Goal: Task Accomplishment & Management: Use online tool/utility

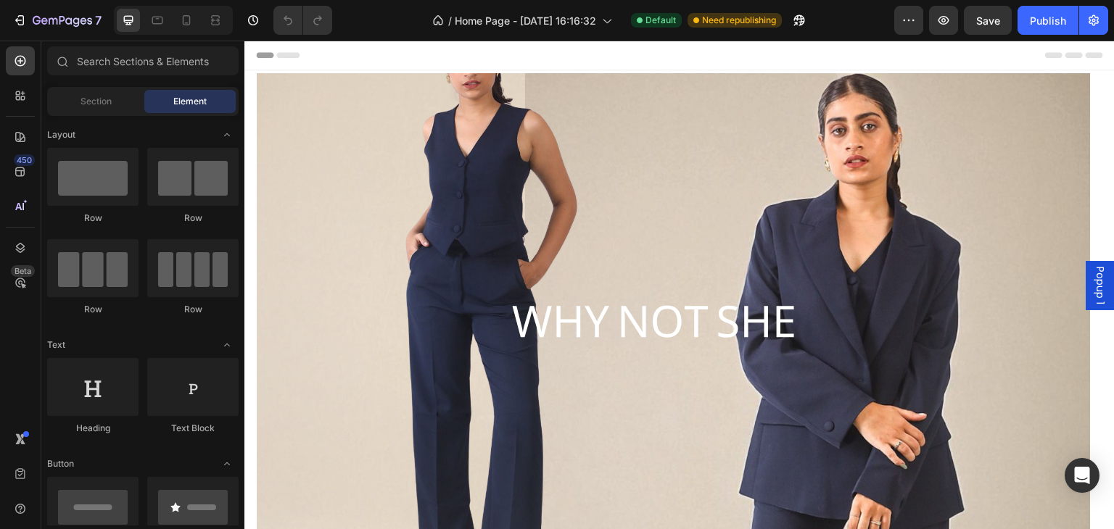
click at [1093, 294] on span "Popup 1" at bounding box center [1100, 286] width 14 height 38
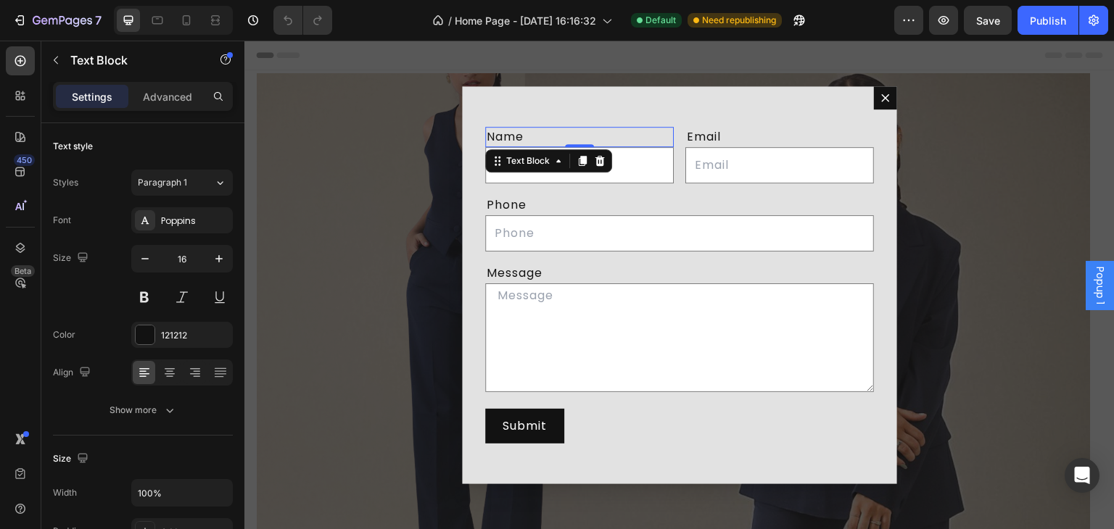
click at [568, 133] on div "Name" at bounding box center [579, 137] width 188 height 20
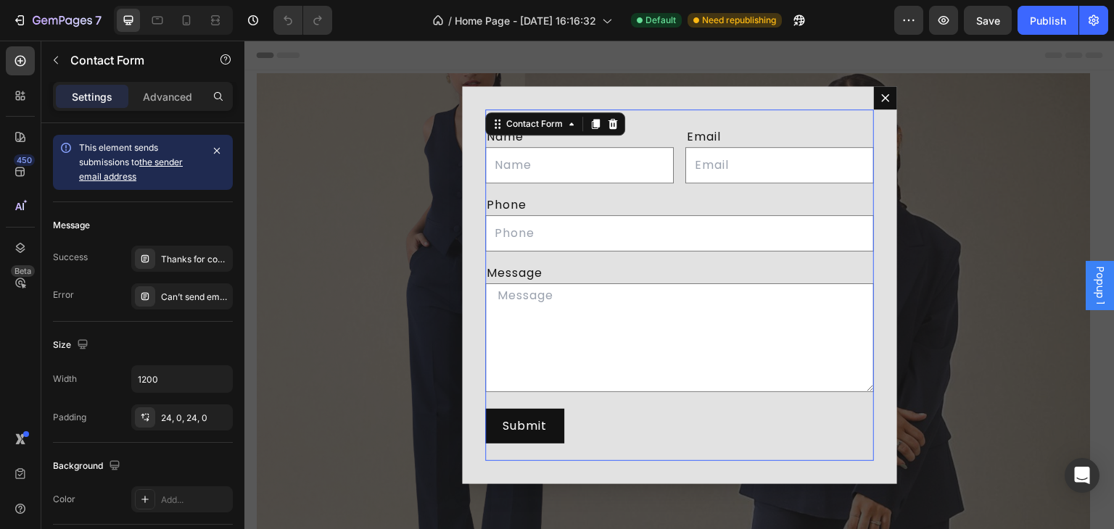
click at [593, 110] on div "Name Text Block Text Field Email Text Block Email Field Row Phone Text Block Te…" at bounding box center [679, 285] width 389 height 352
click at [607, 127] on icon "Dialog body" at bounding box center [613, 124] width 12 height 12
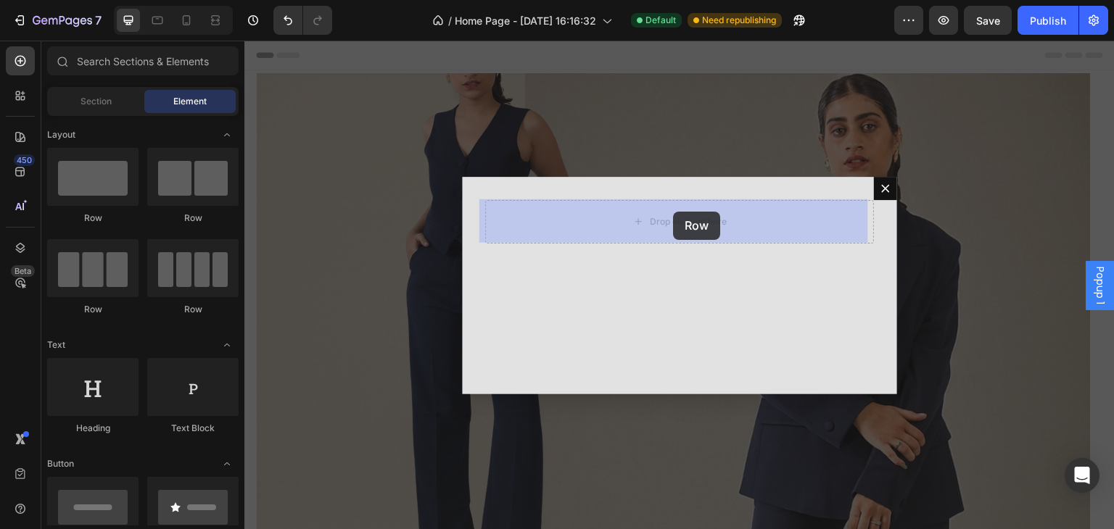
drag, startPoint x: 323, startPoint y: 325, endPoint x: 673, endPoint y: 212, distance: 368.0
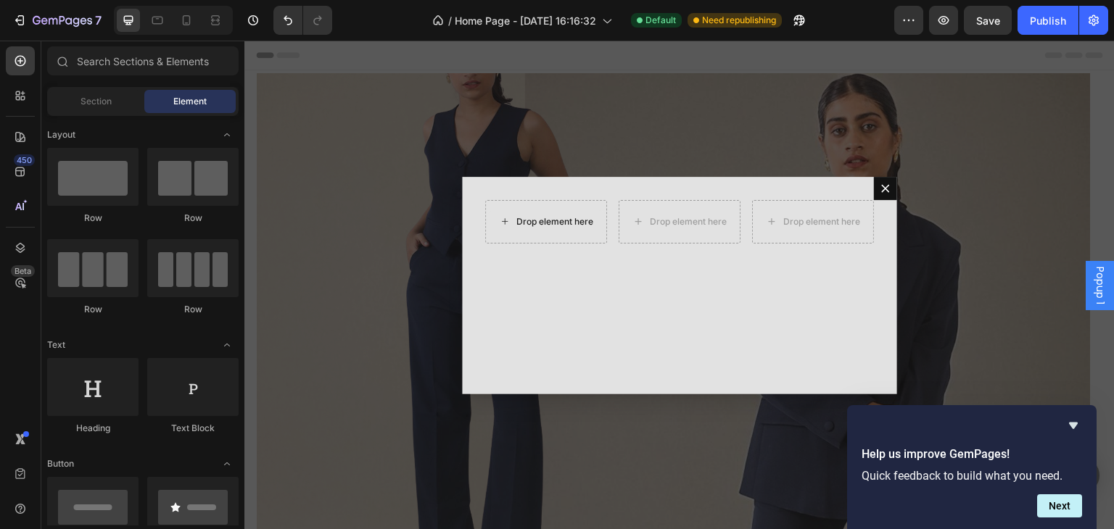
click at [575, 222] on div "Drop element here" at bounding box center [554, 222] width 77 height 12
drag, startPoint x: 339, startPoint y: 436, endPoint x: 526, endPoint y: 207, distance: 296.2
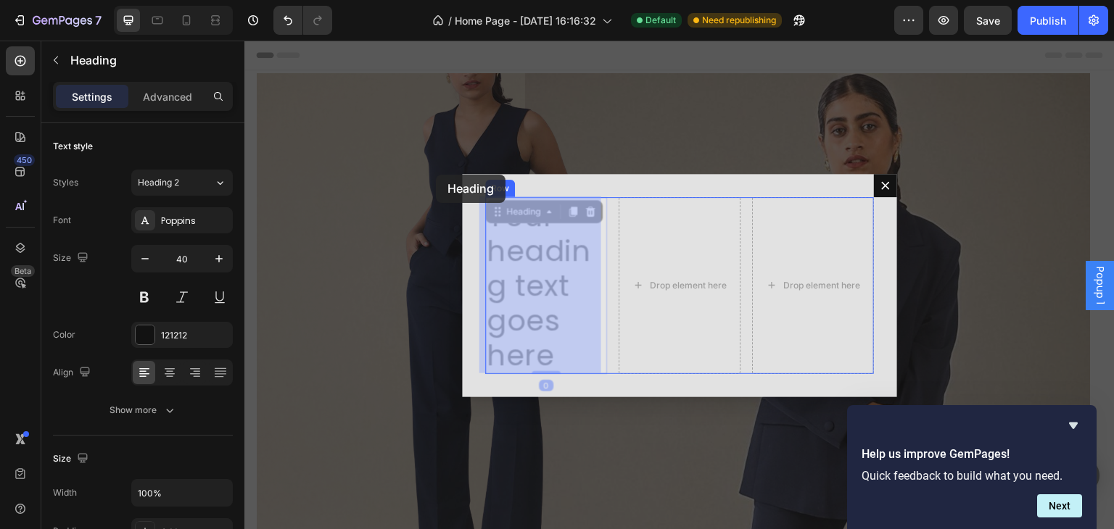
drag, startPoint x: 566, startPoint y: 342, endPoint x: 443, endPoint y: 184, distance: 200.4
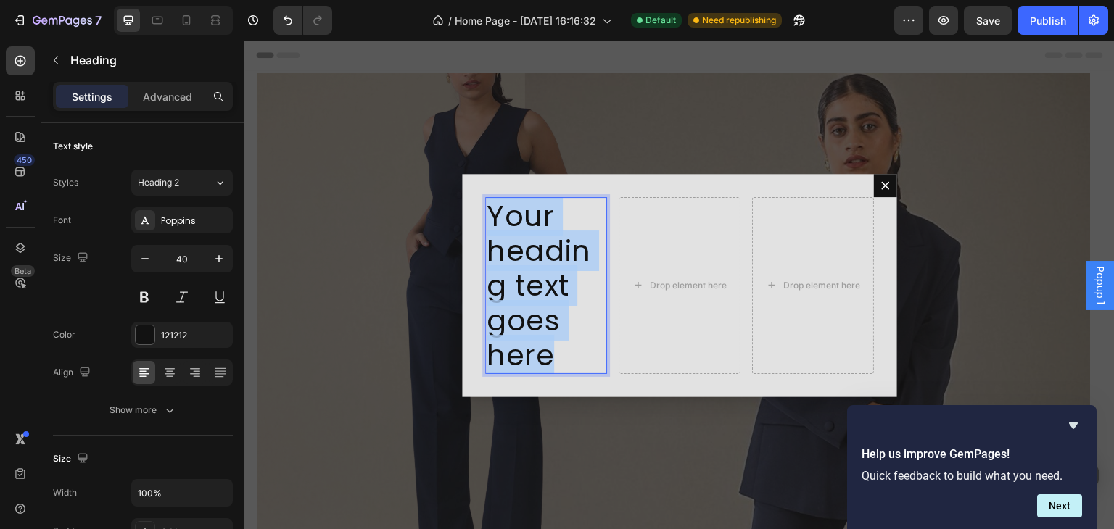
drag, startPoint x: 561, startPoint y: 351, endPoint x: 488, endPoint y: 212, distance: 156.6
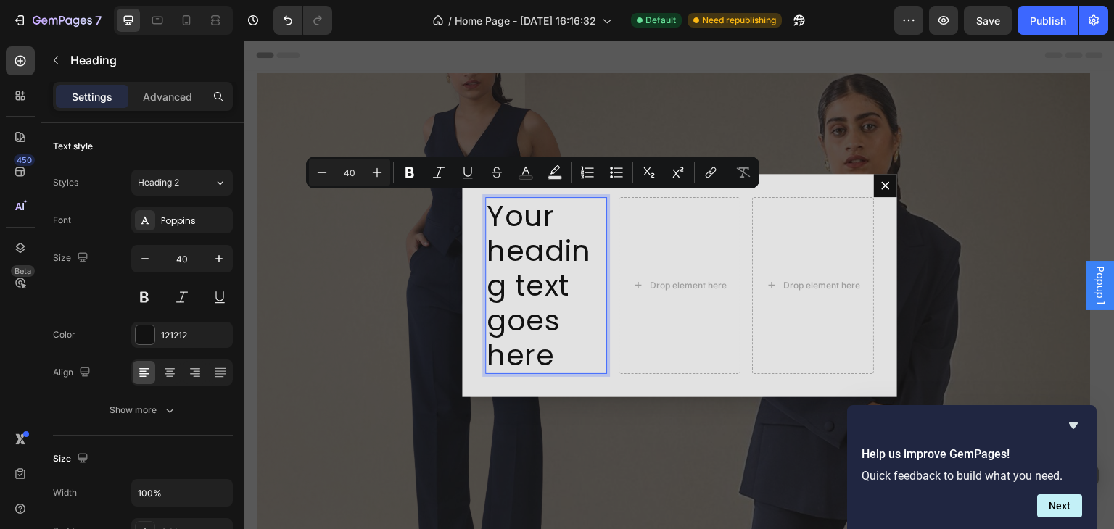
scroll to position [1, 0]
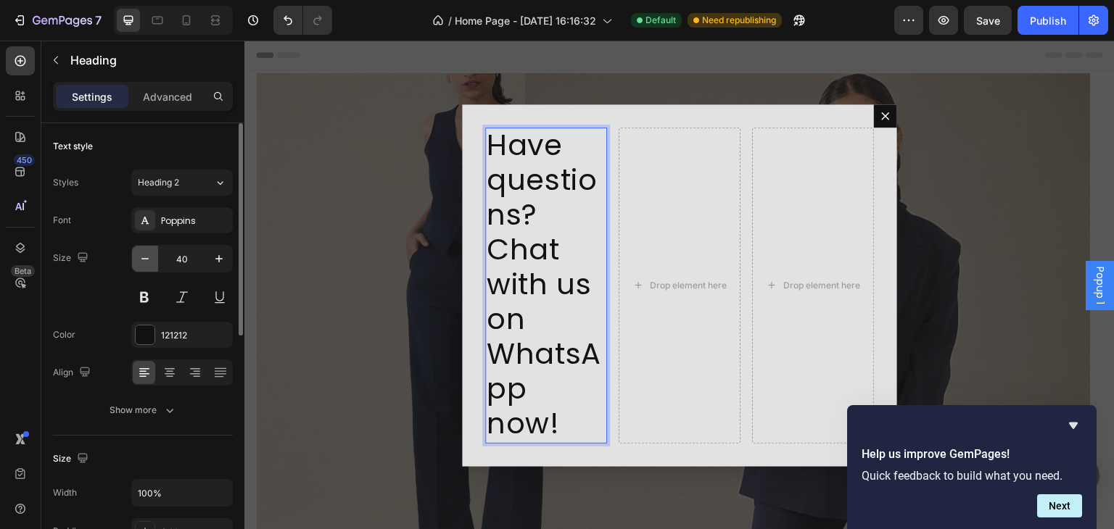
click at [144, 253] on icon "button" at bounding box center [145, 259] width 14 height 14
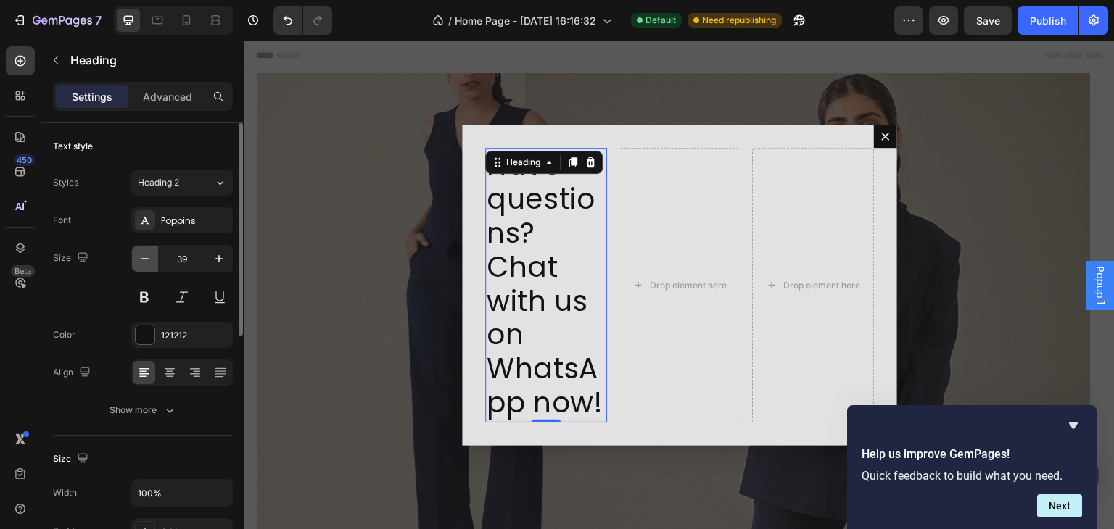
click at [144, 253] on icon "button" at bounding box center [145, 259] width 14 height 14
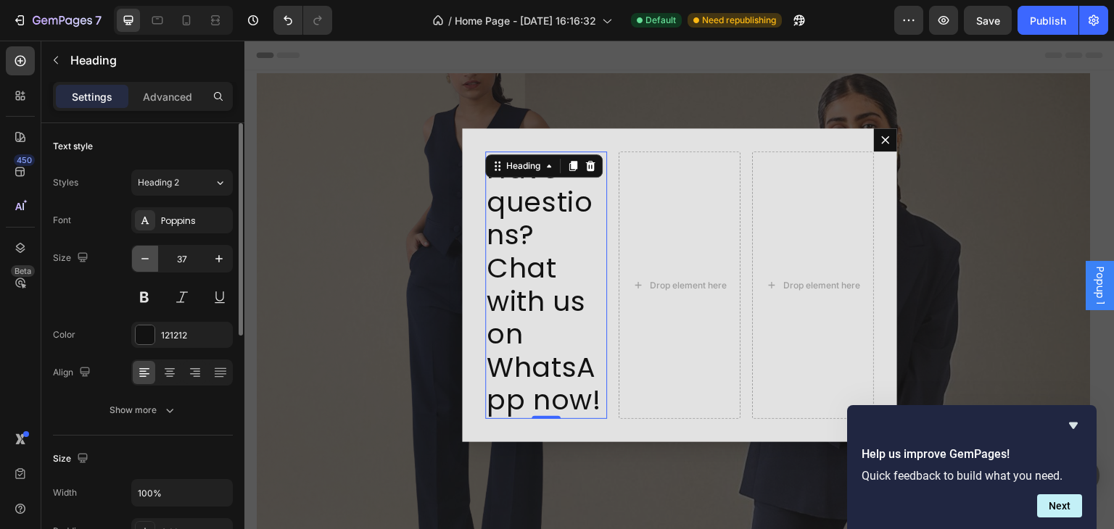
click at [144, 253] on icon "button" at bounding box center [145, 259] width 14 height 14
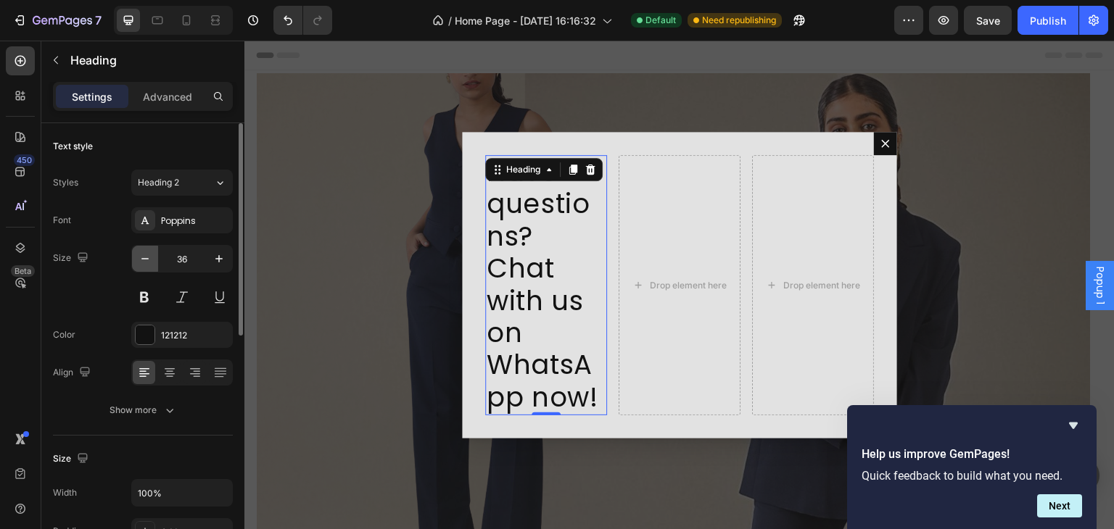
click at [144, 253] on icon "button" at bounding box center [145, 259] width 14 height 14
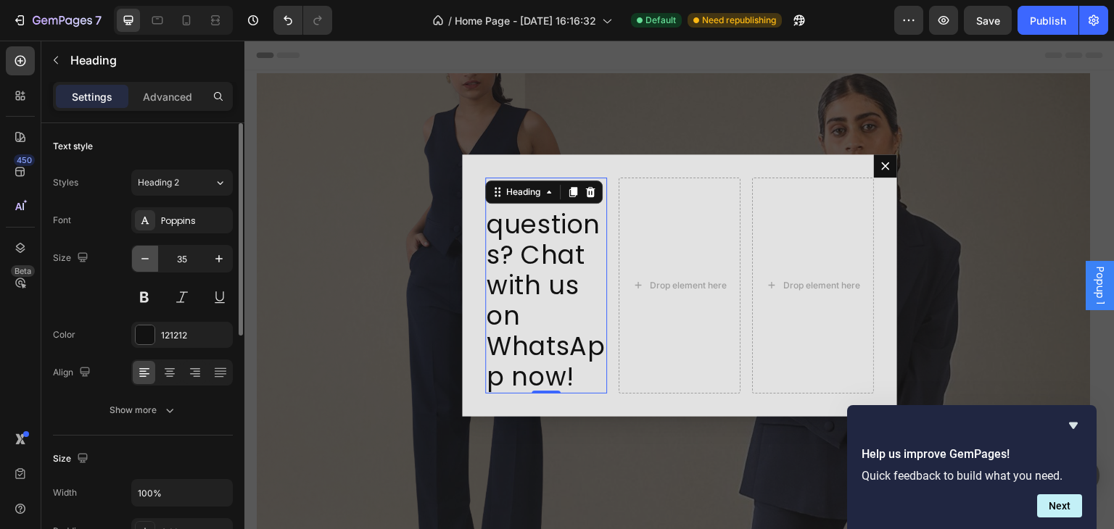
click at [144, 253] on icon "button" at bounding box center [145, 259] width 14 height 14
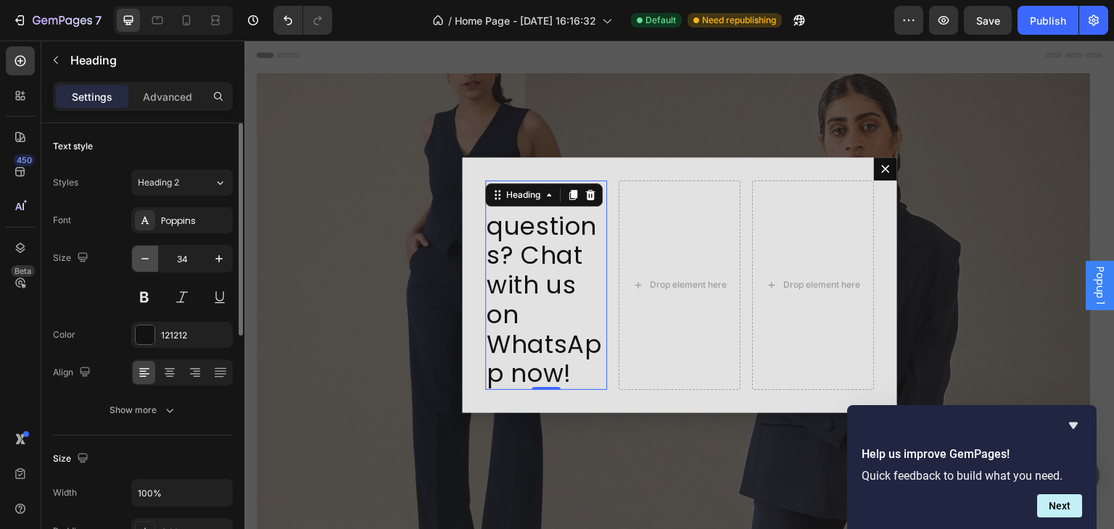
click at [144, 253] on icon "button" at bounding box center [145, 259] width 14 height 14
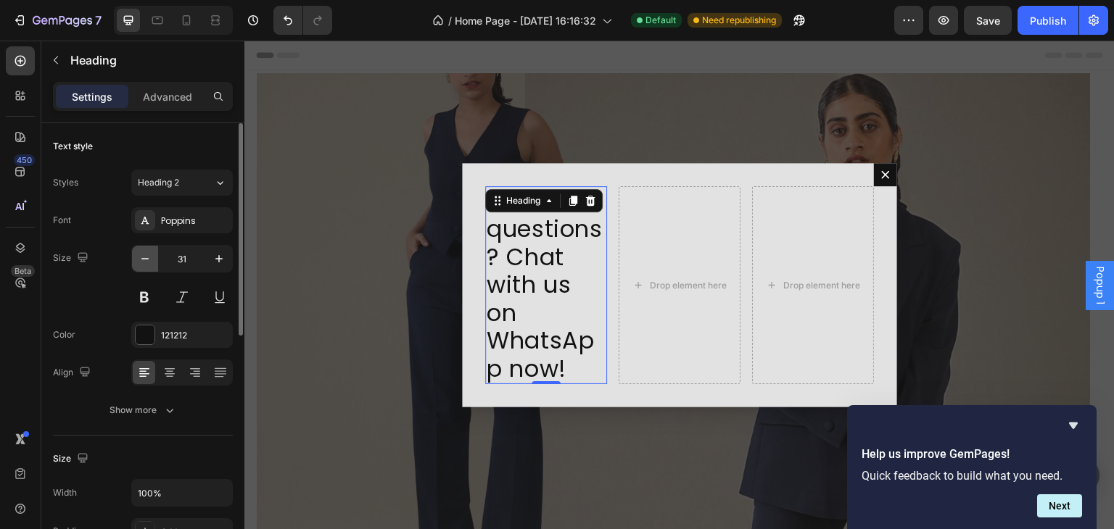
click at [144, 253] on icon "button" at bounding box center [145, 259] width 14 height 14
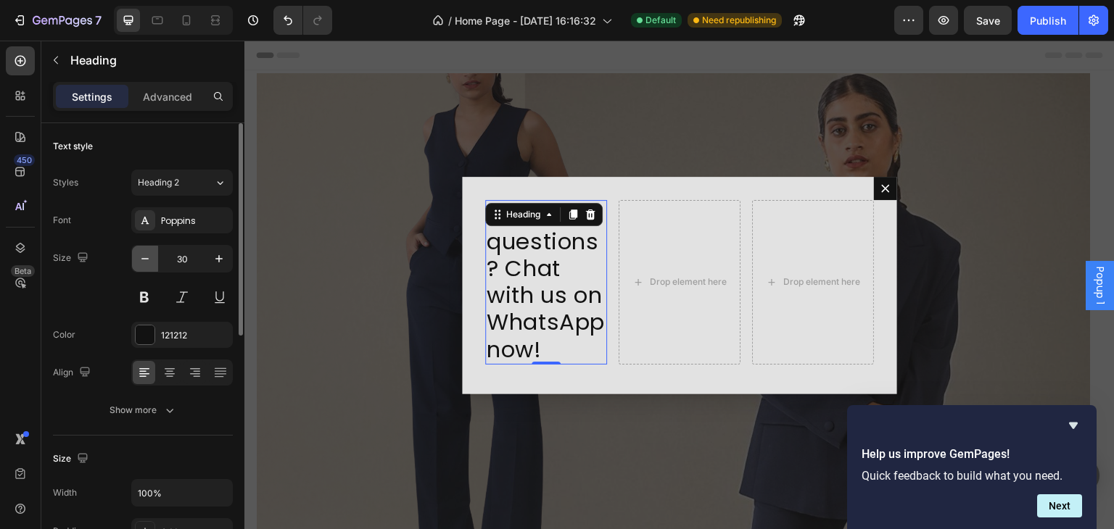
click at [144, 253] on icon "button" at bounding box center [145, 259] width 14 height 14
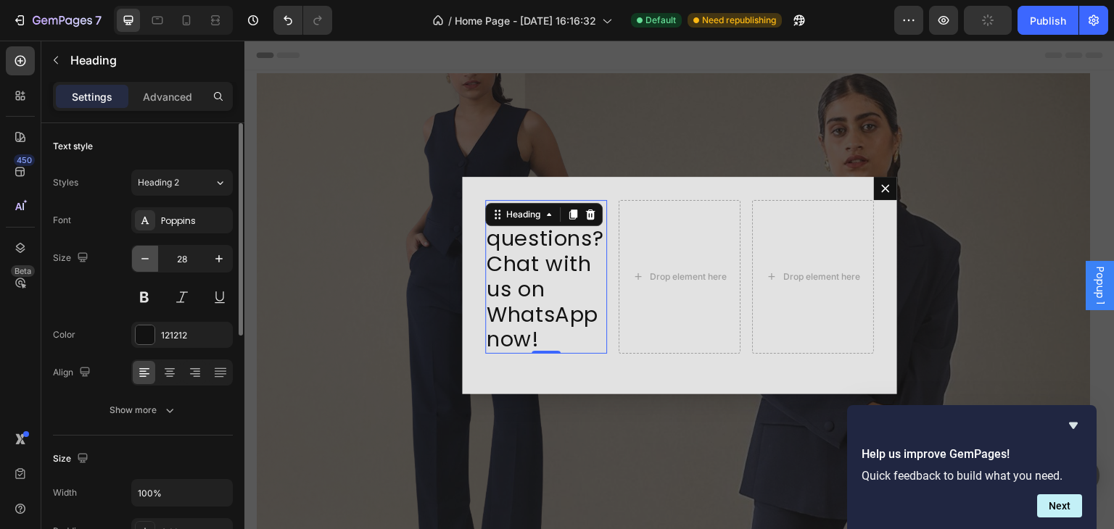
click at [144, 253] on icon "button" at bounding box center [145, 259] width 14 height 14
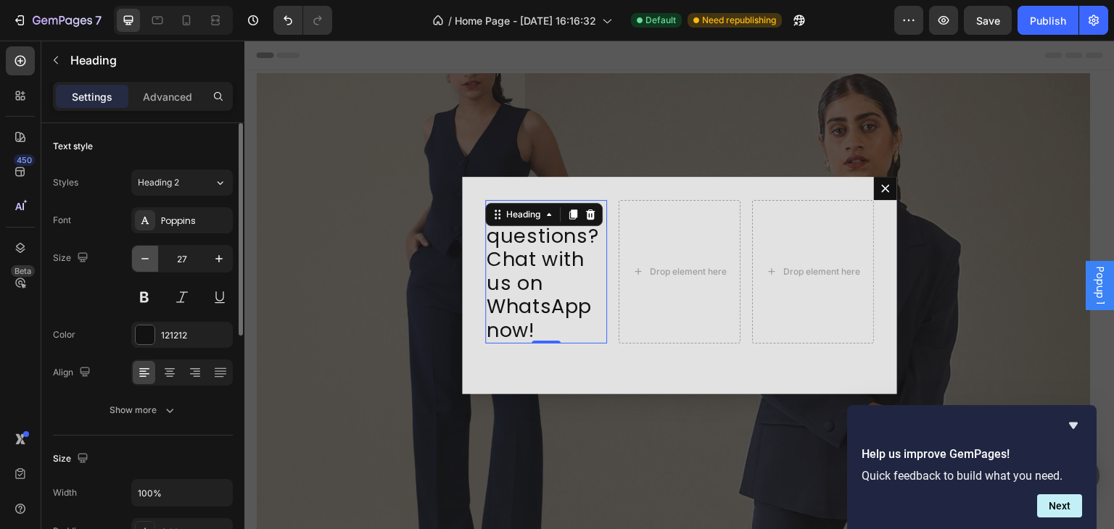
click at [144, 253] on icon "button" at bounding box center [145, 259] width 14 height 14
click at [143, 252] on icon "button" at bounding box center [145, 259] width 14 height 14
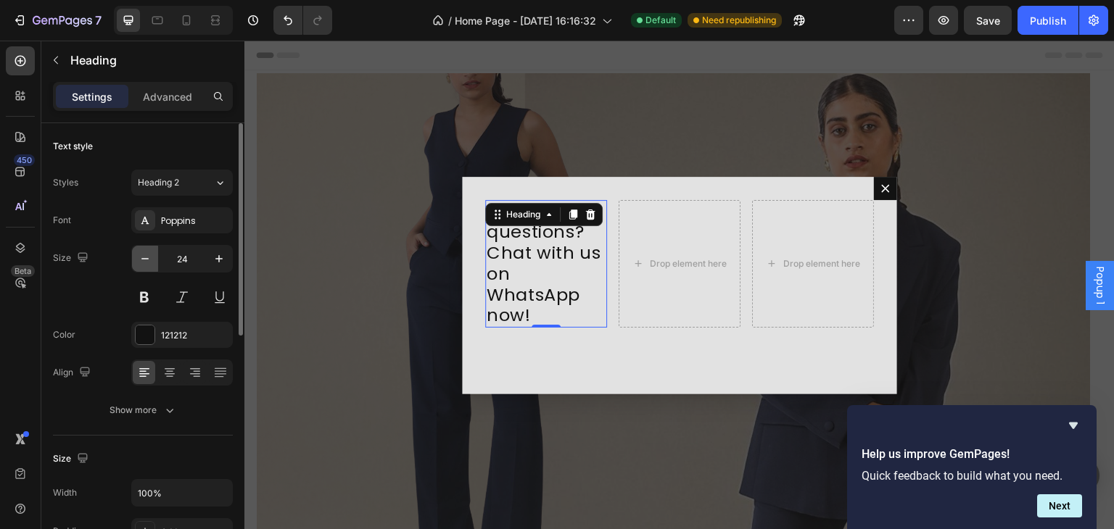
click at [143, 252] on icon "button" at bounding box center [145, 259] width 14 height 14
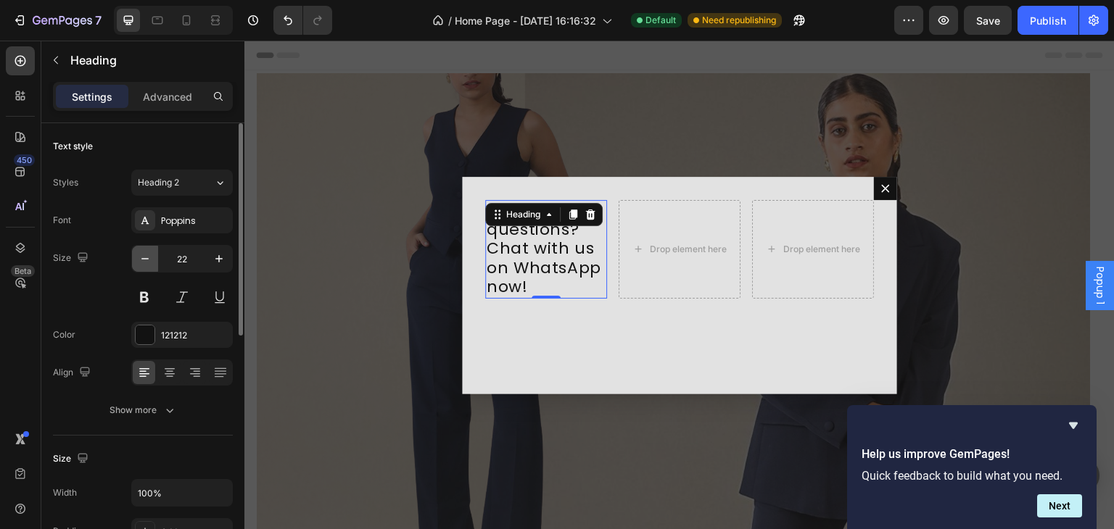
click at [143, 252] on icon "button" at bounding box center [145, 259] width 14 height 14
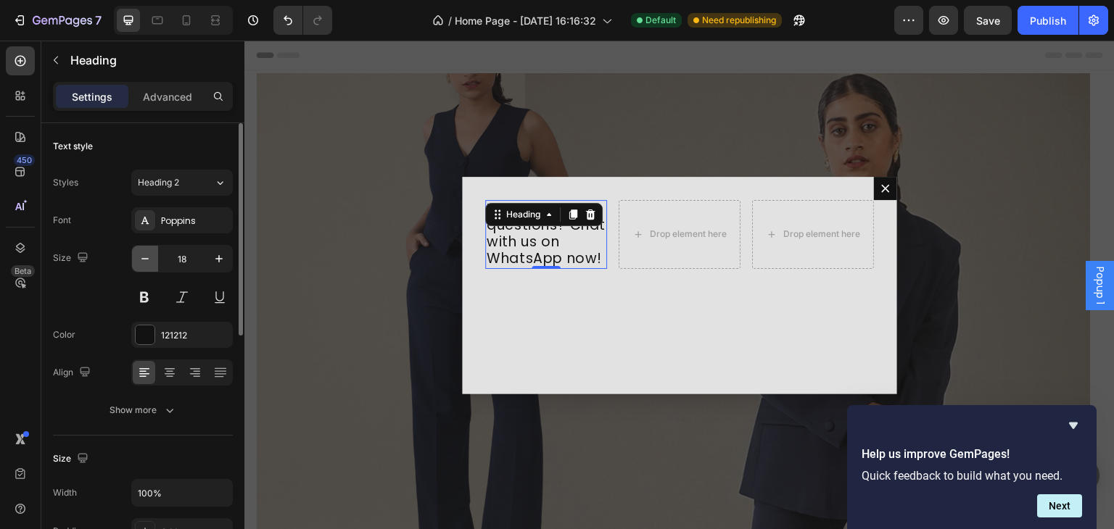
click at [143, 252] on icon "button" at bounding box center [145, 259] width 14 height 14
type input "17"
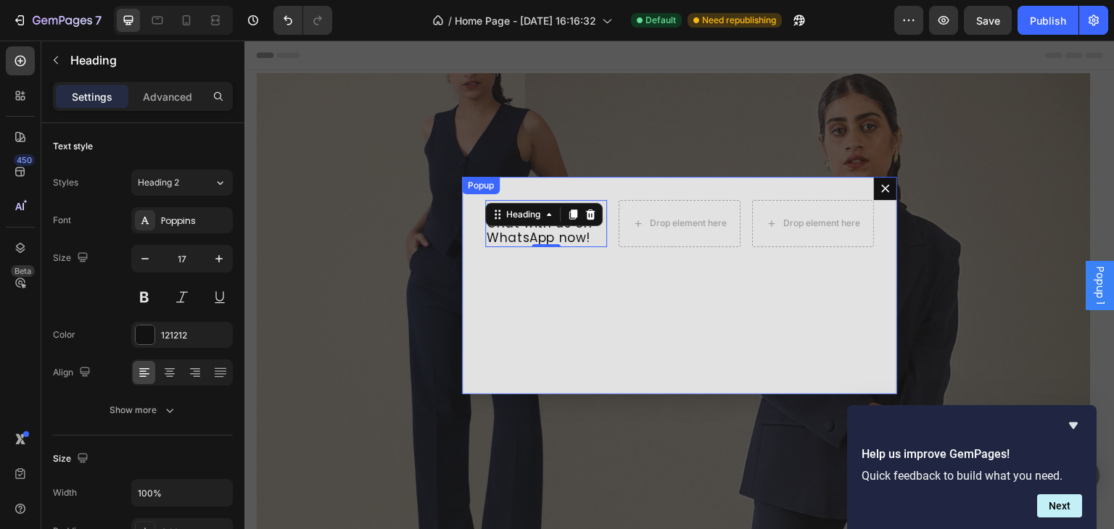
click at [644, 239] on div "Drop element here" at bounding box center [679, 223] width 122 height 47
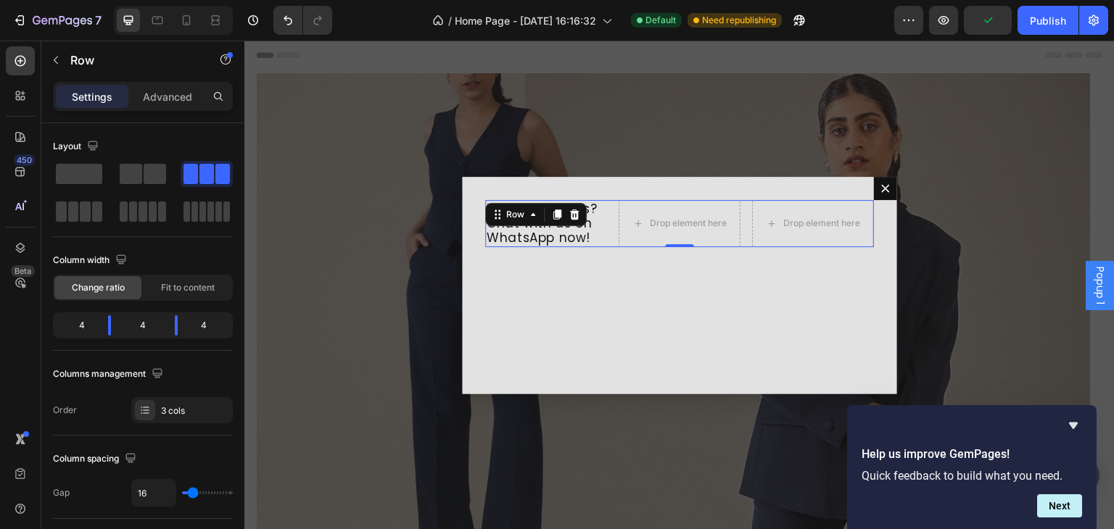
click at [608, 231] on div "Have questions? Chat with us on WhatsApp now! Heading Drop element here Drop el…" at bounding box center [679, 223] width 389 height 47
click at [180, 282] on span "Fit to content" at bounding box center [188, 287] width 54 height 13
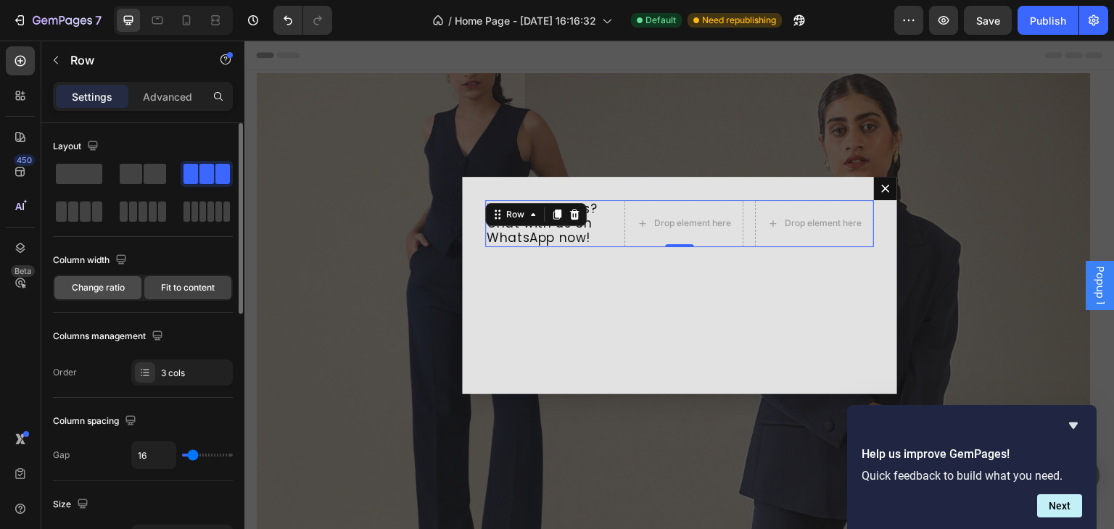
click at [125, 279] on div "Change ratio" at bounding box center [97, 287] width 87 height 23
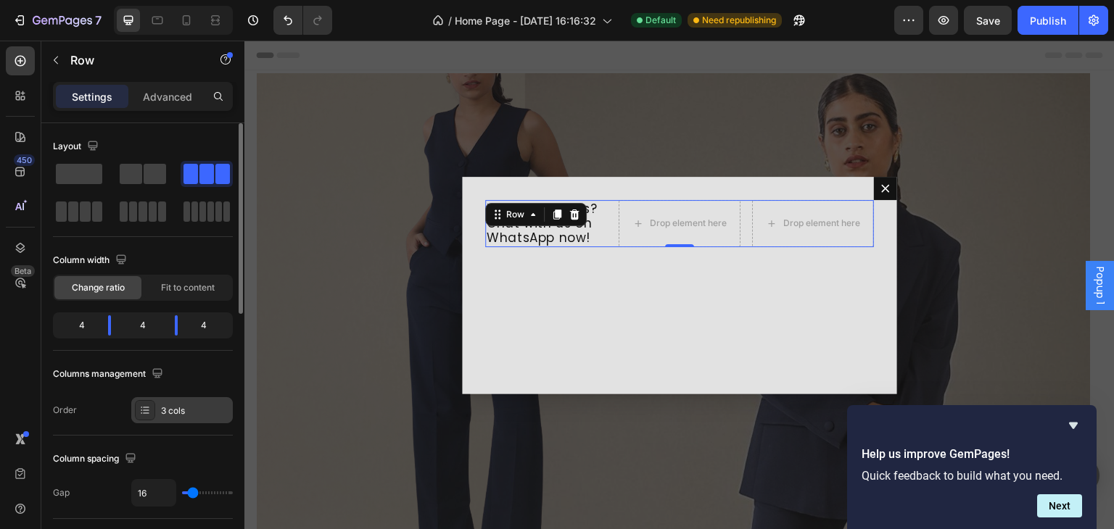
click at [186, 416] on div "3 cols" at bounding box center [181, 410] width 101 height 26
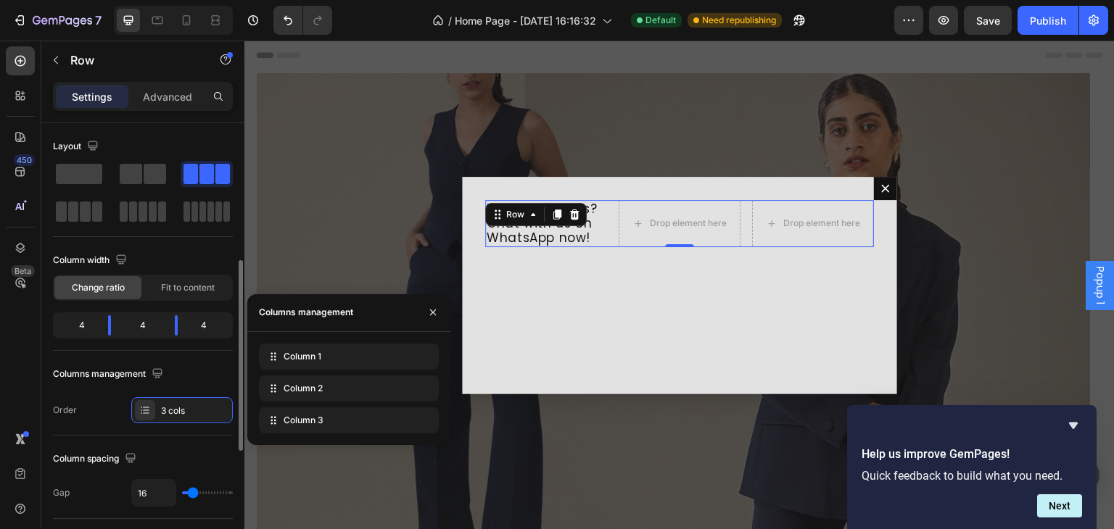
scroll to position [194, 0]
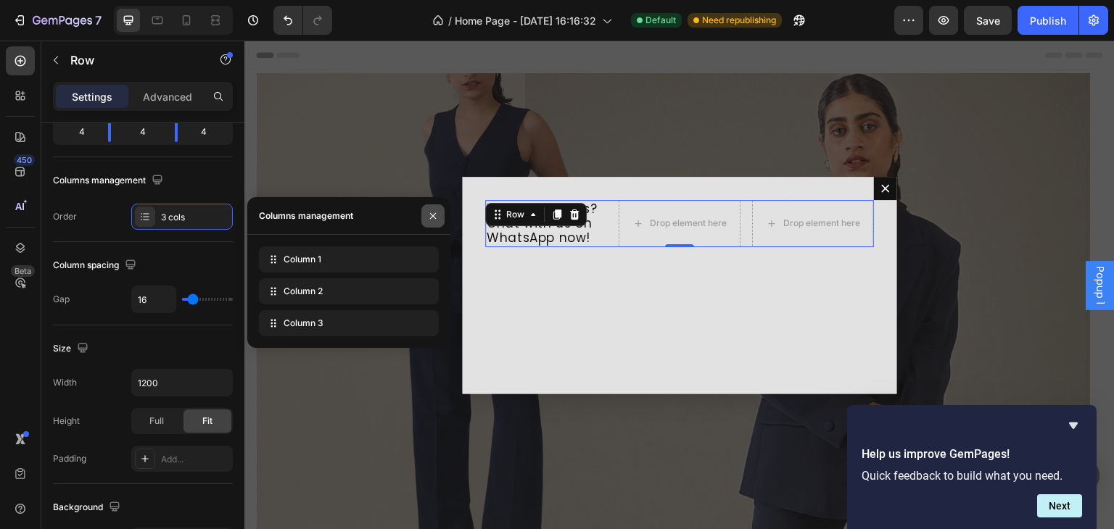
click at [429, 215] on icon "button" at bounding box center [433, 216] width 12 height 12
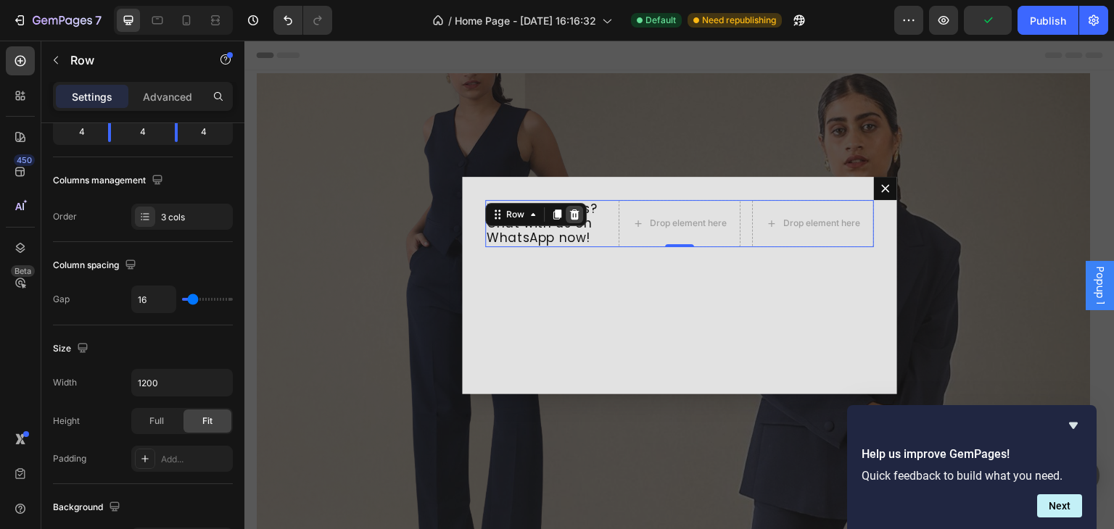
click at [572, 222] on div "Dialog body" at bounding box center [573, 214] width 17 height 17
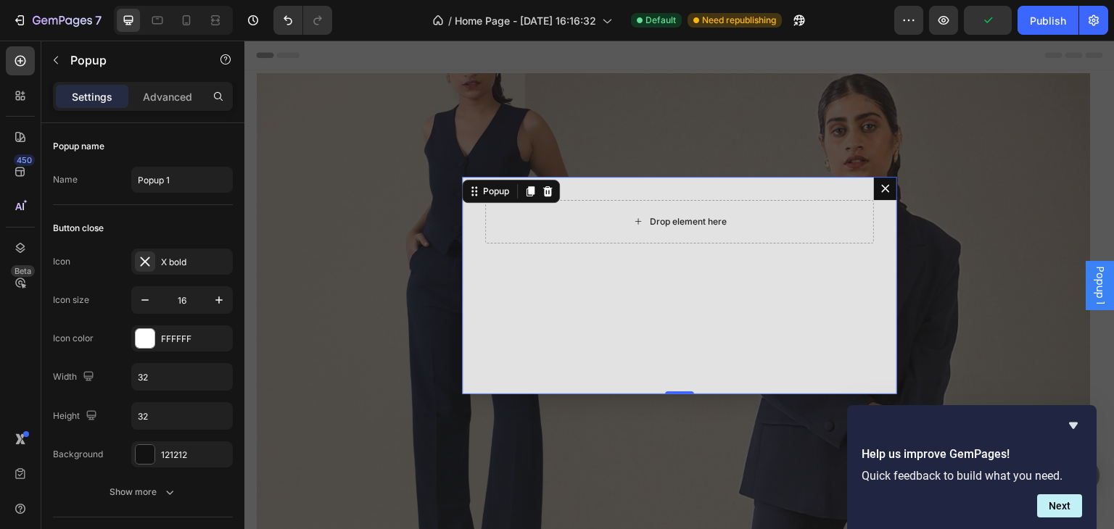
click at [572, 222] on div "Drop element here" at bounding box center [679, 221] width 389 height 43
drag, startPoint x: 568, startPoint y: 239, endPoint x: 670, endPoint y: 207, distance: 106.6
click at [571, 236] on div "Drop element here" at bounding box center [679, 221] width 389 height 43
click at [678, 228] on div "Drop element here" at bounding box center [679, 221] width 117 height 23
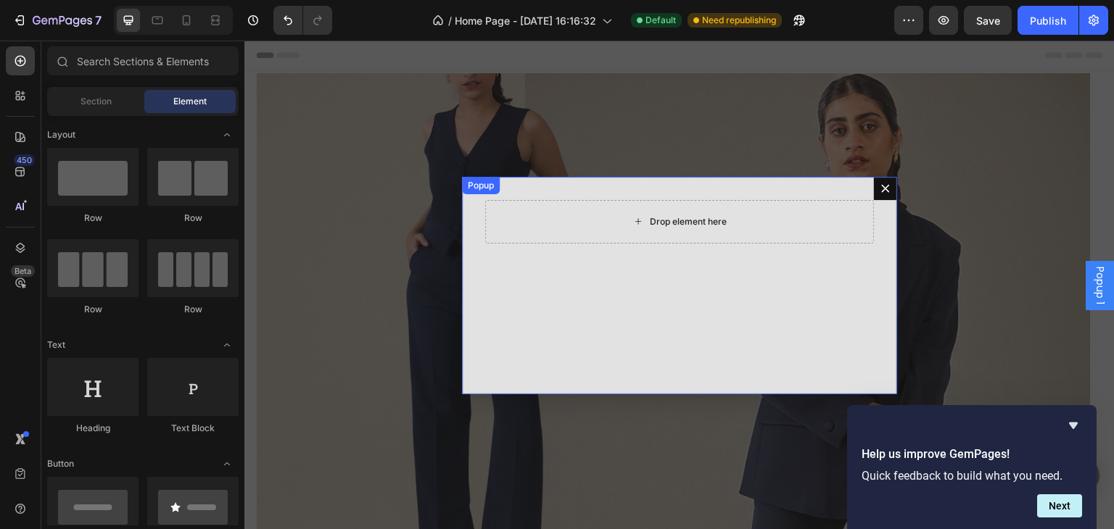
click at [700, 239] on div "Drop element here" at bounding box center [679, 221] width 389 height 43
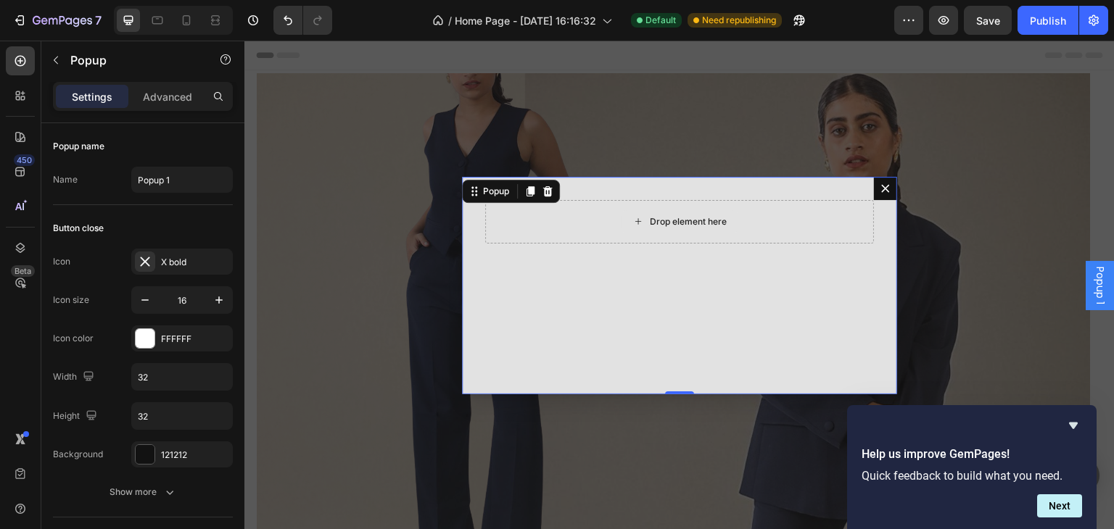
click at [668, 228] on div "Drop element here" at bounding box center [679, 221] width 117 height 23
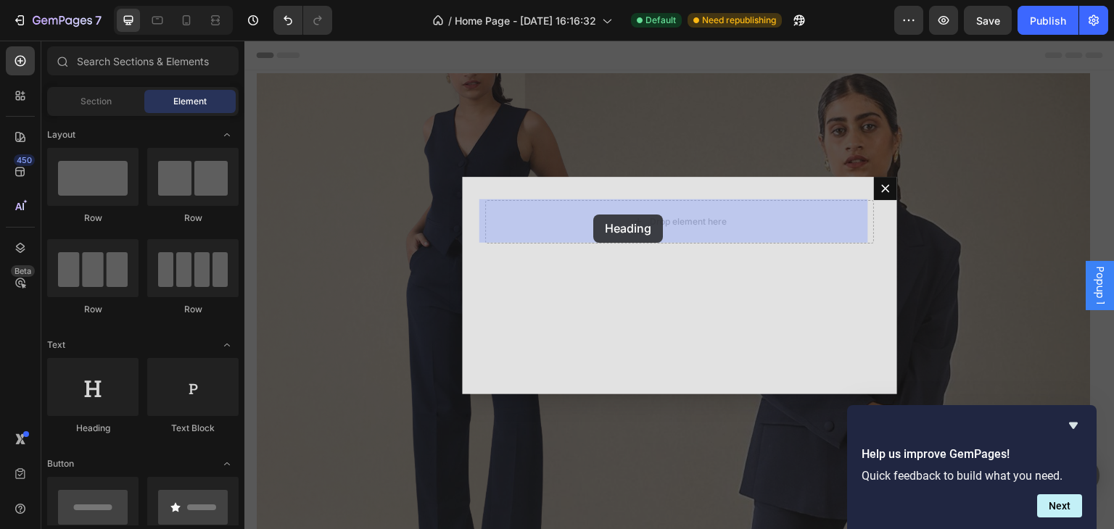
drag, startPoint x: 346, startPoint y: 433, endPoint x: 593, endPoint y: 215, distance: 329.7
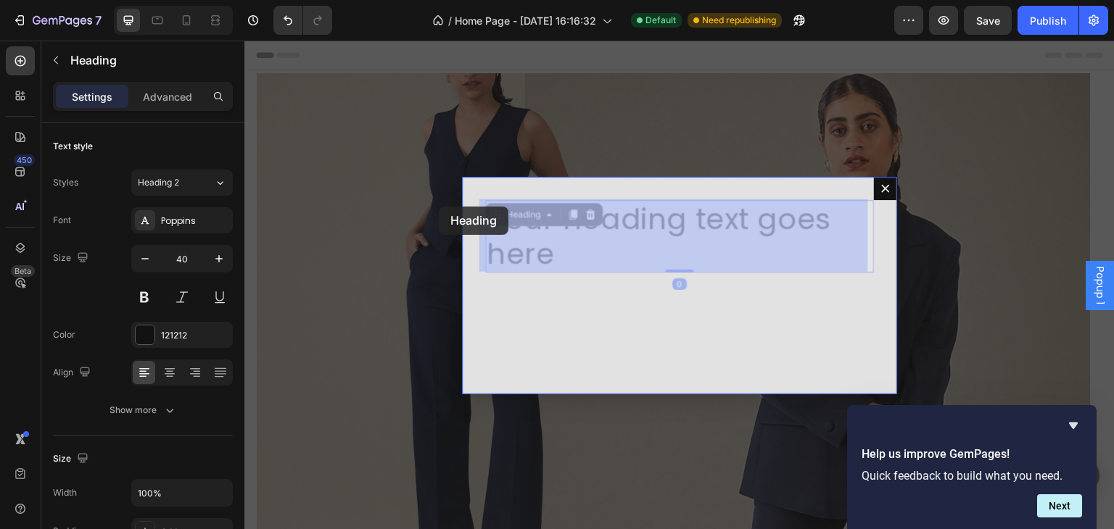
drag, startPoint x: 679, startPoint y: 254, endPoint x: 428, endPoint y: 186, distance: 260.6
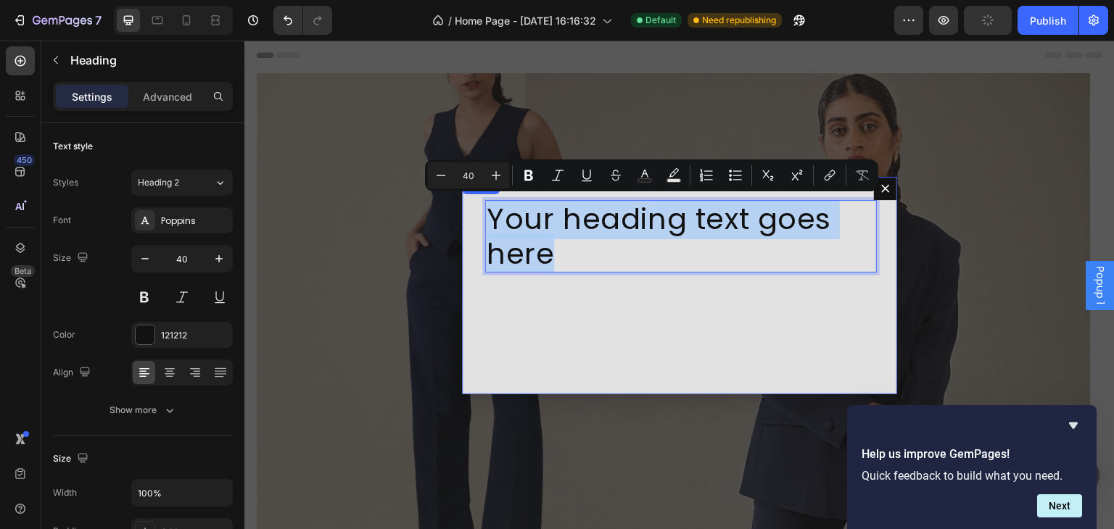
drag, startPoint x: 659, startPoint y: 261, endPoint x: 471, endPoint y: 198, distance: 198.1
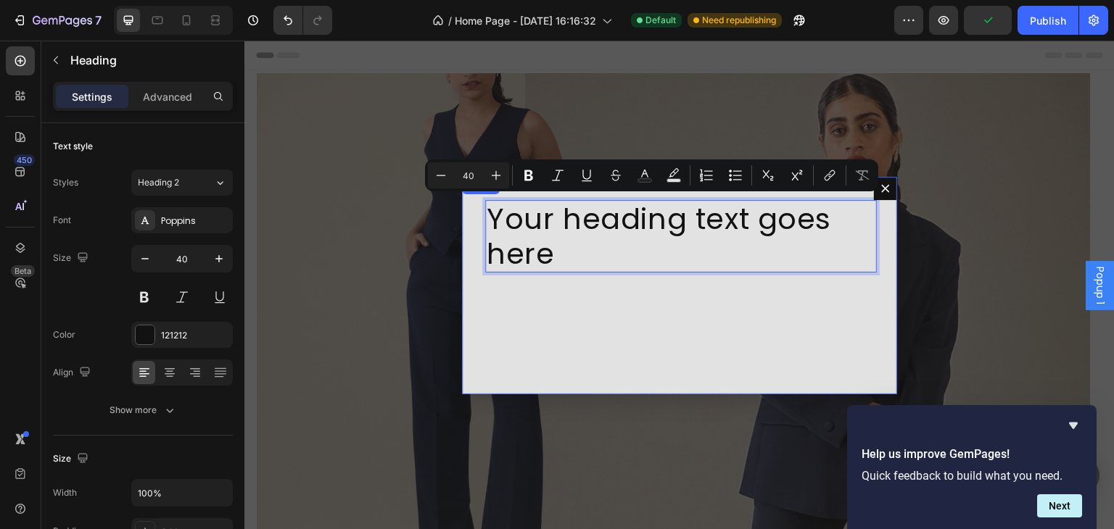
scroll to position [1, 0]
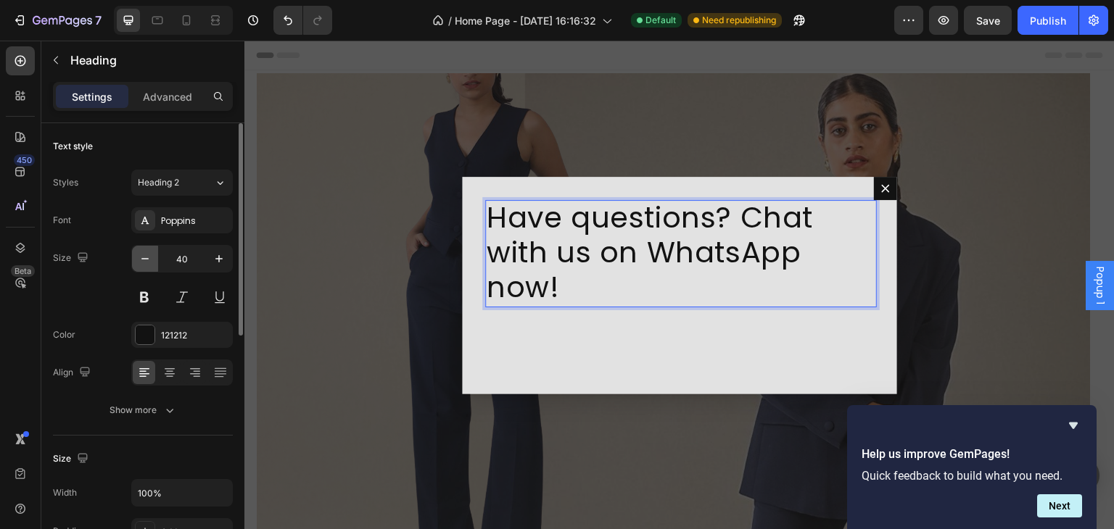
click at [145, 268] on button "button" at bounding box center [145, 259] width 26 height 26
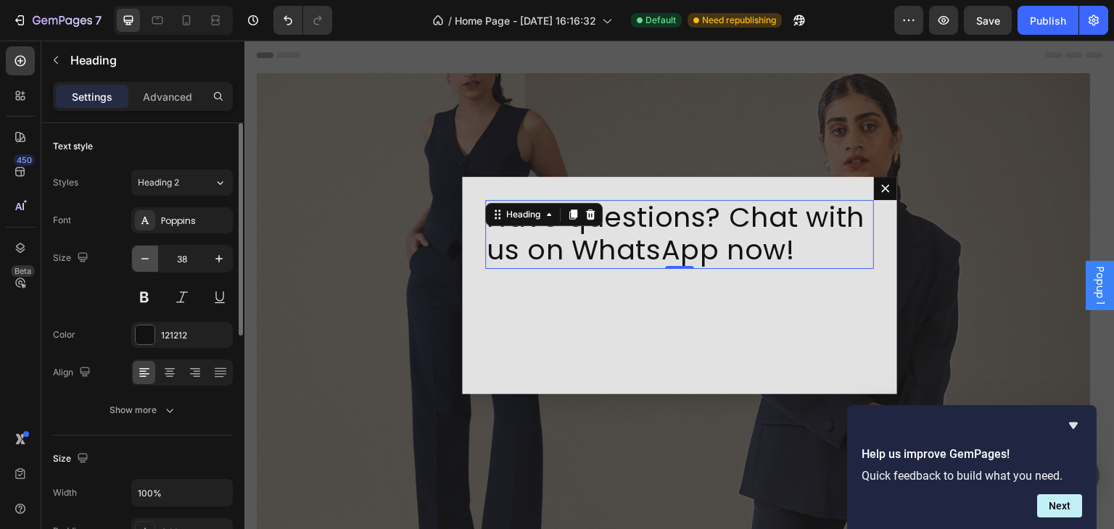
click at [145, 268] on button "button" at bounding box center [145, 259] width 26 height 26
click at [146, 268] on button "button" at bounding box center [145, 259] width 26 height 26
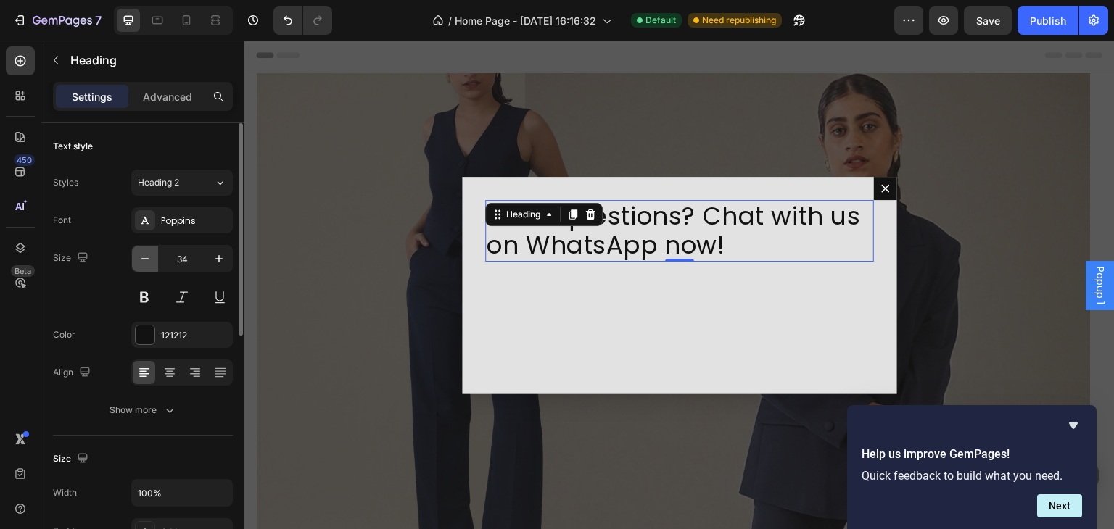
click at [146, 268] on button "button" at bounding box center [145, 259] width 26 height 26
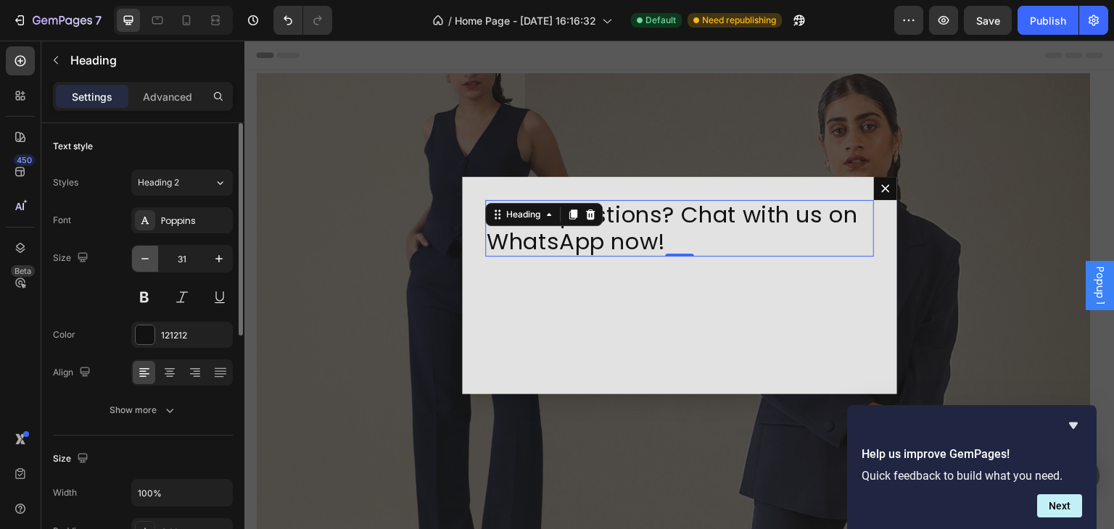
click at [146, 268] on button "button" at bounding box center [145, 259] width 26 height 26
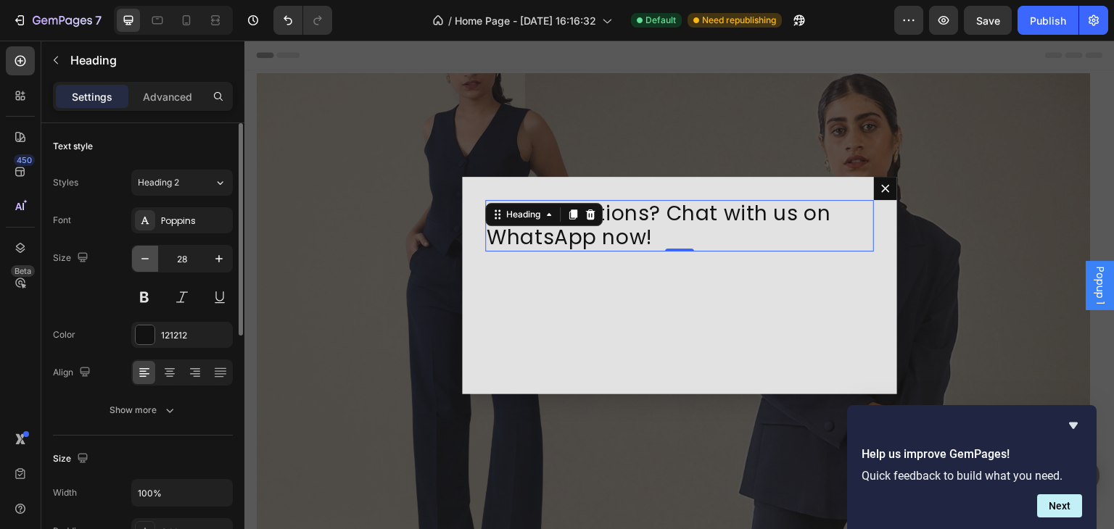
click at [146, 268] on button "button" at bounding box center [145, 259] width 26 height 26
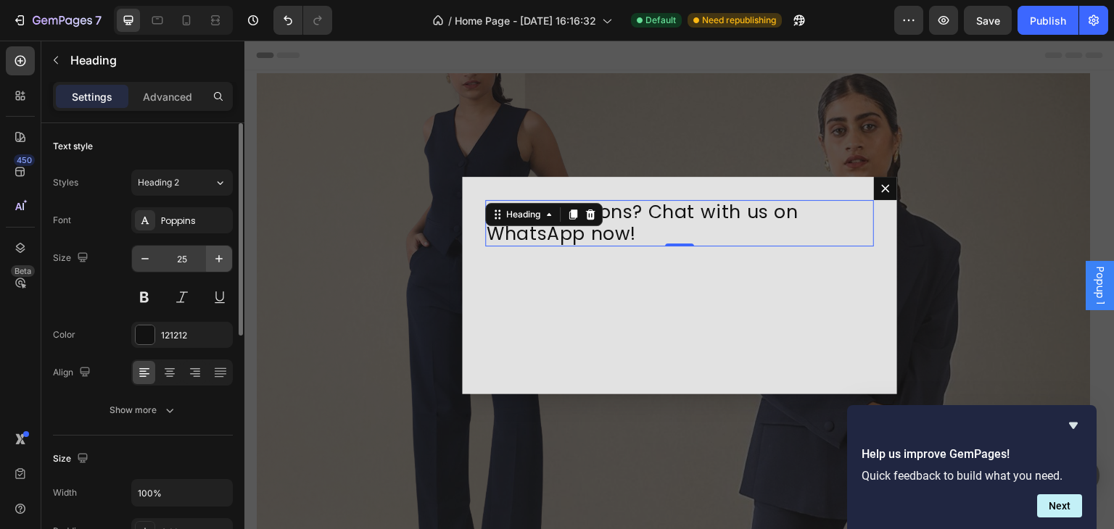
drag, startPoint x: 209, startPoint y: 262, endPoint x: 226, endPoint y: 258, distance: 17.8
click at [217, 259] on button "button" at bounding box center [219, 259] width 26 height 26
click at [228, 257] on button "button" at bounding box center [219, 259] width 26 height 26
type input "28"
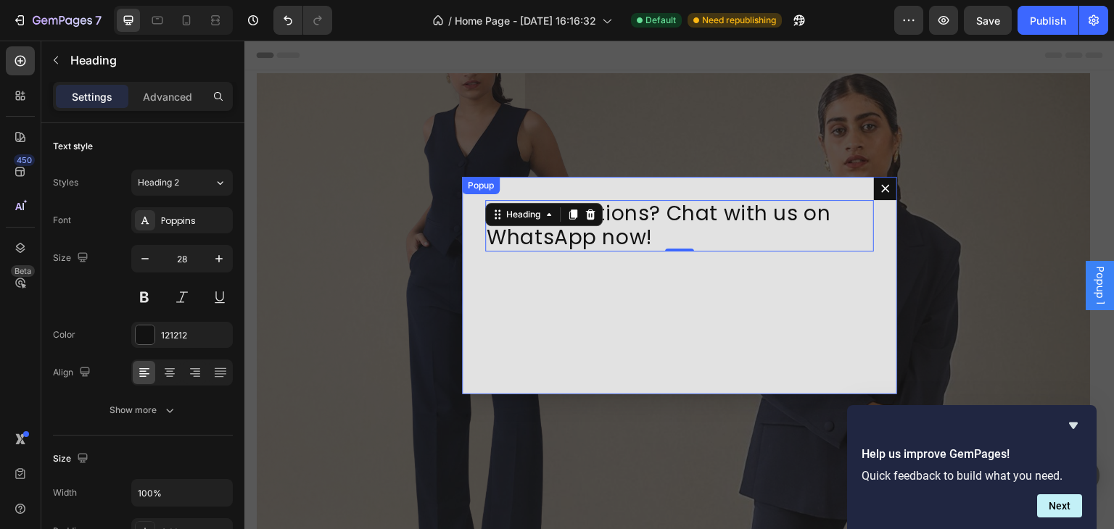
click at [583, 275] on div "Have questions? Chat with us on WhatsApp now! Heading 0" at bounding box center [679, 285] width 435 height 217
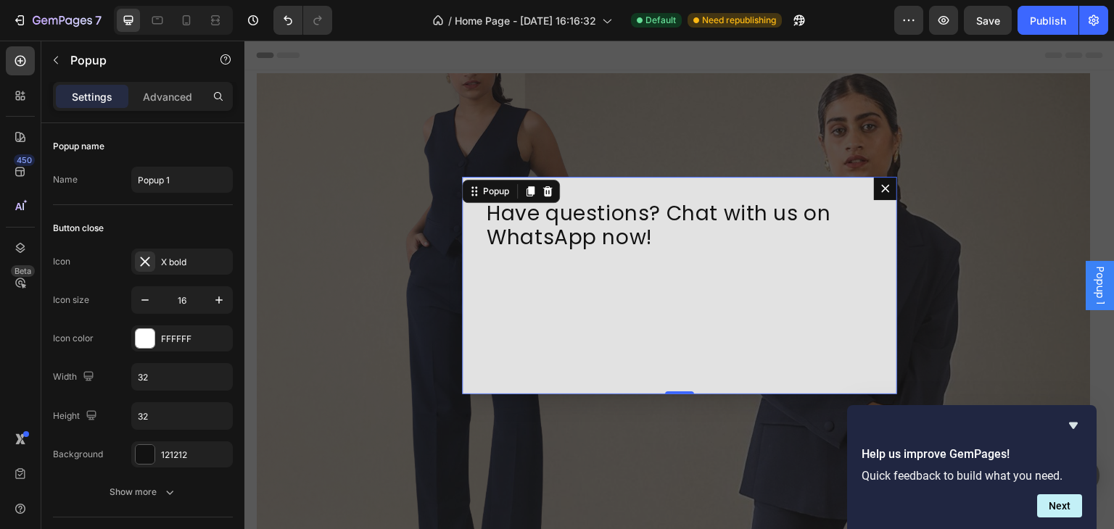
click at [499, 261] on div "Have questions? Chat with us on WhatsApp now! Heading" at bounding box center [679, 285] width 435 height 217
drag, startPoint x: 605, startPoint y: 289, endPoint x: 587, endPoint y: 289, distance: 17.4
click at [587, 289] on div "Have questions? Chat with us on WhatsApp now! Heading" at bounding box center [679, 285] width 435 height 217
click at [65, 55] on button "button" at bounding box center [55, 60] width 23 height 23
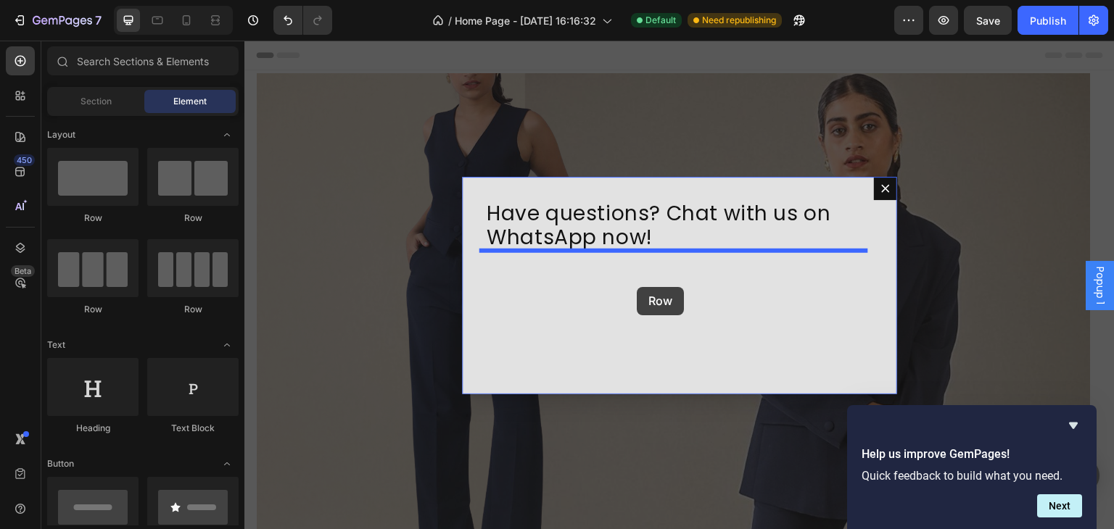
drag, startPoint x: 355, startPoint y: 241, endPoint x: 637, endPoint y: 287, distance: 285.7
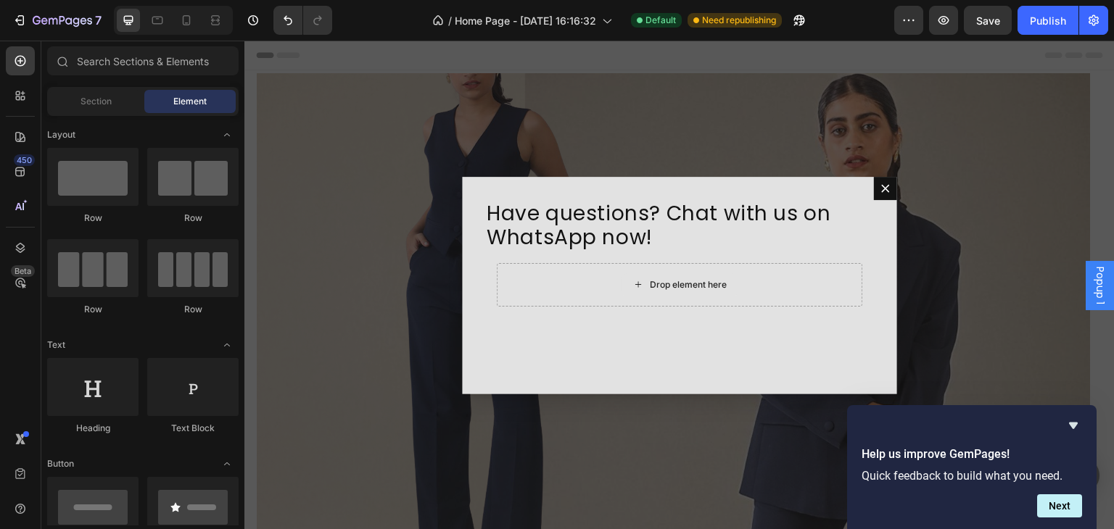
click at [637, 287] on icon "Dialog body" at bounding box center [638, 284] width 12 height 12
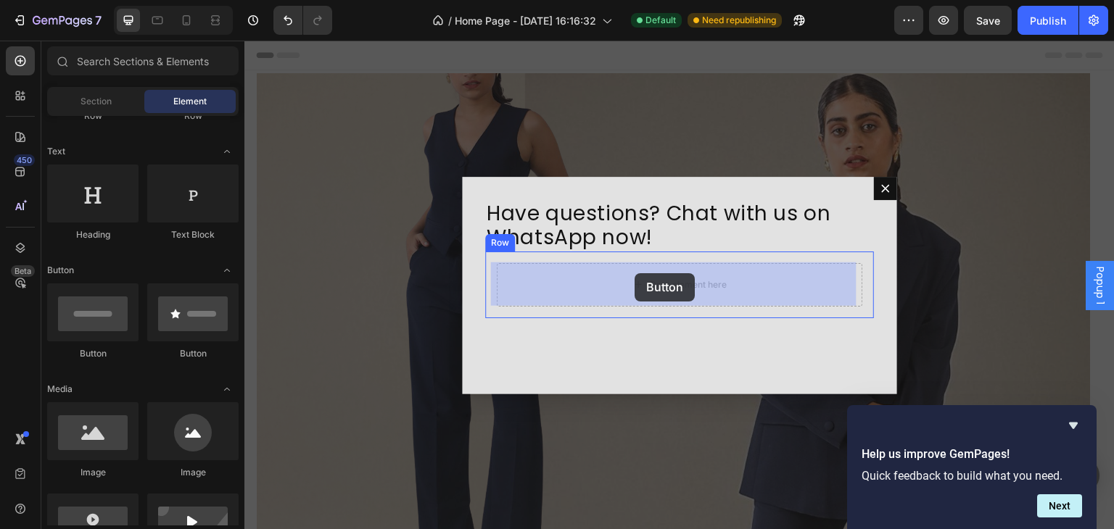
drag, startPoint x: 436, startPoint y: 362, endPoint x: 634, endPoint y: 273, distance: 217.7
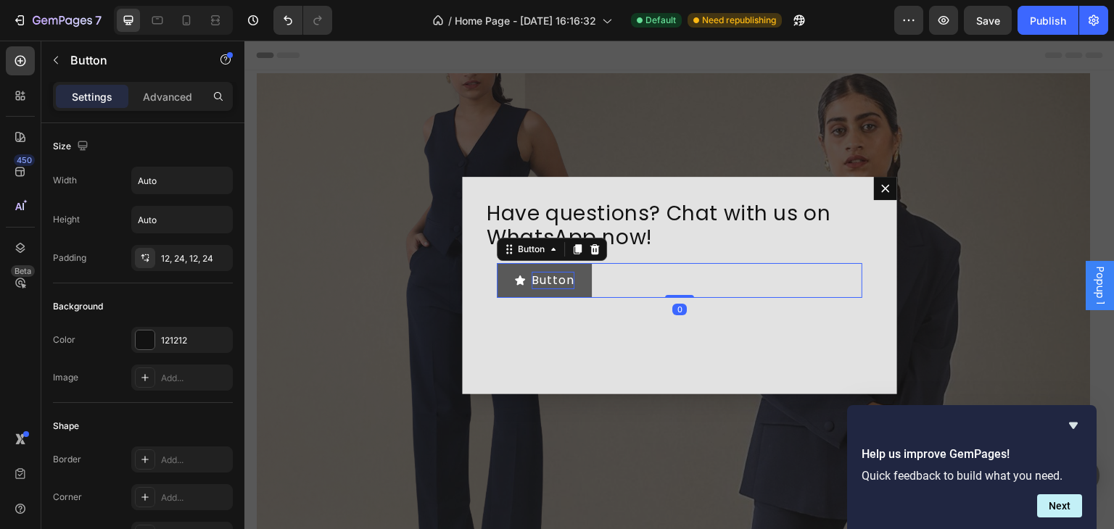
click at [531, 273] on p "Button" at bounding box center [552, 280] width 43 height 17
click at [622, 275] on div "Button Button 0" at bounding box center [679, 280] width 365 height 35
click at [614, 276] on div "Button Button 0" at bounding box center [679, 280] width 365 height 35
click at [517, 282] on icon "<p>Button</p>" at bounding box center [520, 279] width 10 height 9
click at [555, 280] on p "Button" at bounding box center [552, 280] width 43 height 17
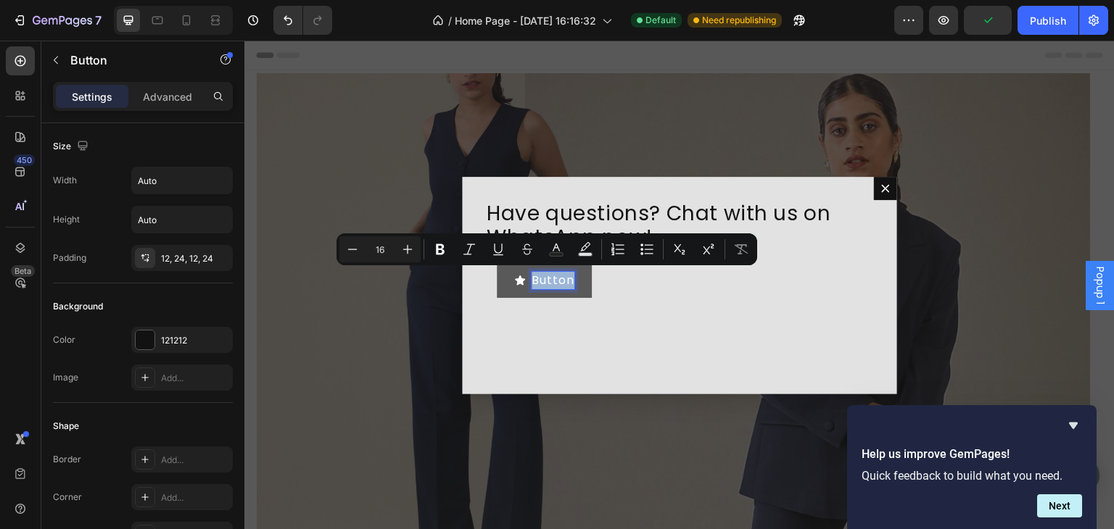
drag, startPoint x: 567, startPoint y: 279, endPoint x: 510, endPoint y: 282, distance: 56.6
click at [514, 282] on div "Button" at bounding box center [544, 280] width 60 height 17
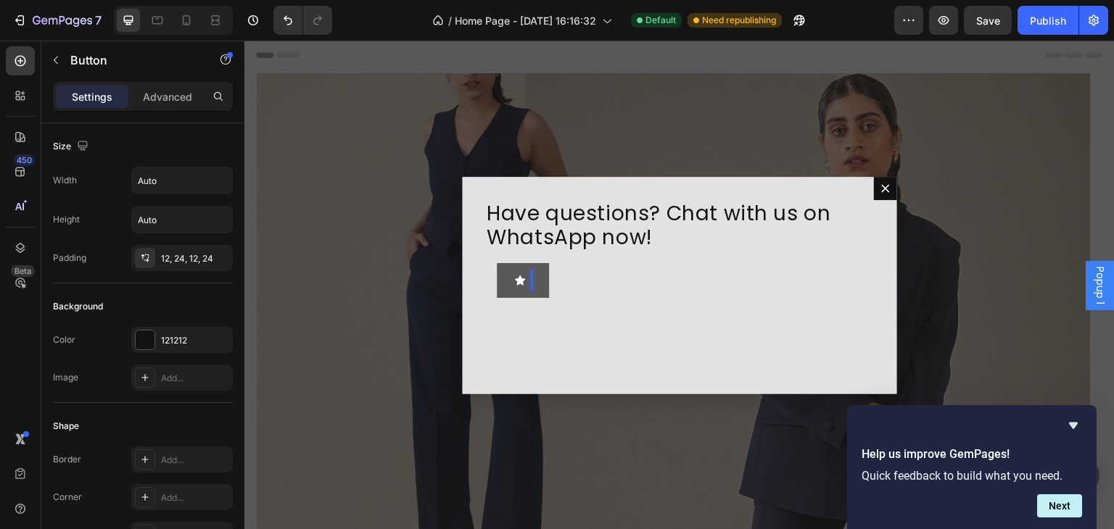
click at [523, 281] on div "Dialog body" at bounding box center [522, 280] width 17 height 17
click at [515, 281] on icon "Dialog body" at bounding box center [520, 279] width 10 height 9
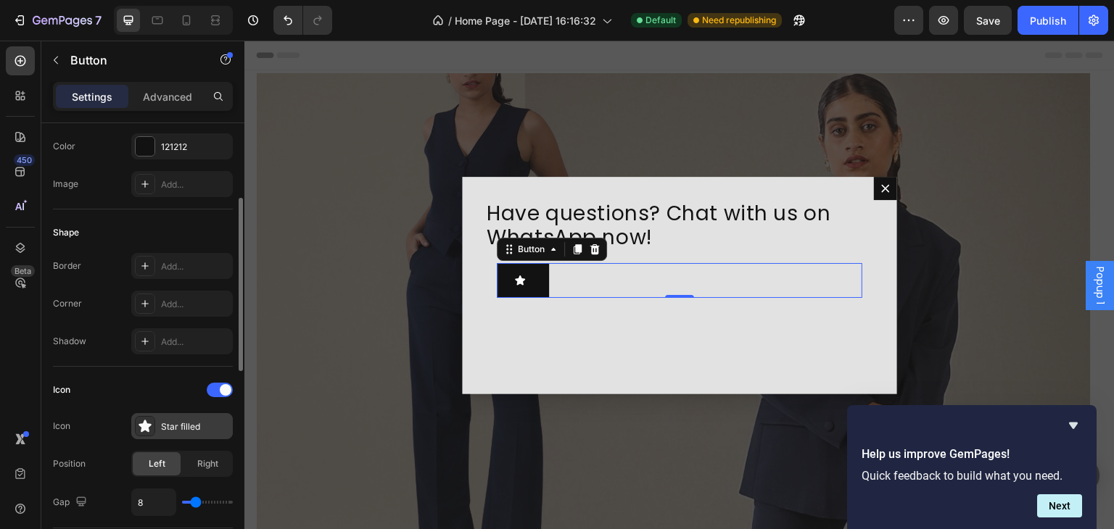
scroll to position [290, 0]
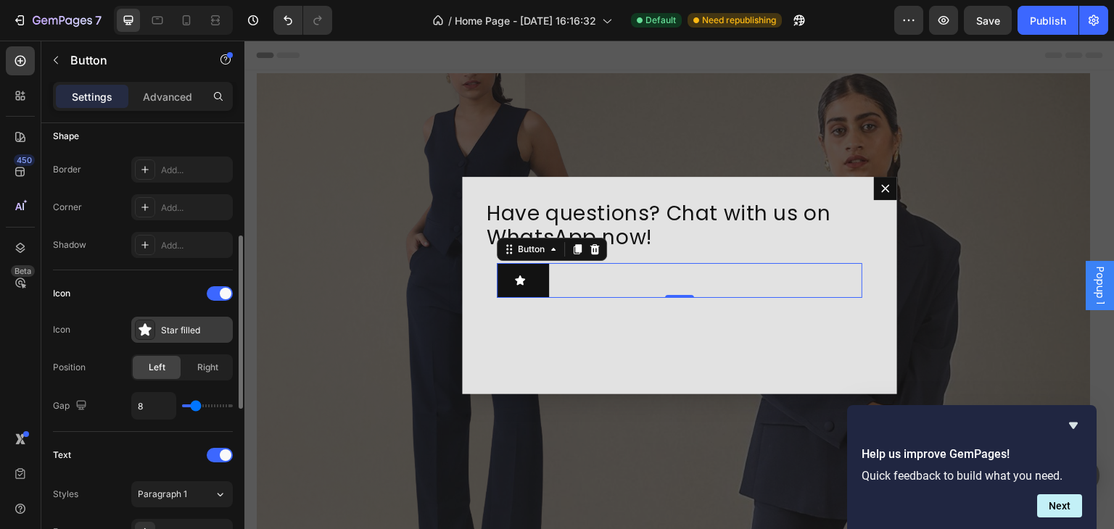
click at [165, 331] on div "Star filled" at bounding box center [195, 330] width 68 height 13
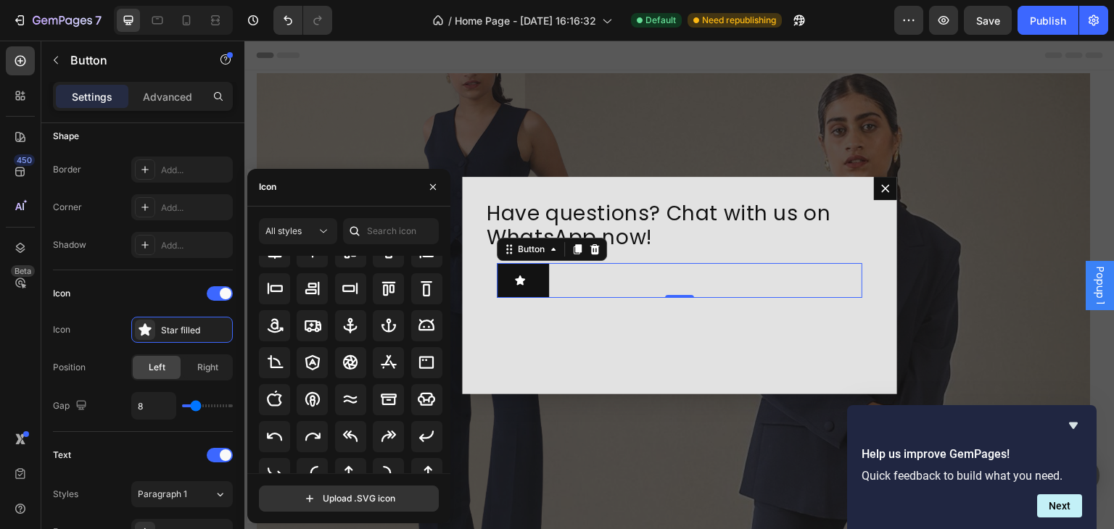
scroll to position [0, 0]
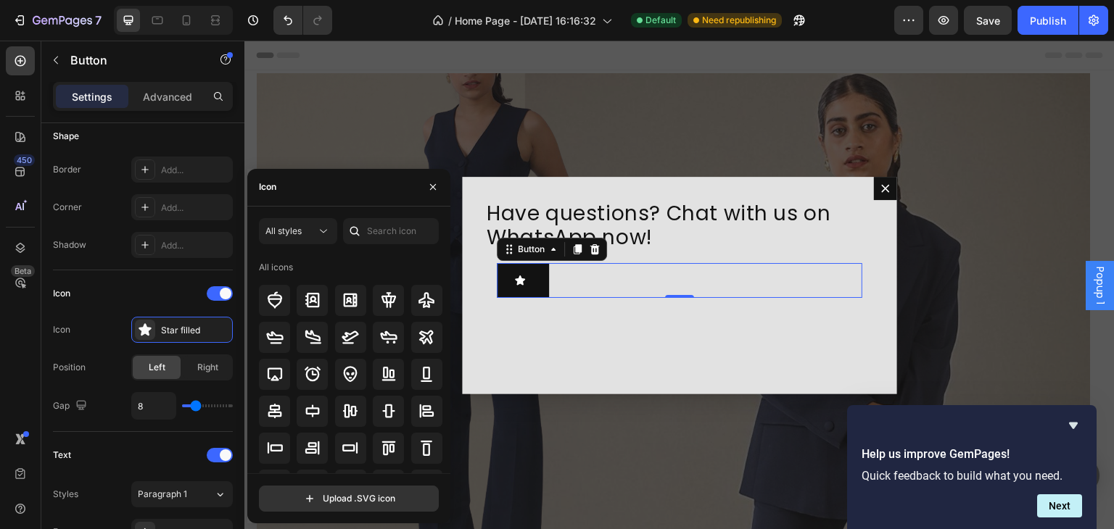
click at [357, 223] on div at bounding box center [354, 231] width 23 height 26
click at [381, 233] on input "text" at bounding box center [391, 231] width 96 height 26
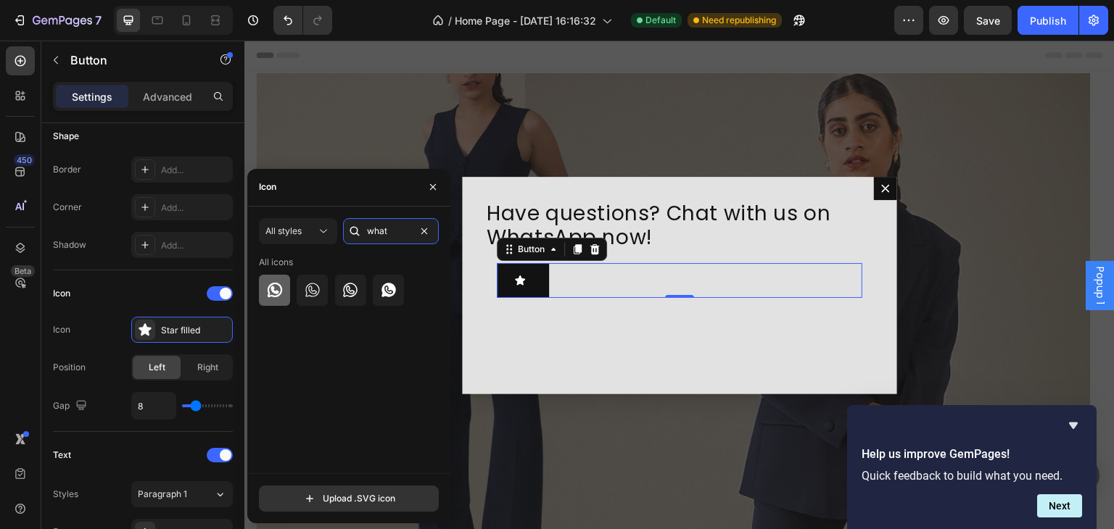
type input "what"
click at [273, 291] on icon at bounding box center [274, 290] width 14 height 14
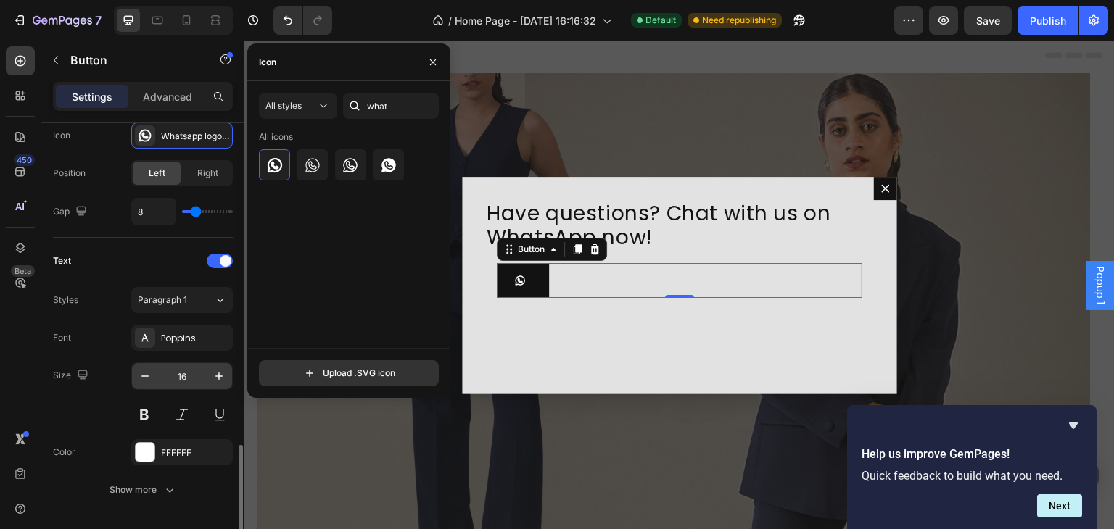
scroll to position [581, 0]
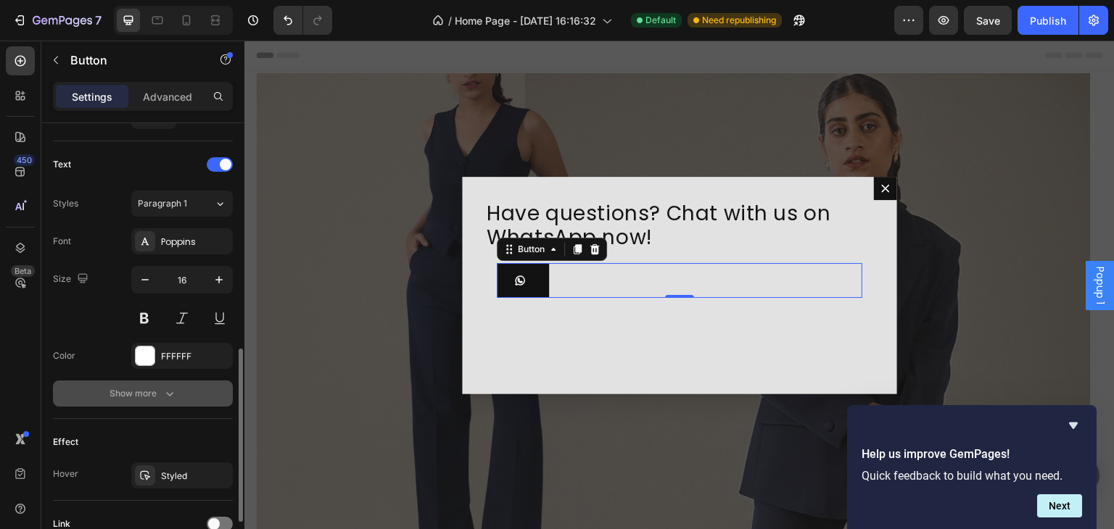
click at [165, 387] on icon "button" at bounding box center [169, 393] width 14 height 14
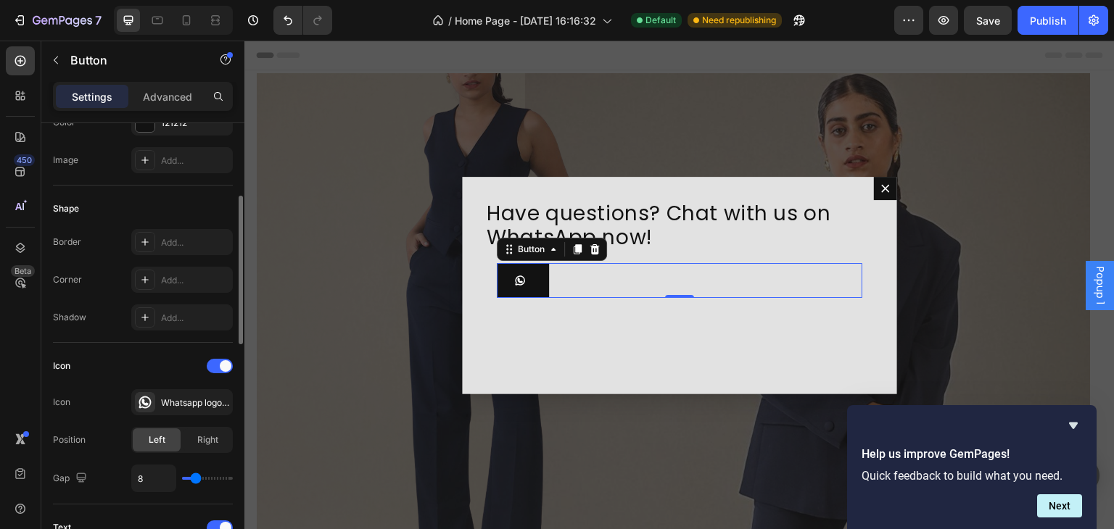
scroll to position [0, 0]
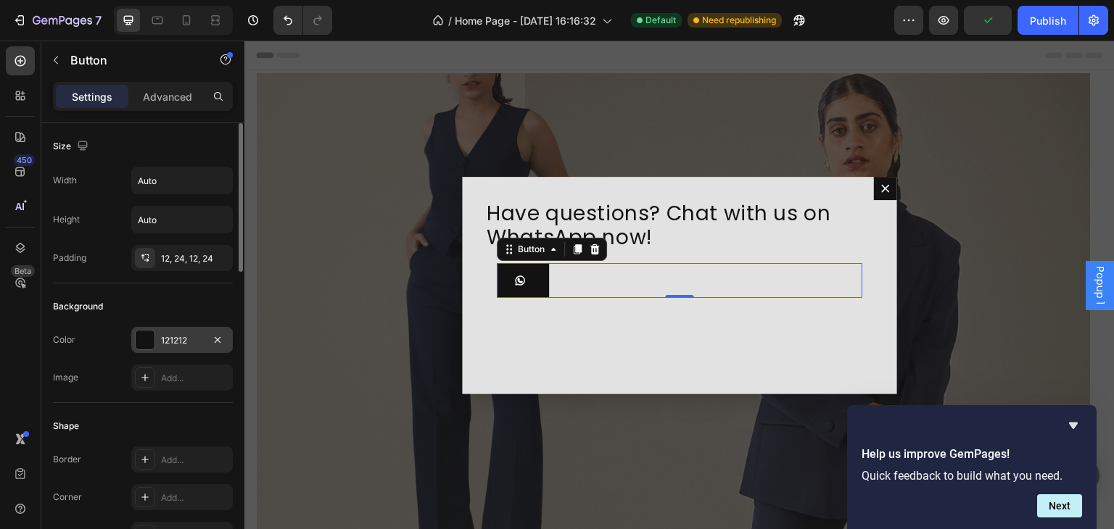
click at [169, 341] on div "121212" at bounding box center [182, 340] width 42 height 13
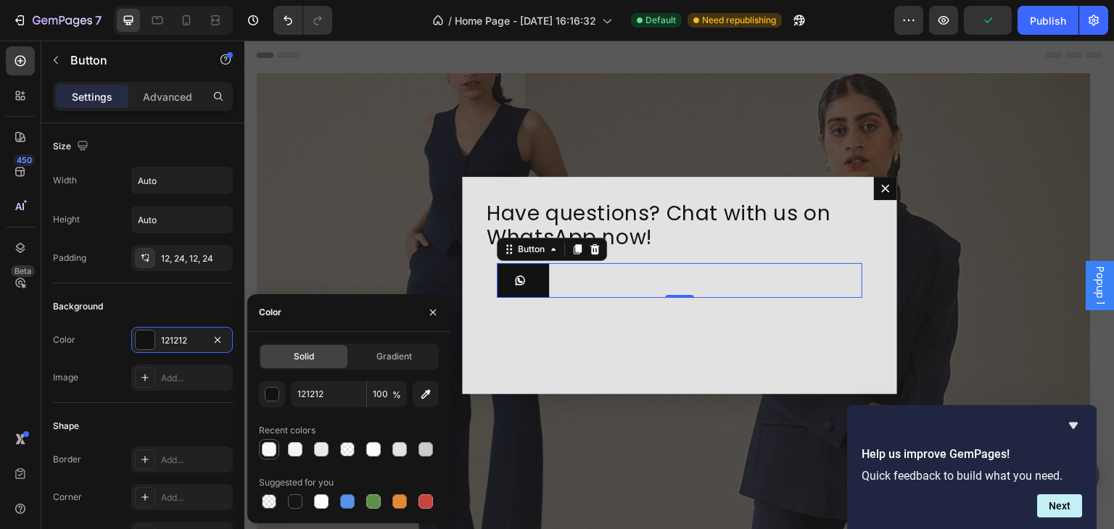
click at [270, 452] on div at bounding box center [269, 449] width 14 height 14
type input "F9F9F9"
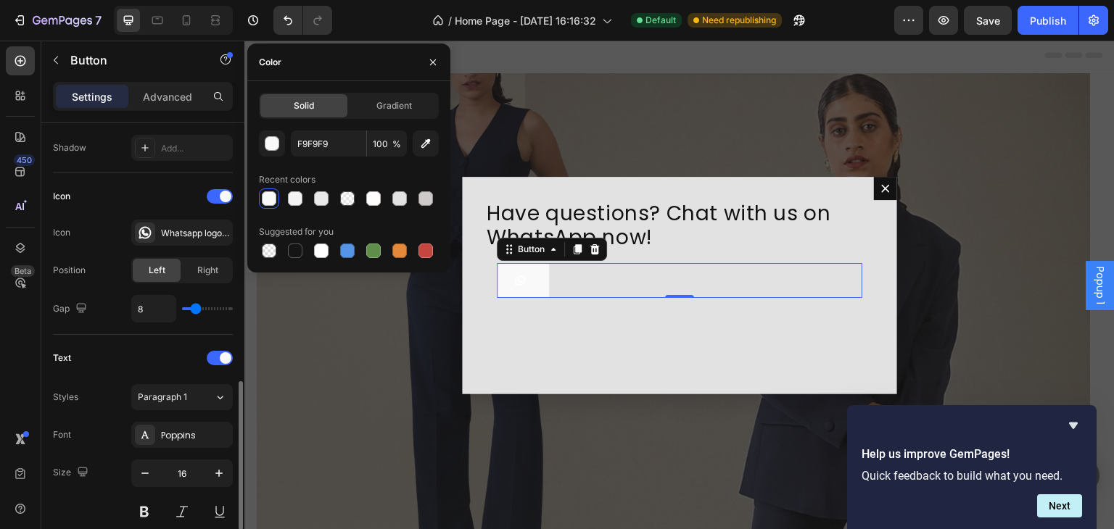
scroll to position [484, 0]
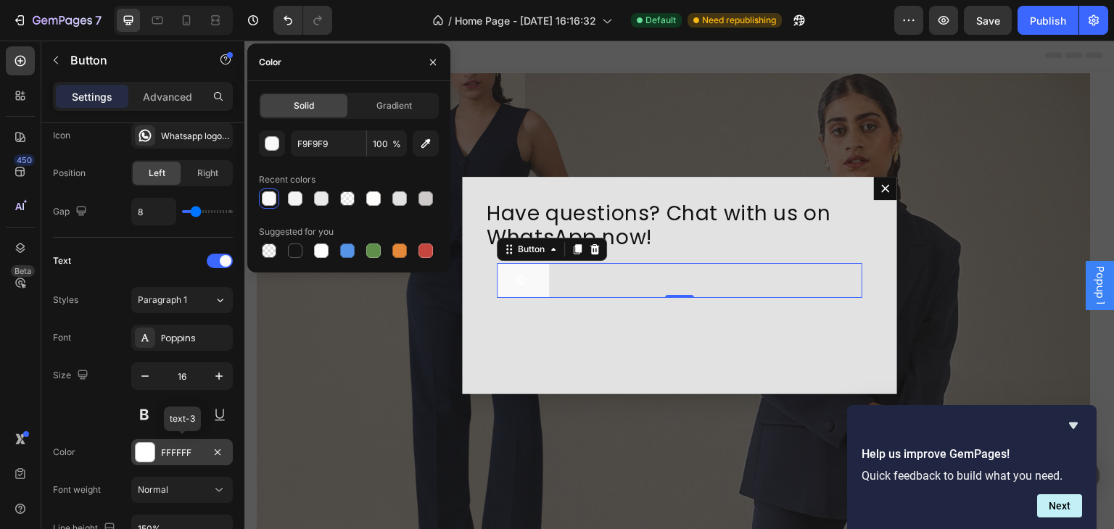
click at [174, 452] on div "FFFFFF" at bounding box center [182, 453] width 42 height 13
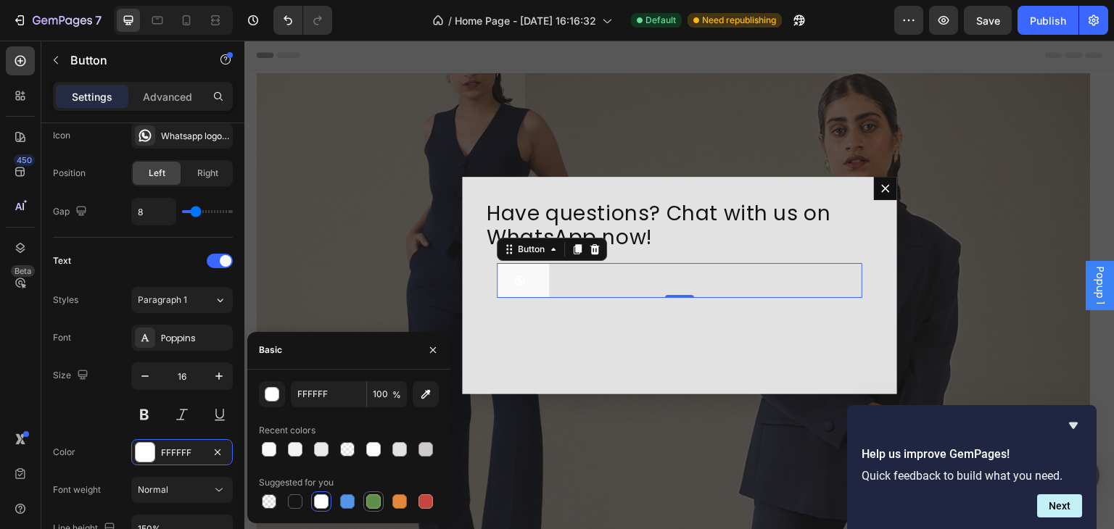
click at [379, 496] on div at bounding box center [373, 501] width 14 height 14
type input "5E8E49"
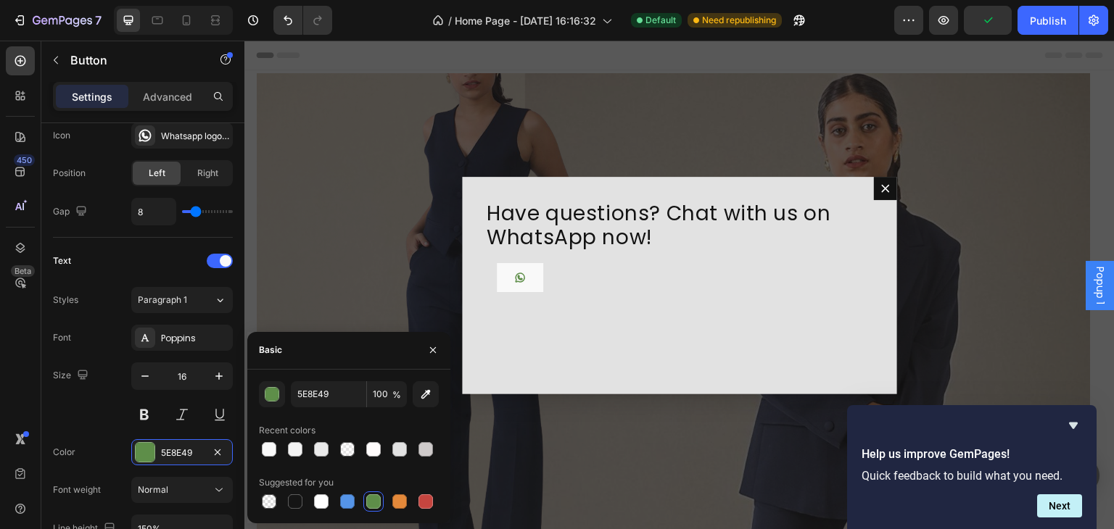
click at [494, 418] on div "Backdrop" at bounding box center [679, 285] width 870 height 489
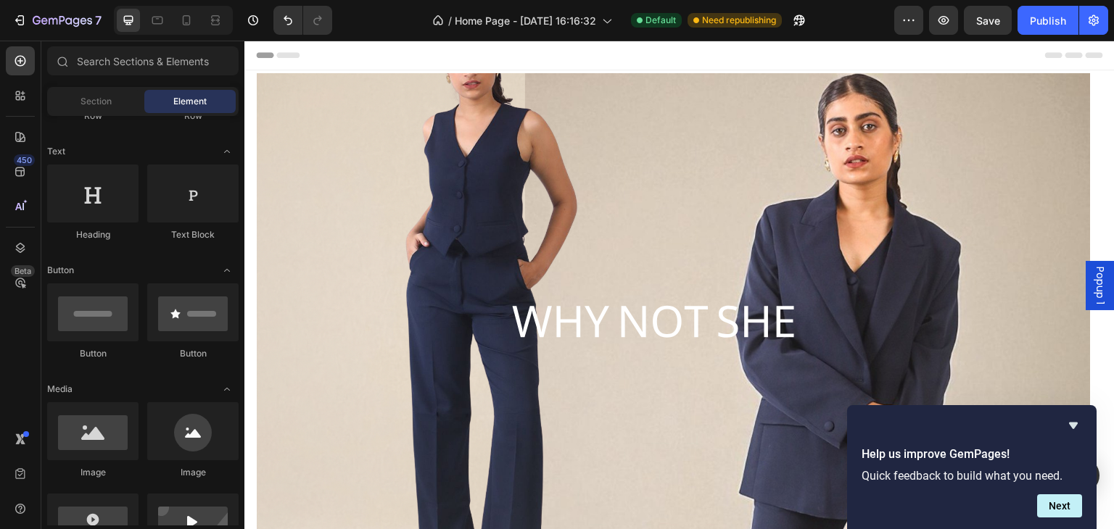
click at [1093, 288] on span "Popup 1" at bounding box center [1100, 286] width 14 height 38
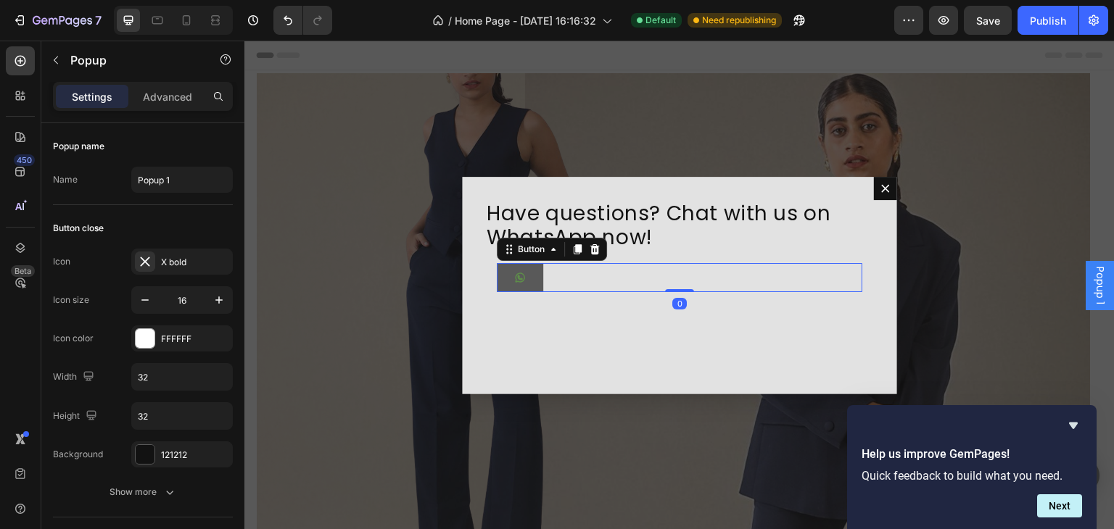
click at [506, 280] on button "Dialog body" at bounding box center [520, 277] width 46 height 29
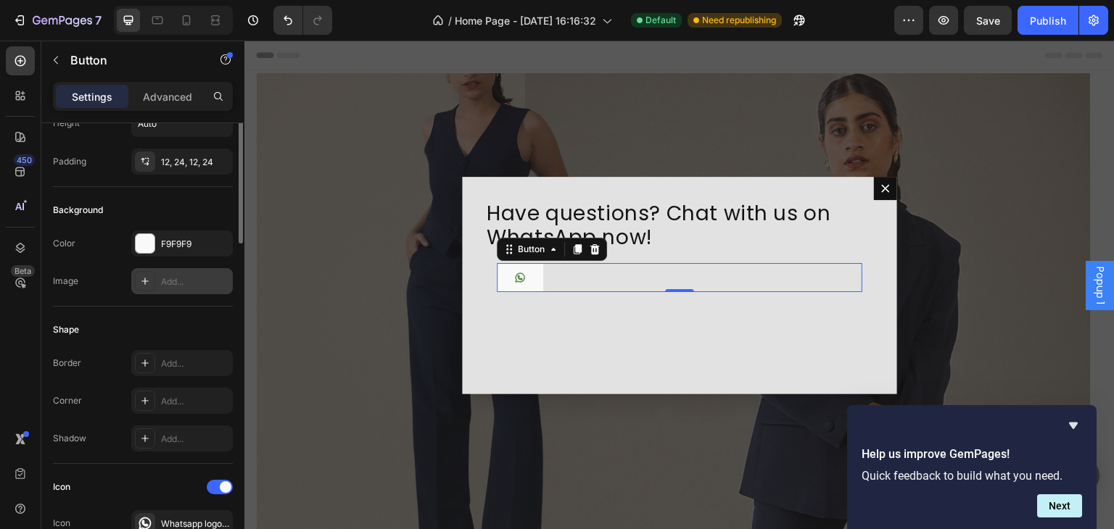
scroll to position [0, 0]
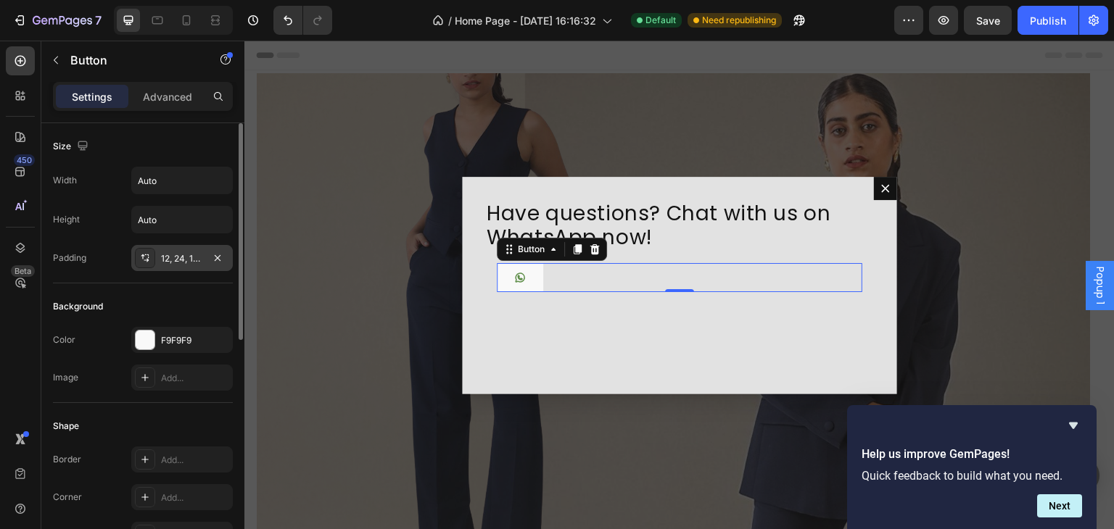
click at [144, 258] on icon at bounding box center [145, 258] width 12 height 12
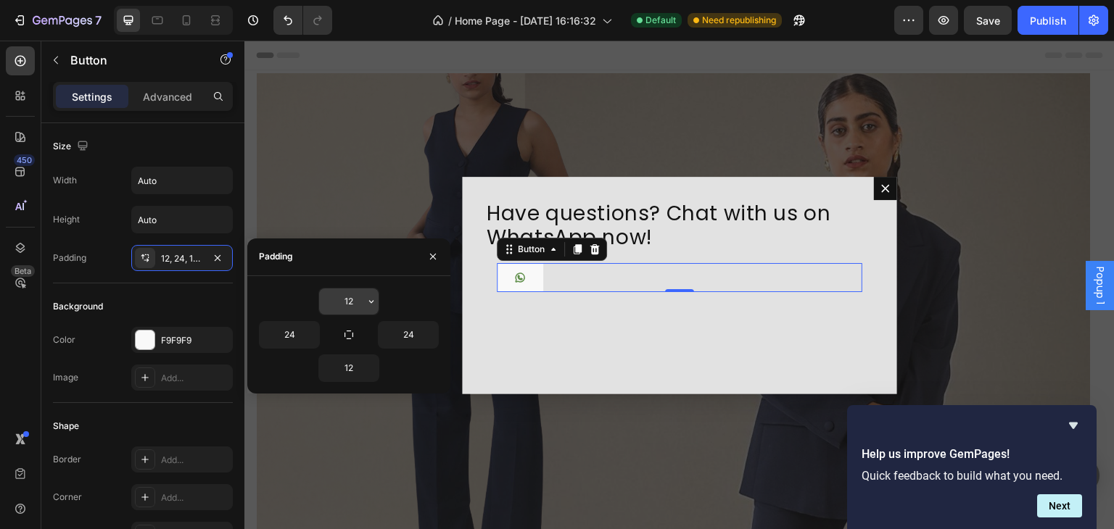
click at [376, 305] on icon "button" at bounding box center [371, 302] width 12 height 12
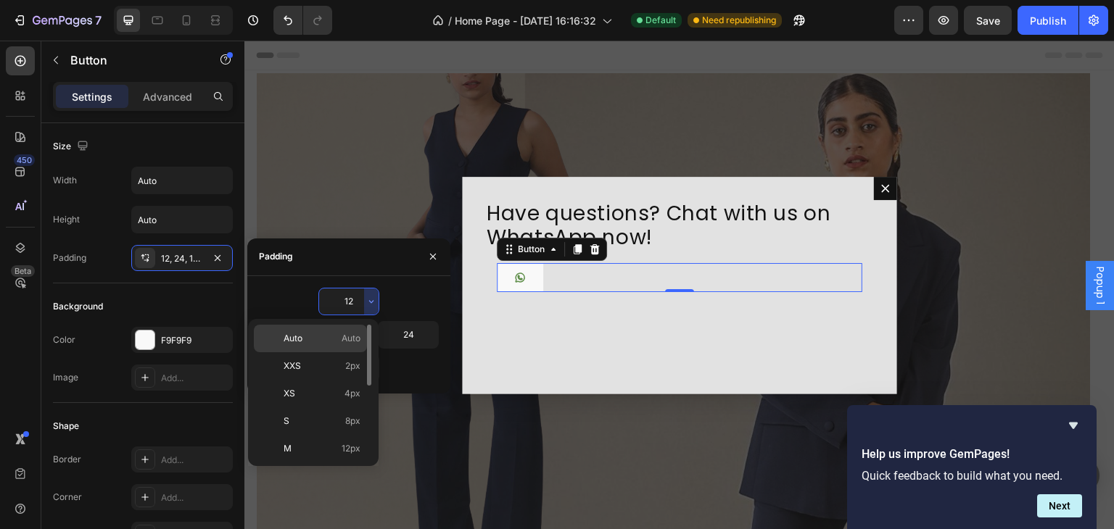
click at [336, 337] on p "Auto Auto" at bounding box center [321, 338] width 77 height 13
type input "Auto"
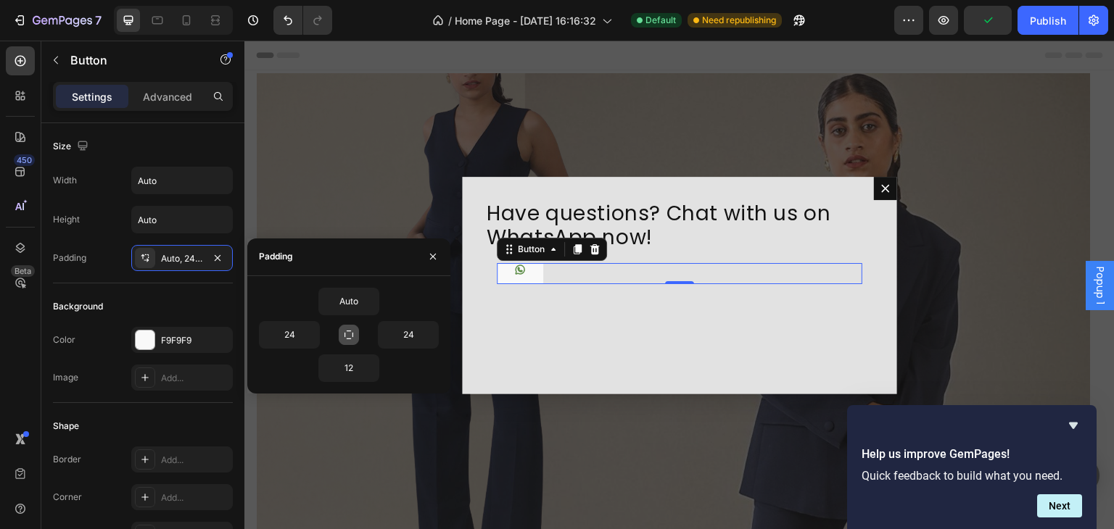
click at [353, 332] on icon "button" at bounding box center [349, 335] width 12 height 12
type input "Auto"
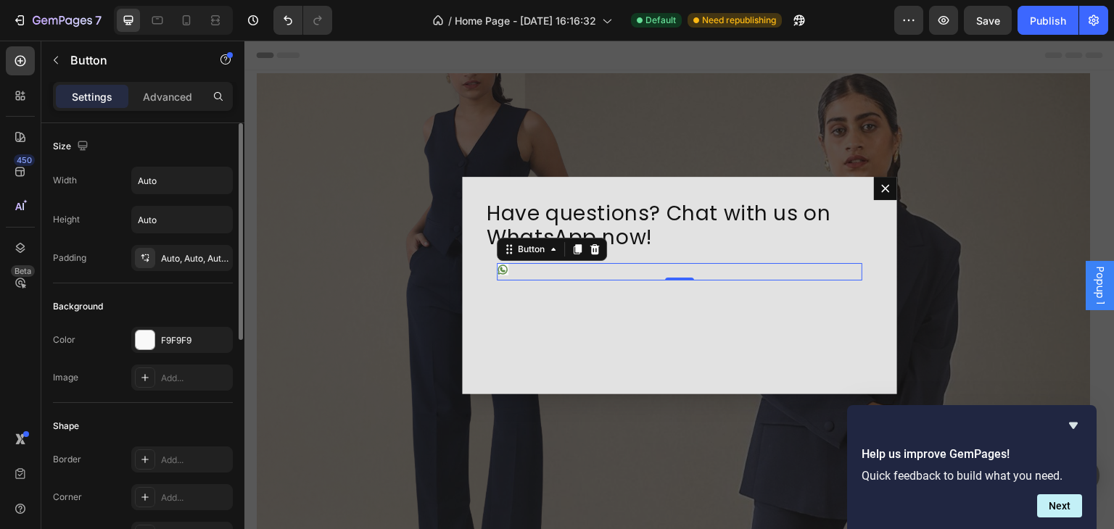
click at [186, 317] on div "Background Color F9F9F9 Image Add..." at bounding box center [143, 343] width 180 height 120
click at [220, 207] on button "button" at bounding box center [219, 220] width 26 height 26
click at [207, 186] on button "button" at bounding box center [219, 180] width 26 height 26
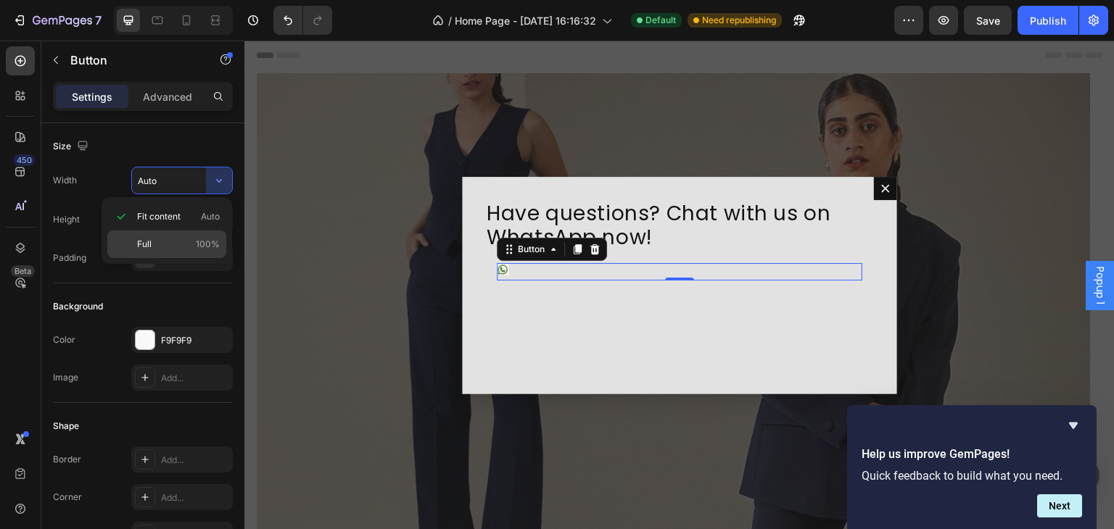
click at [193, 233] on div "Full 100%" at bounding box center [166, 245] width 119 height 28
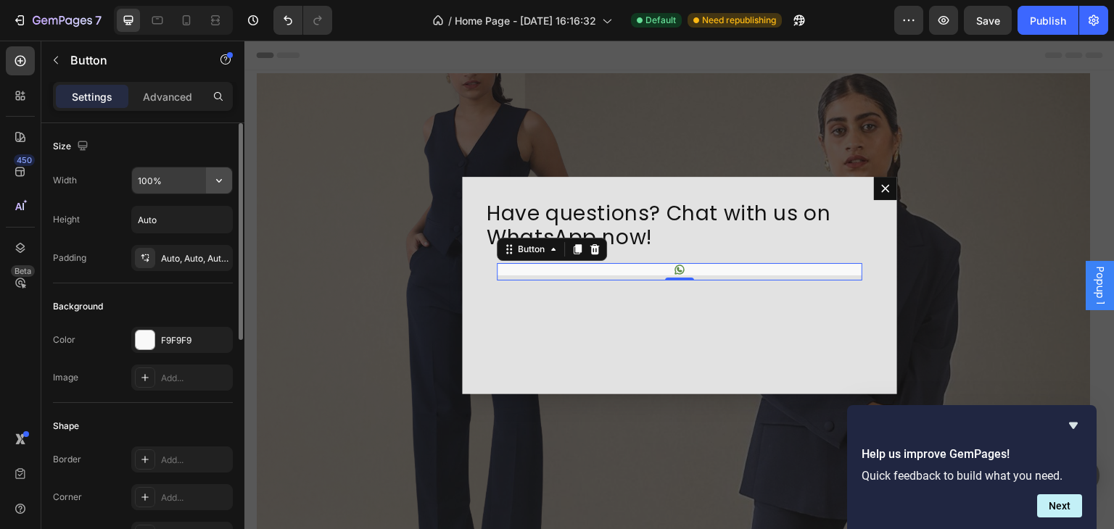
click at [211, 183] on button "button" at bounding box center [219, 180] width 26 height 26
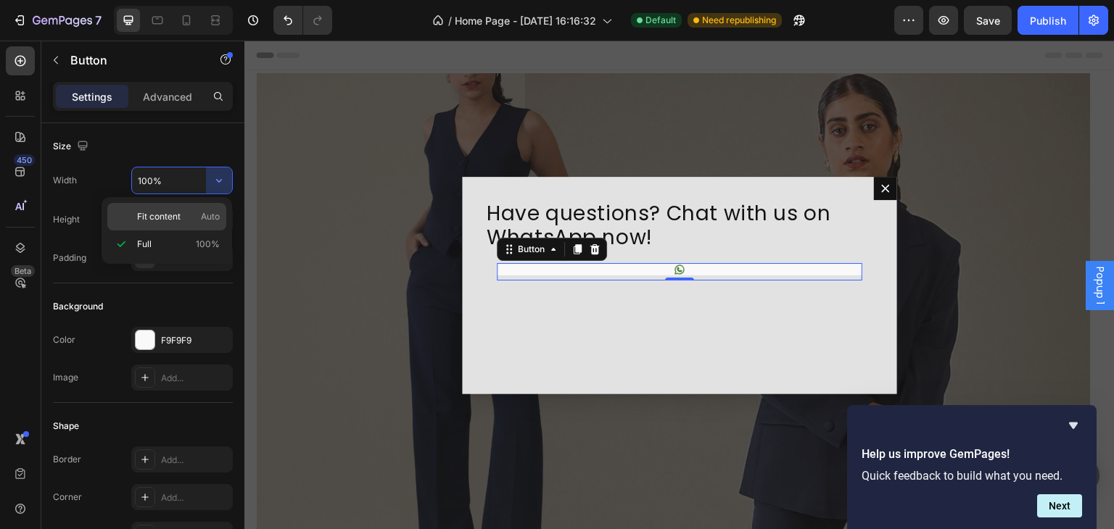
click at [203, 211] on span "Auto" at bounding box center [210, 216] width 19 height 13
type input "Auto"
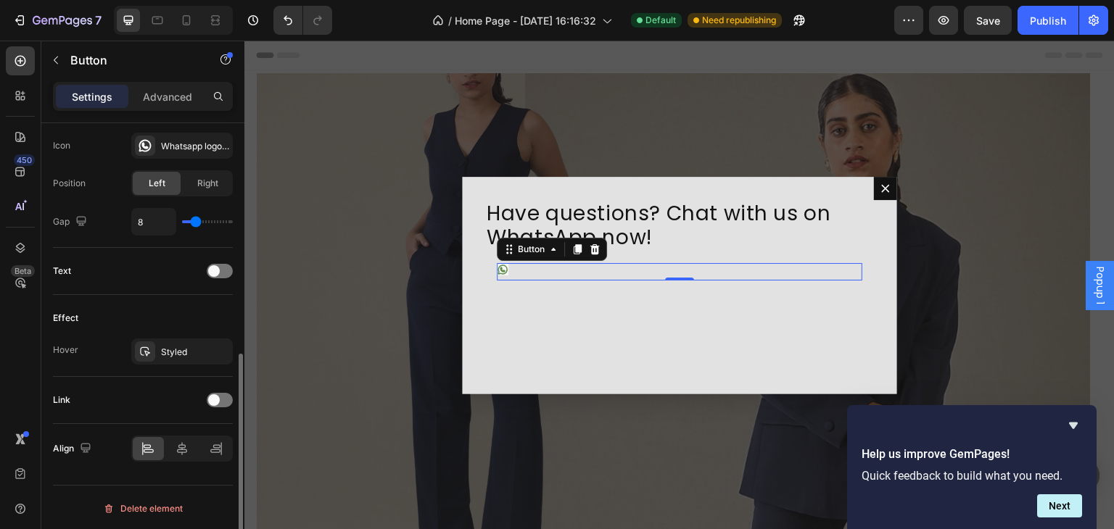
scroll to position [377, 0]
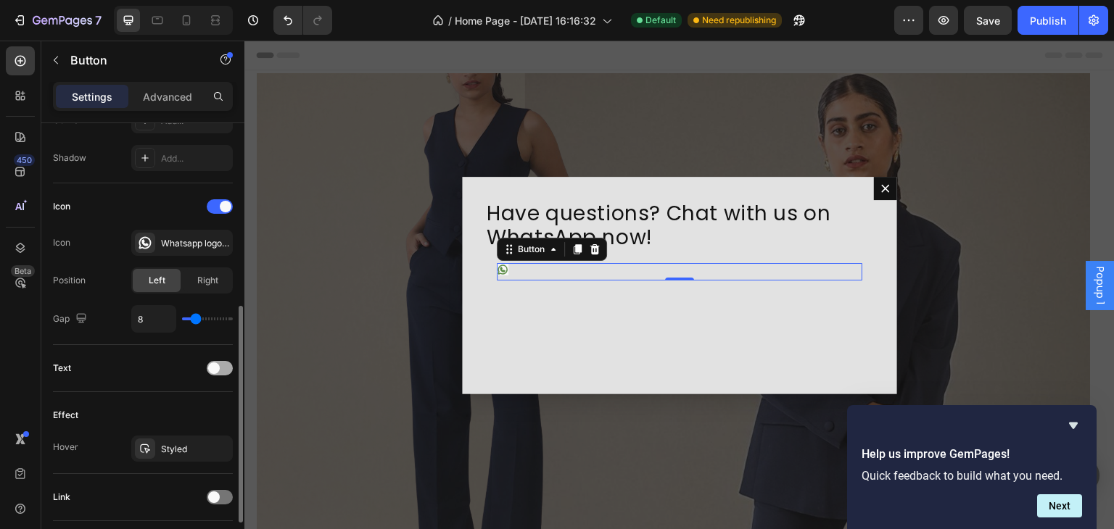
click at [211, 366] on span at bounding box center [214, 368] width 12 height 12
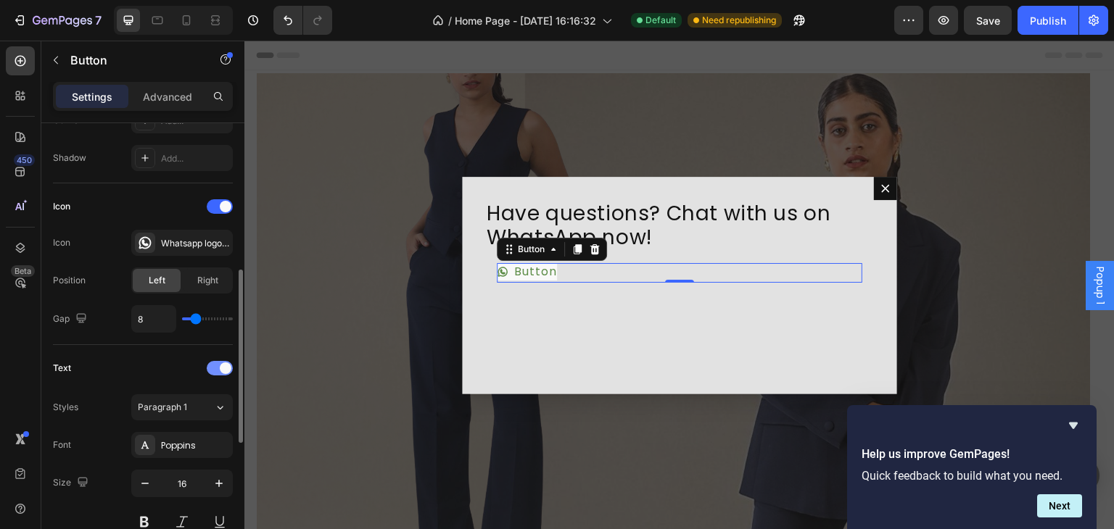
click at [211, 366] on div at bounding box center [220, 368] width 26 height 14
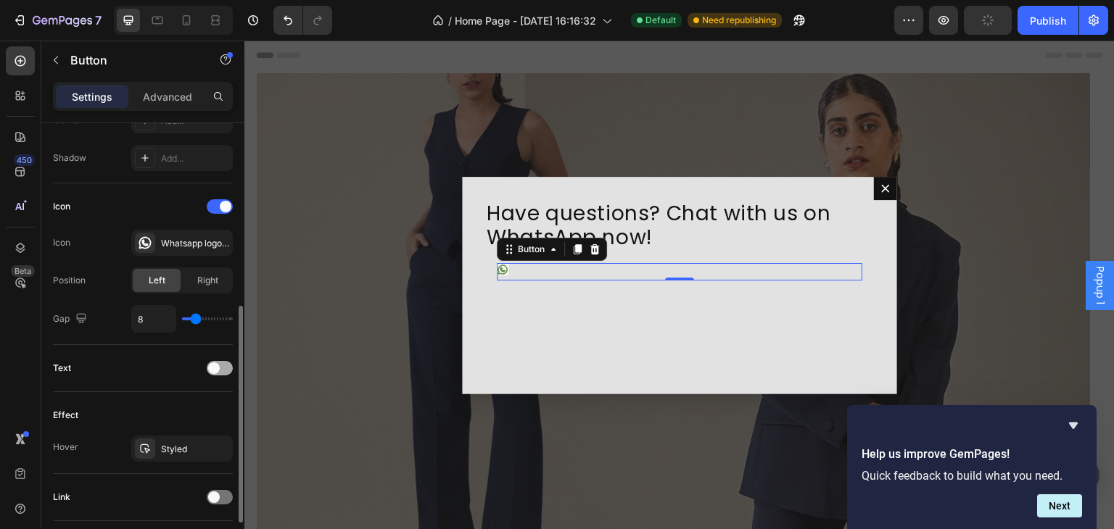
click at [211, 366] on span at bounding box center [214, 368] width 12 height 12
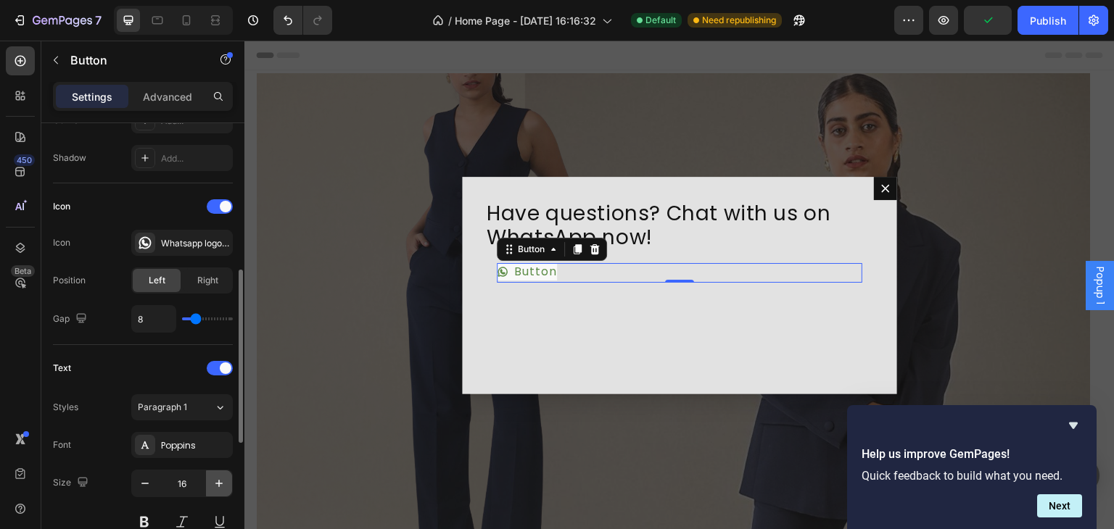
click at [218, 481] on icon "button" at bounding box center [218, 483] width 7 height 7
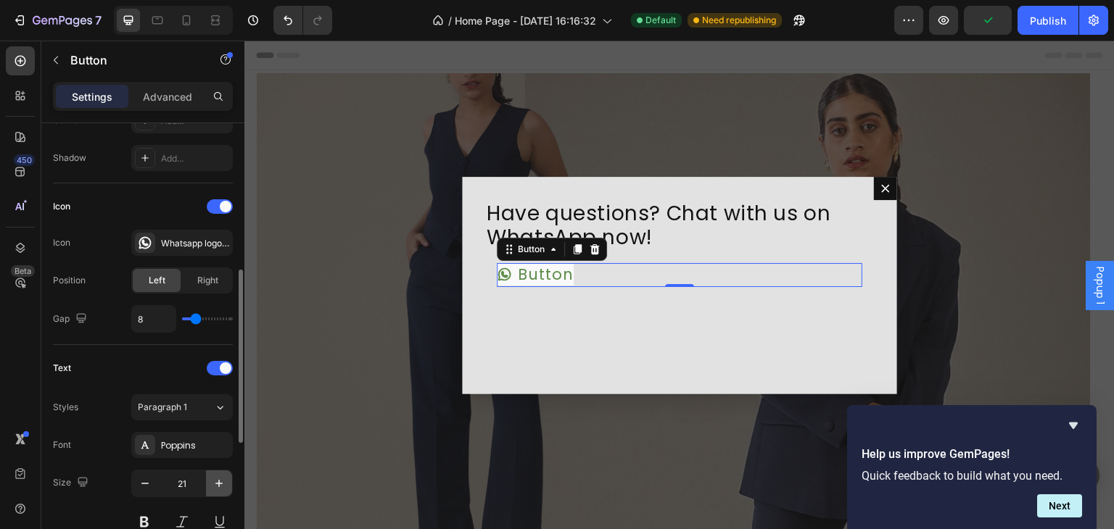
click at [218, 481] on icon "button" at bounding box center [218, 483] width 7 height 7
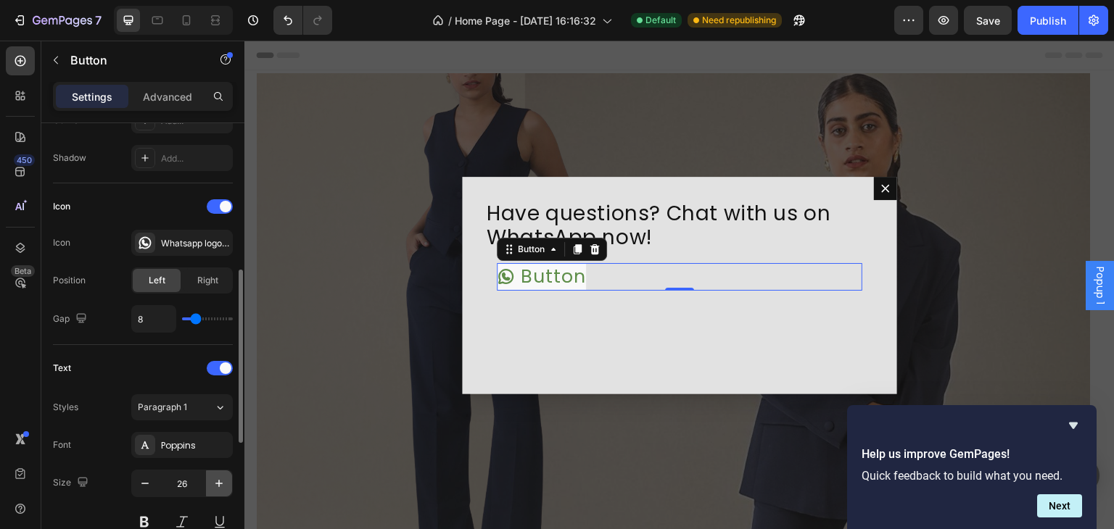
click at [218, 481] on icon "button" at bounding box center [218, 483] width 7 height 7
click at [218, 480] on icon "button" at bounding box center [218, 483] width 7 height 7
click at [217, 480] on icon "button" at bounding box center [219, 483] width 14 height 14
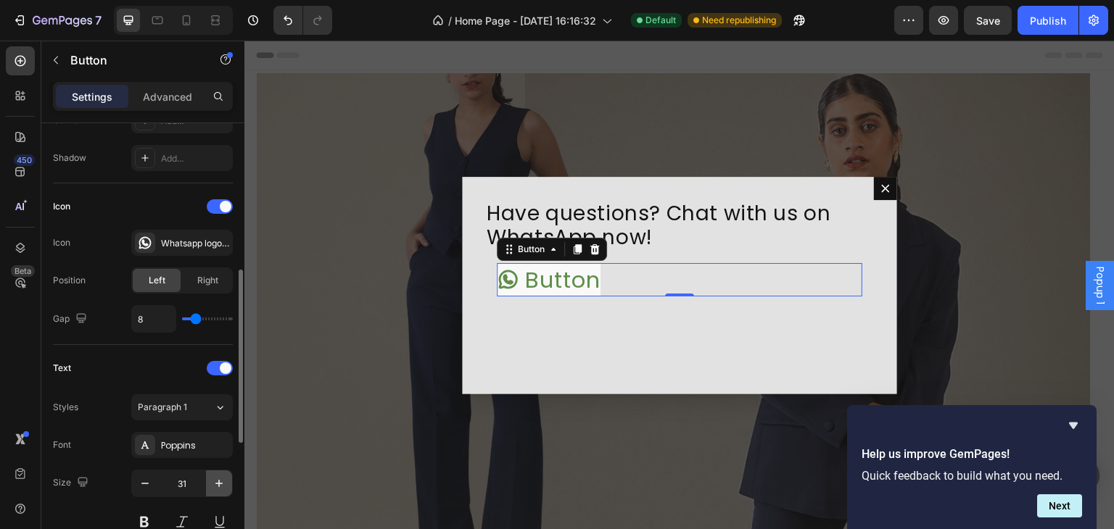
click at [217, 479] on icon "button" at bounding box center [219, 483] width 14 height 14
type input "33"
click at [220, 367] on span at bounding box center [226, 368] width 12 height 12
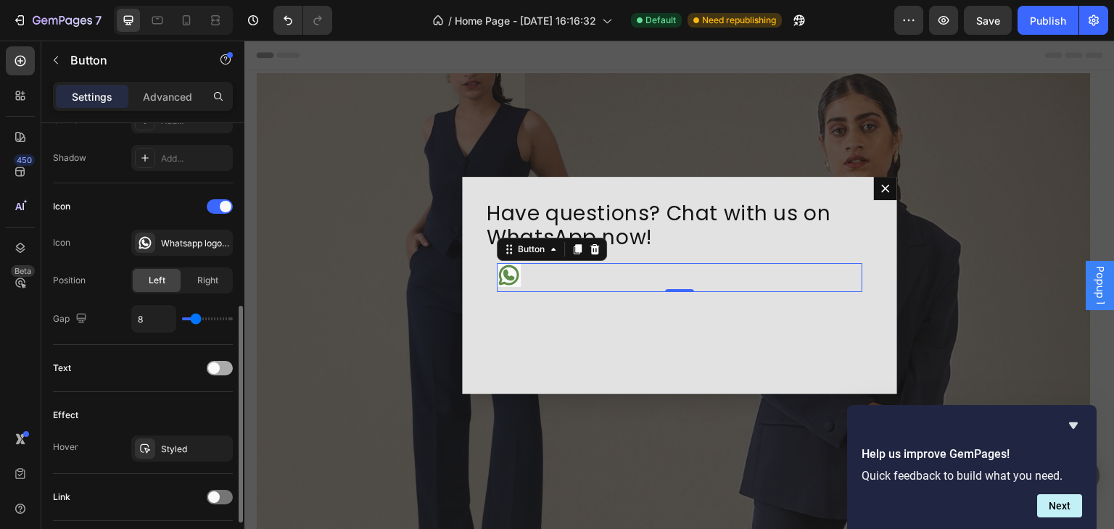
click at [223, 363] on div at bounding box center [220, 368] width 26 height 14
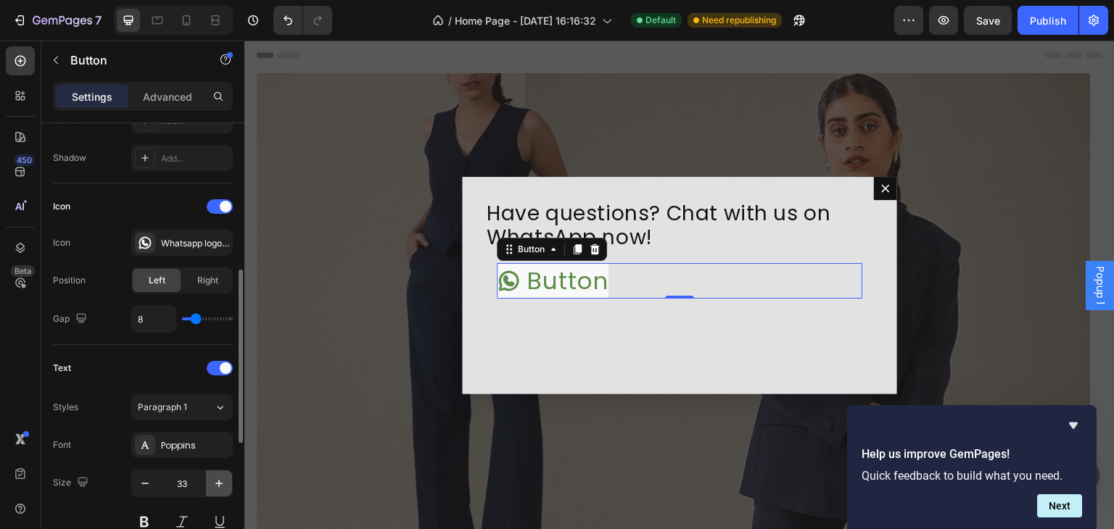
click at [212, 486] on icon "button" at bounding box center [219, 483] width 14 height 14
click at [212, 485] on icon "button" at bounding box center [219, 483] width 14 height 14
click at [213, 484] on icon "button" at bounding box center [219, 483] width 14 height 14
click at [215, 483] on icon "button" at bounding box center [219, 483] width 14 height 14
click at [215, 482] on icon "button" at bounding box center [219, 483] width 14 height 14
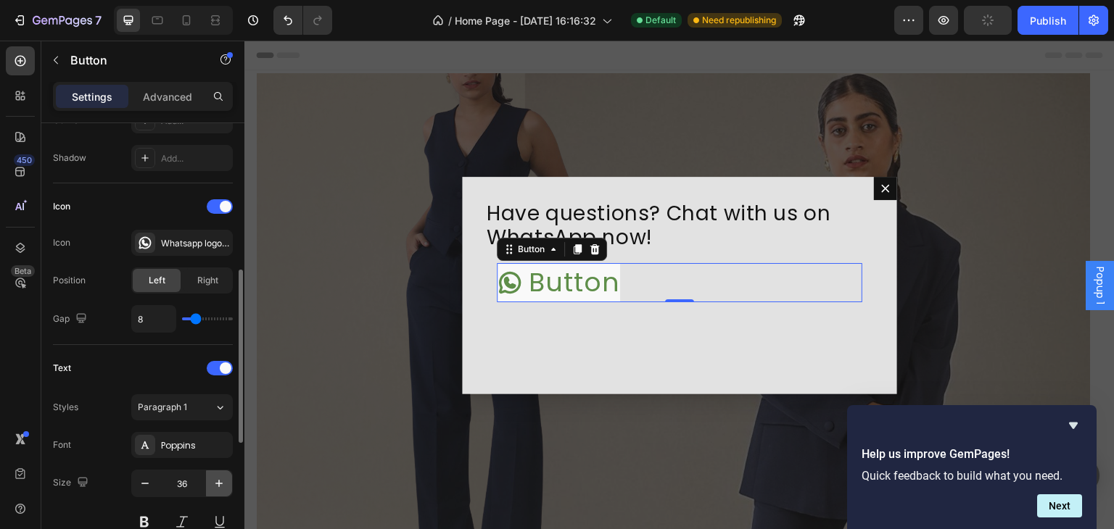
click at [215, 482] on icon "button" at bounding box center [219, 483] width 14 height 14
click at [215, 481] on icon "button" at bounding box center [219, 483] width 14 height 14
click at [189, 480] on input "41" at bounding box center [182, 484] width 48 height 26
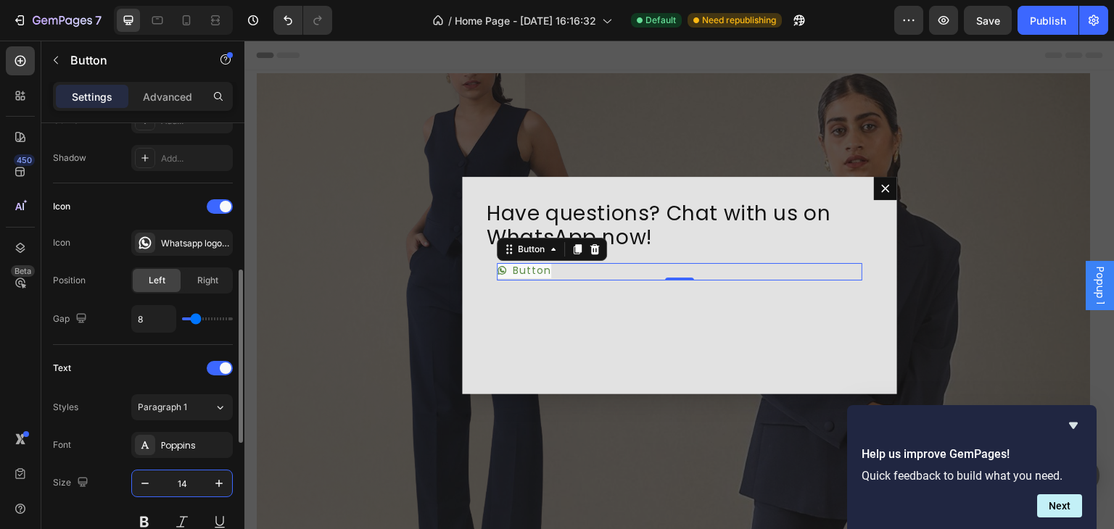
type input "1"
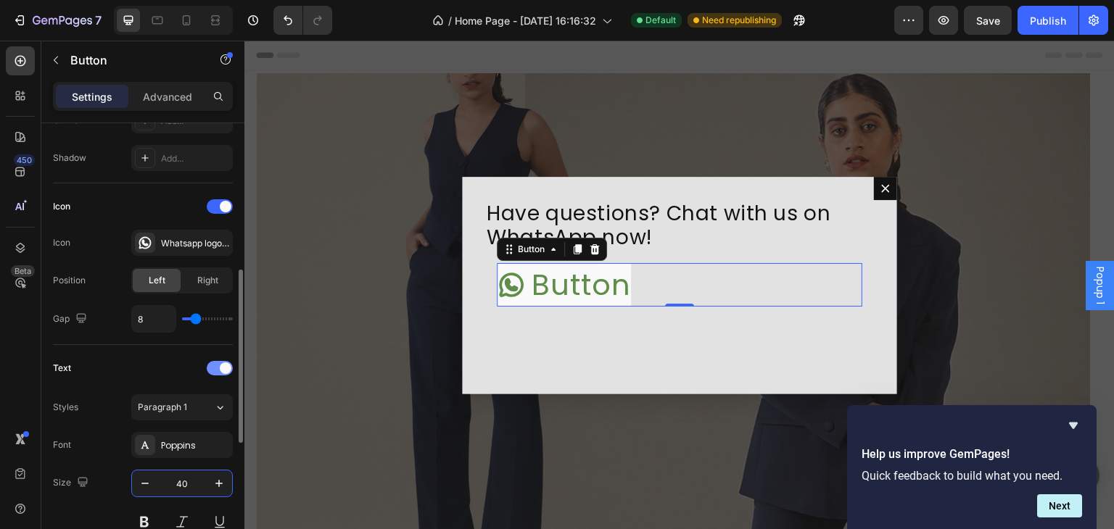
type input "40"
click at [220, 367] on span at bounding box center [226, 368] width 12 height 12
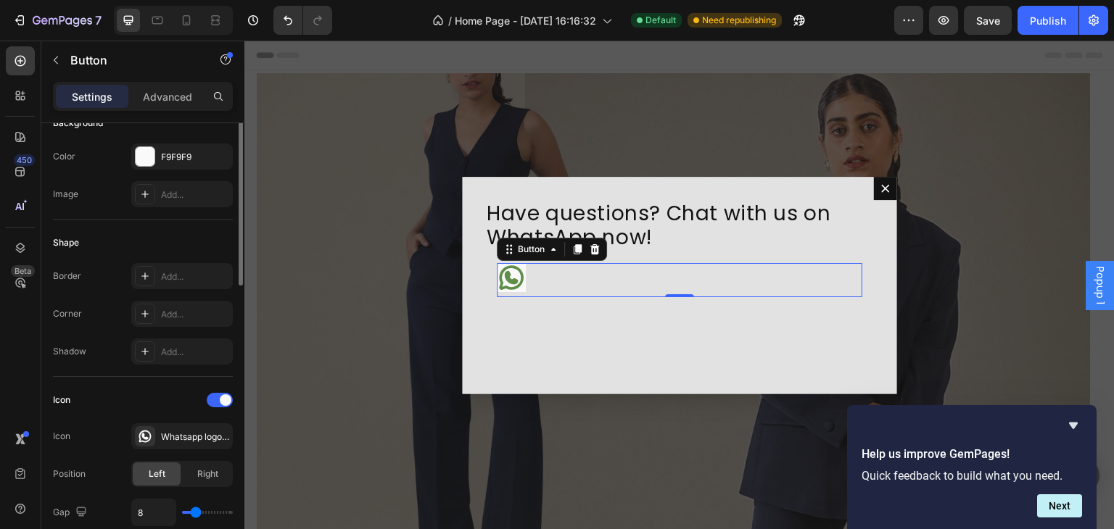
scroll to position [87, 0]
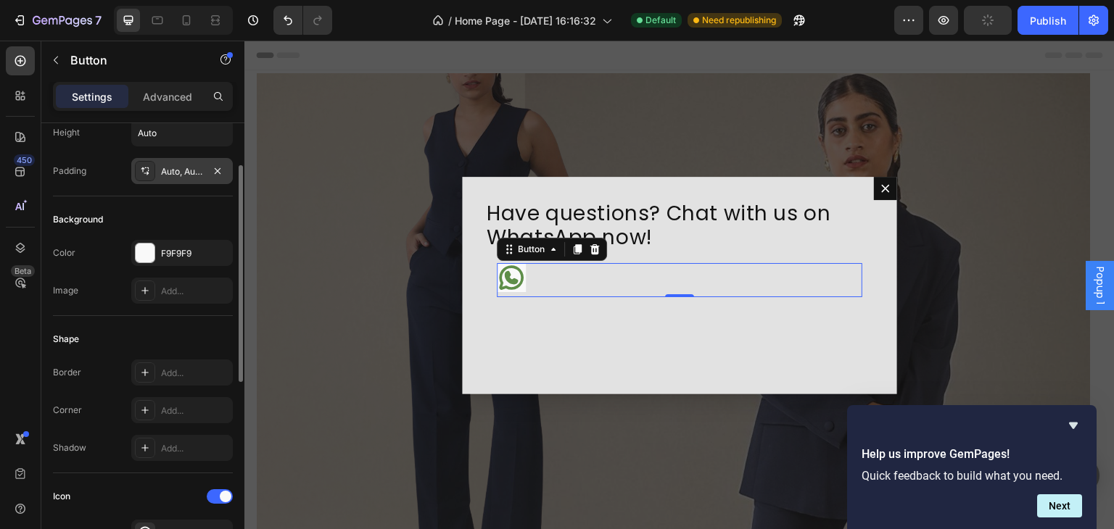
click at [173, 166] on div "Auto, Auto, Auto, Auto" at bounding box center [182, 171] width 42 height 13
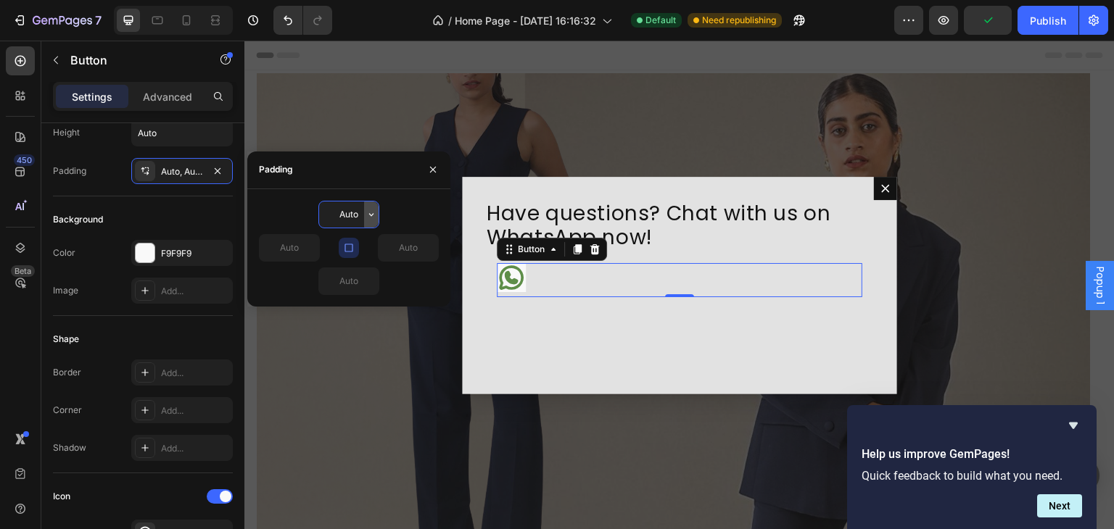
click at [376, 210] on icon "button" at bounding box center [371, 215] width 12 height 12
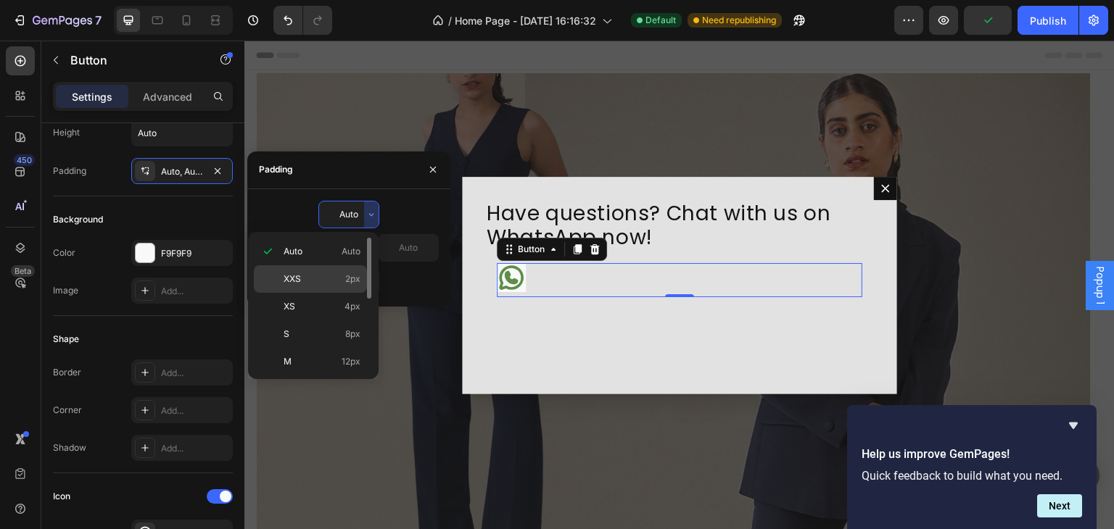
click at [343, 283] on p "XXS 2px" at bounding box center [321, 279] width 77 height 13
type input "2"
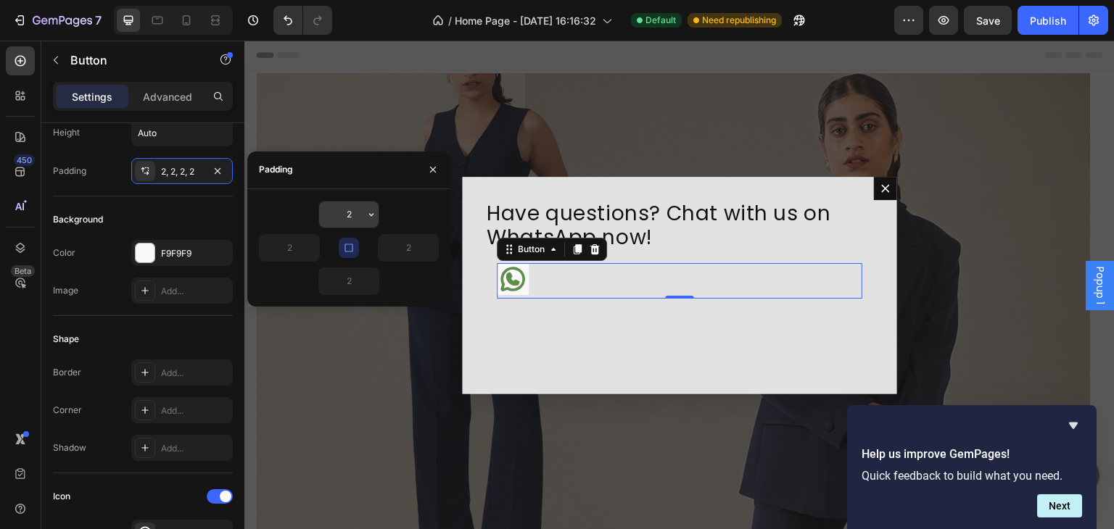
click at [362, 210] on input "2" at bounding box center [348, 215] width 59 height 26
click at [373, 219] on icon "button" at bounding box center [371, 215] width 12 height 12
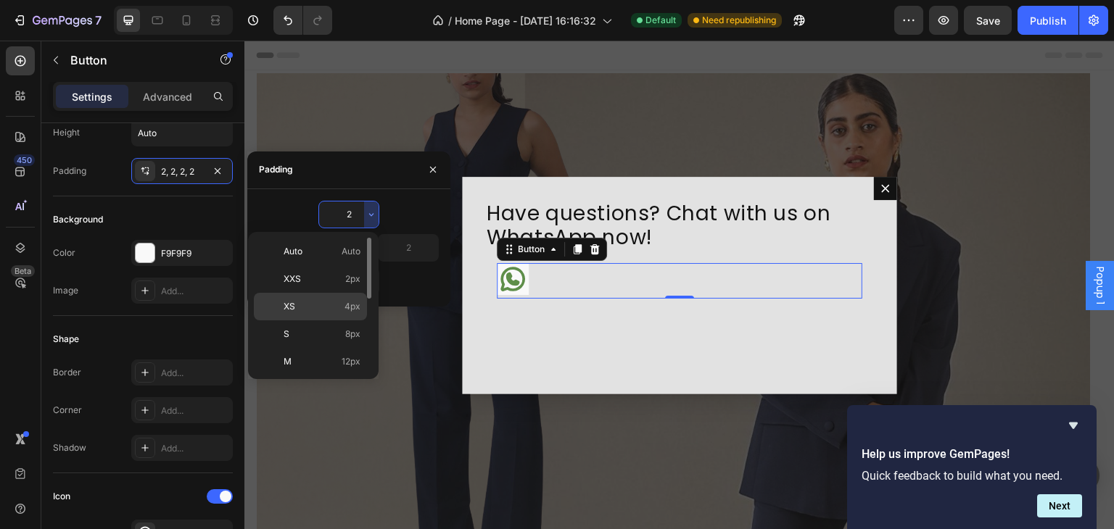
click at [337, 312] on div "XS 4px" at bounding box center [310, 307] width 113 height 28
type input "4"
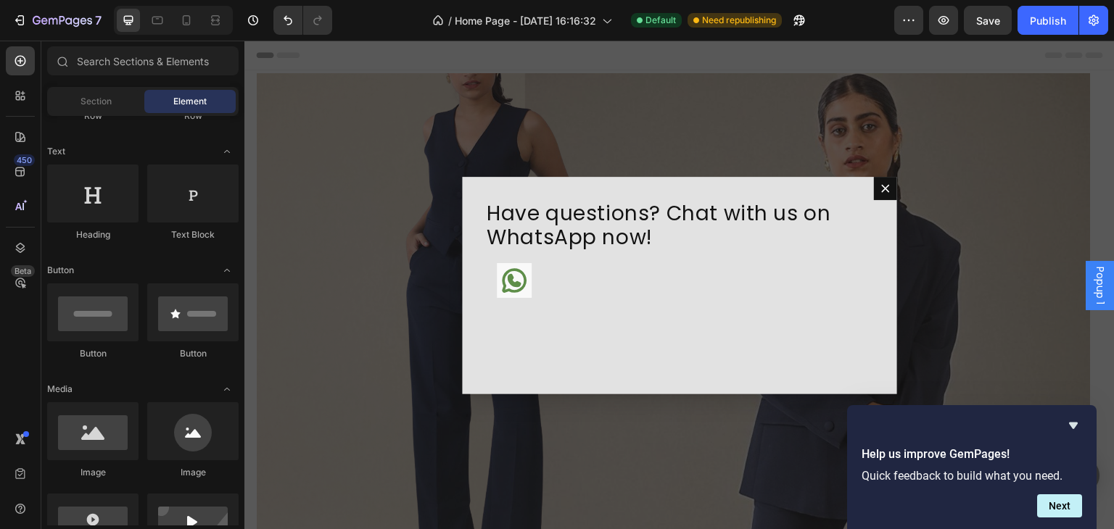
click at [367, 360] on div "Backdrop" at bounding box center [679, 285] width 870 height 489
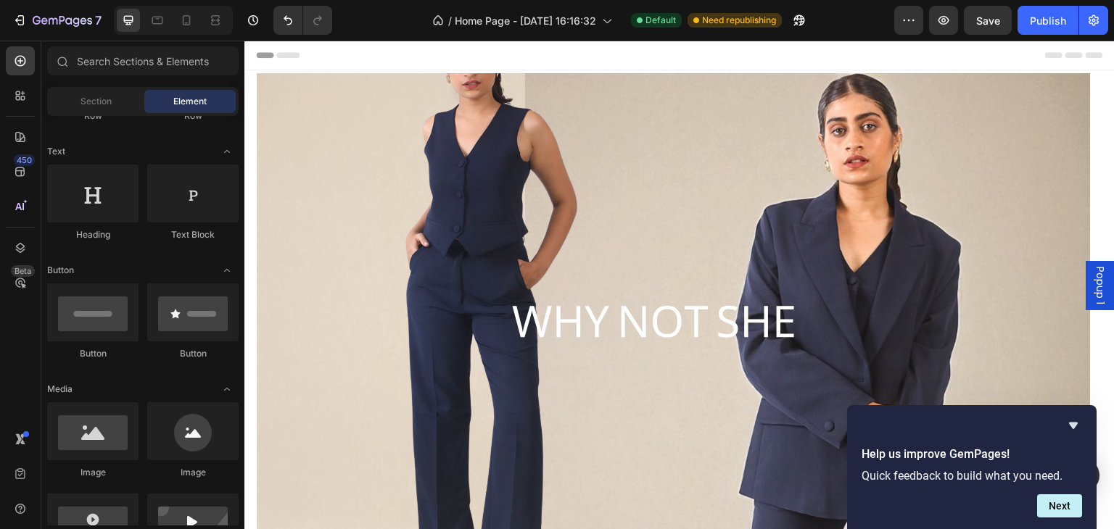
click at [1085, 289] on div "Popup 1" at bounding box center [1099, 285] width 29 height 49
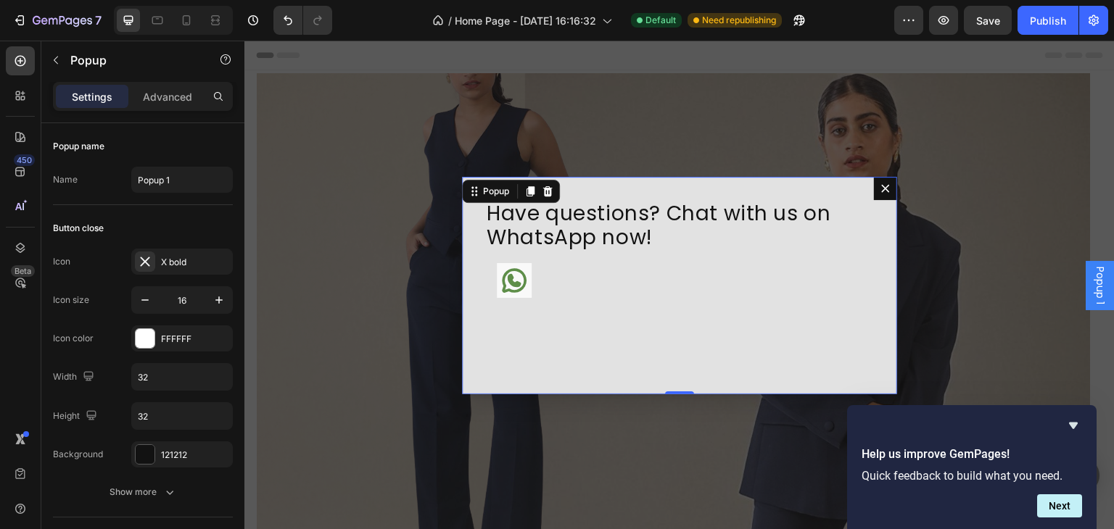
click at [479, 338] on div "Have questions? Chat with us on WhatsApp now! Heading Button Row" at bounding box center [679, 285] width 435 height 217
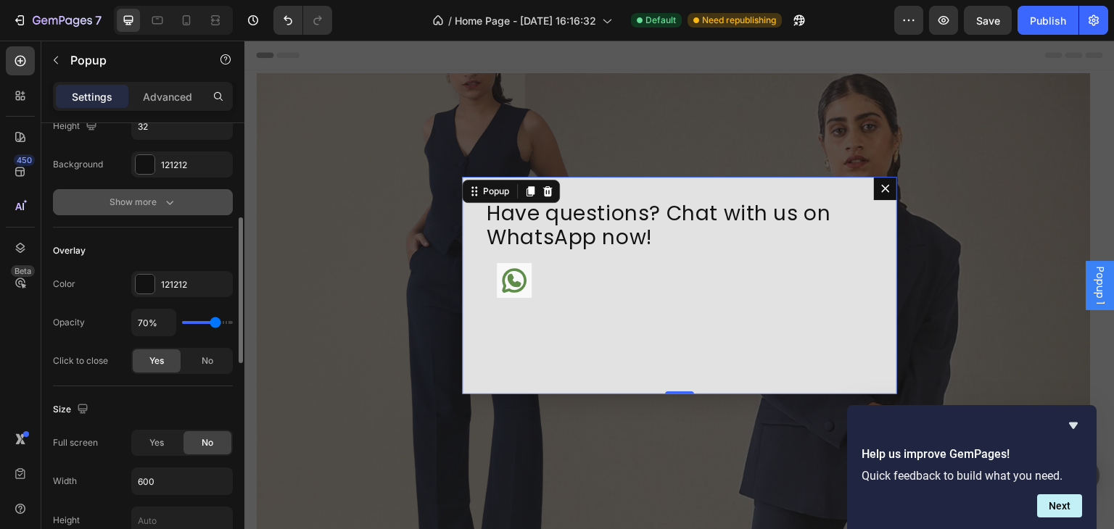
click at [166, 195] on icon "button" at bounding box center [169, 202] width 14 height 14
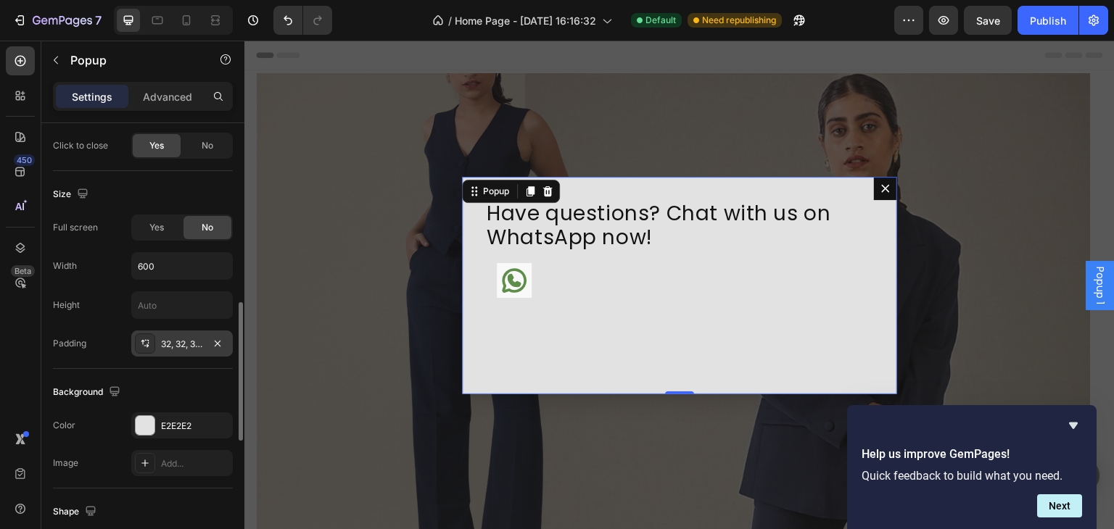
scroll to position [387, 0]
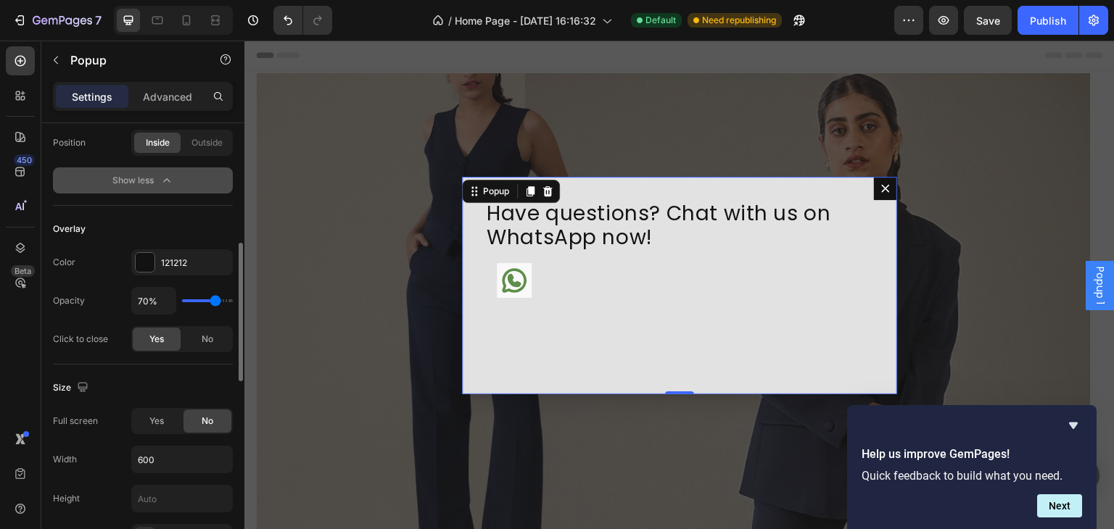
type input "66%"
type input "66"
type input "64%"
type input "64"
type input "63%"
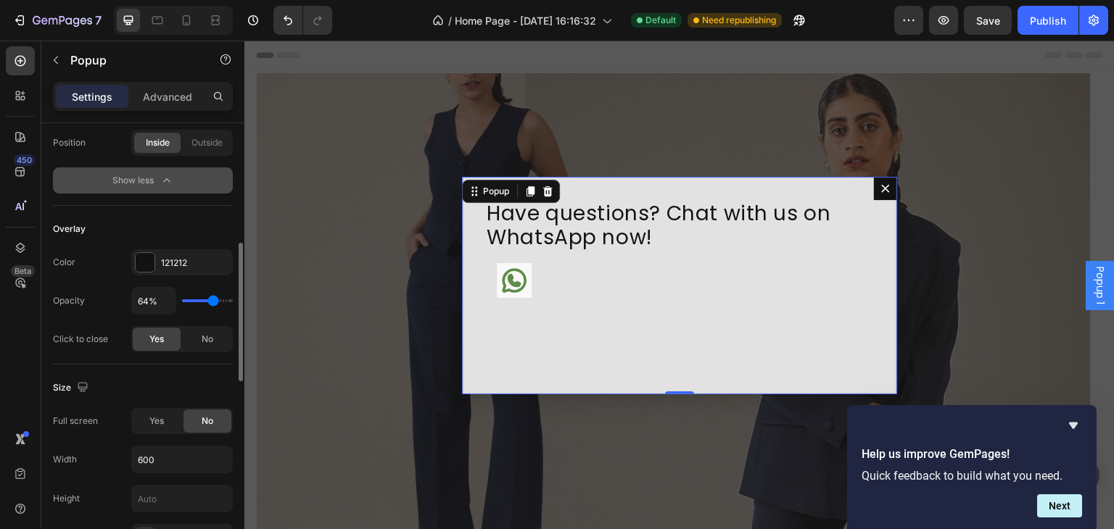
type input "63"
type input "57%"
type input "57"
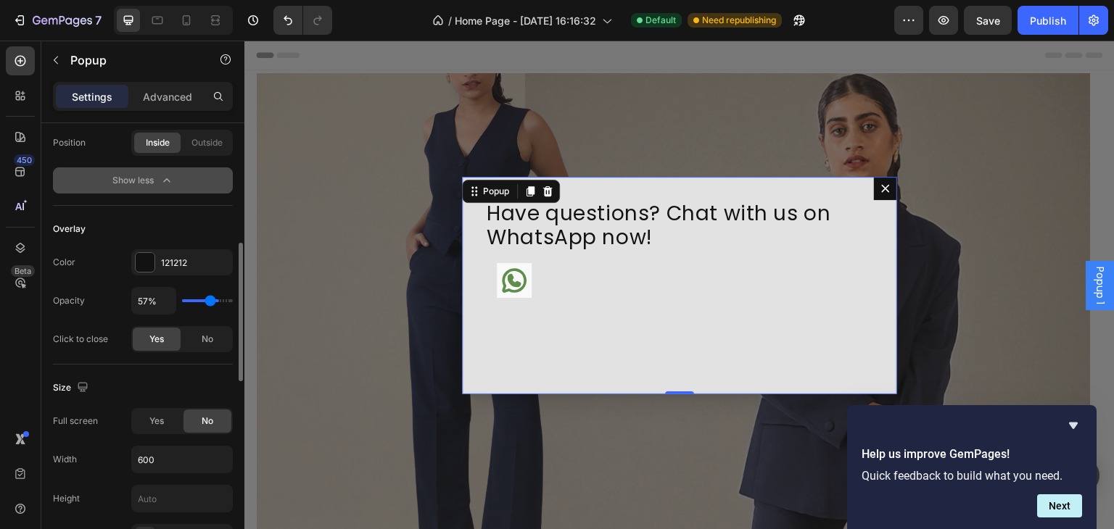
type input "52%"
type input "52"
type input "45%"
type input "45"
type input "39%"
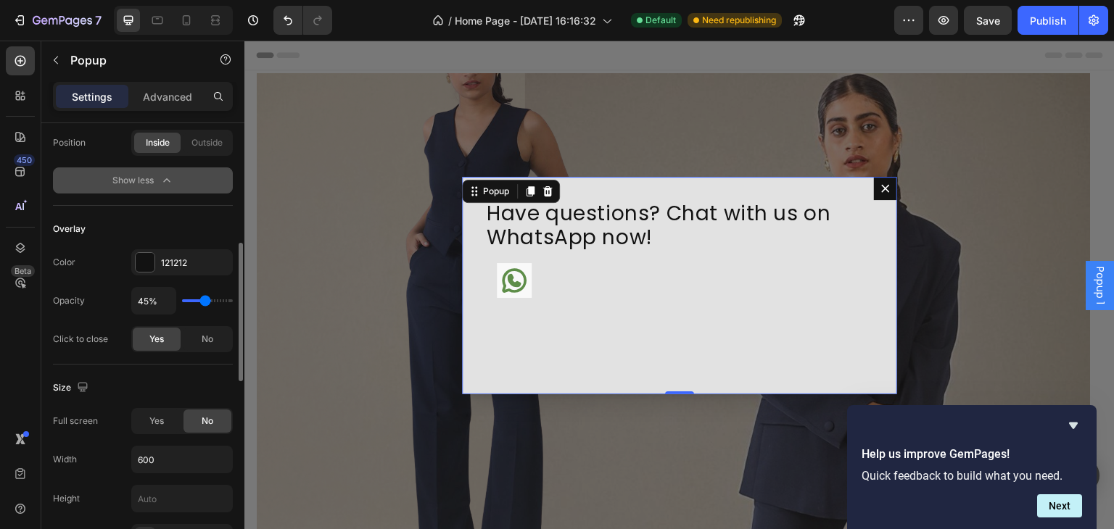
type input "39"
type input "30%"
type input "30"
type input "24%"
type input "24"
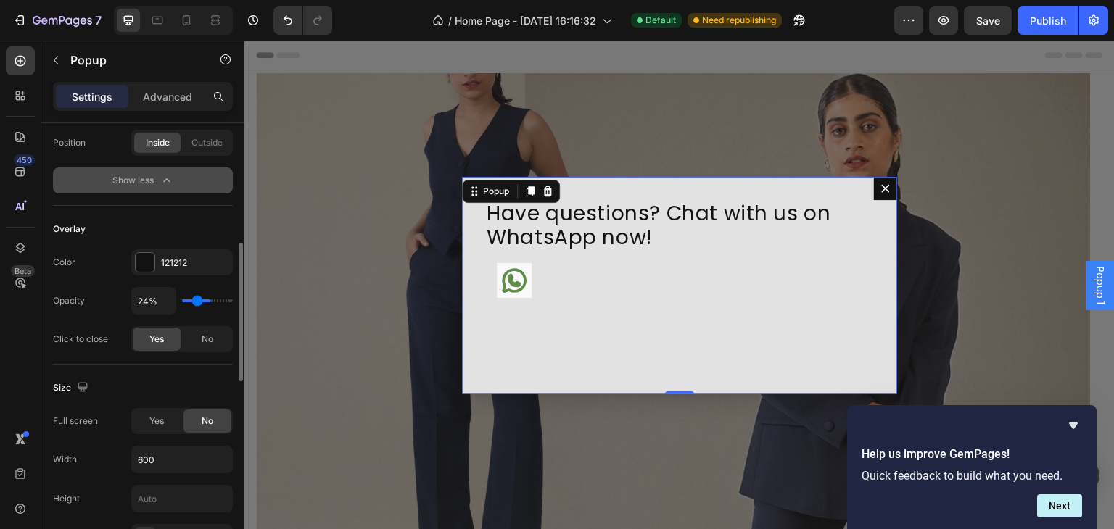
type input "20%"
type input "20"
type input "17%"
type input "17"
type input "12%"
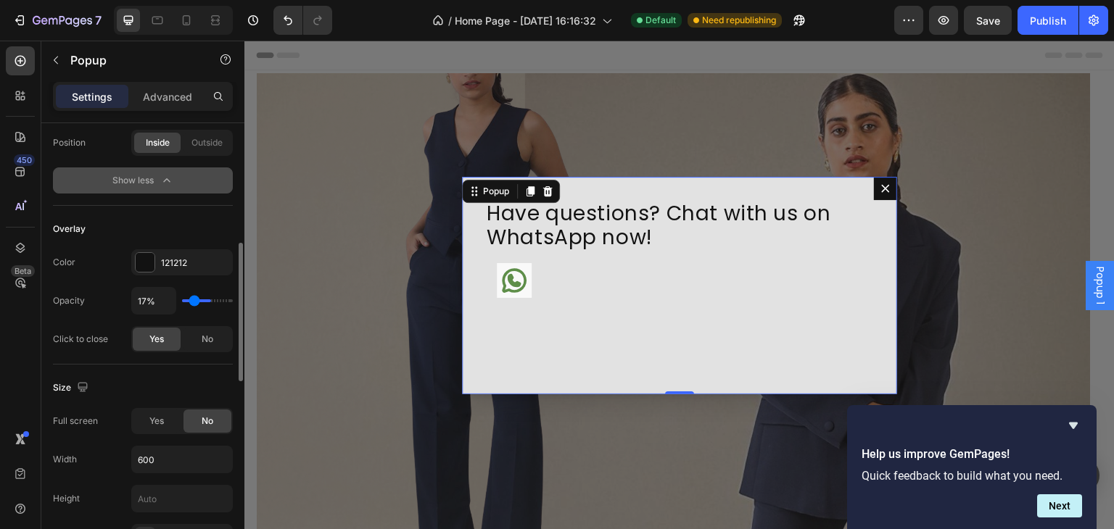
type input "12"
type input "8%"
type input "8"
type input "2%"
type input "2"
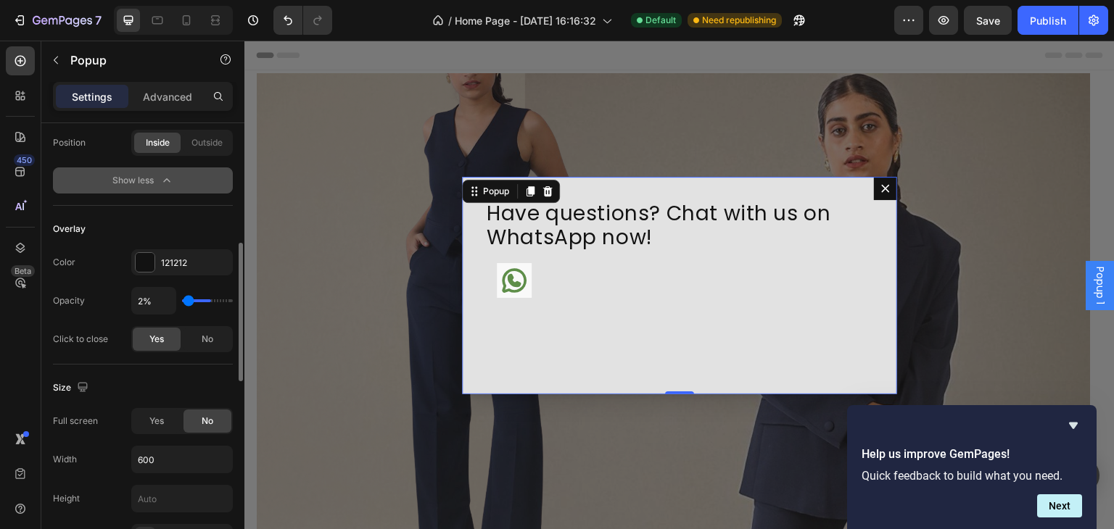
type input "0%"
type input "0"
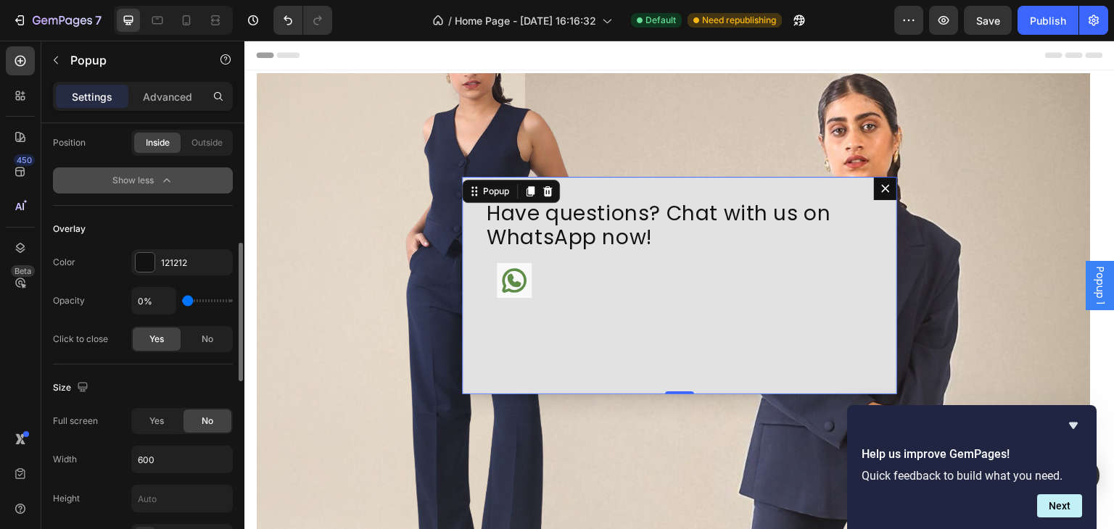
type input "5%"
type input "5"
type input "6%"
type input "6"
type input "8%"
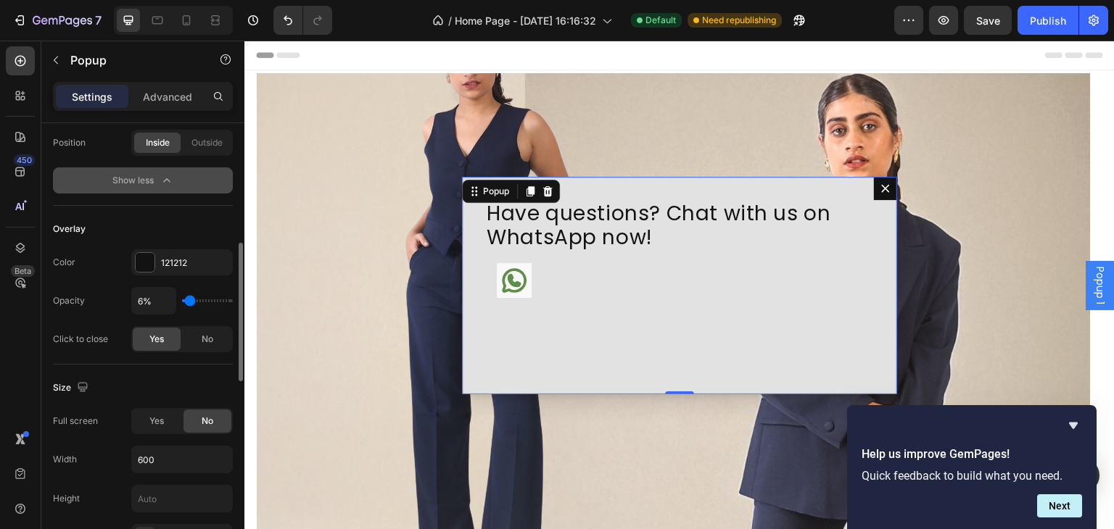
type input "8"
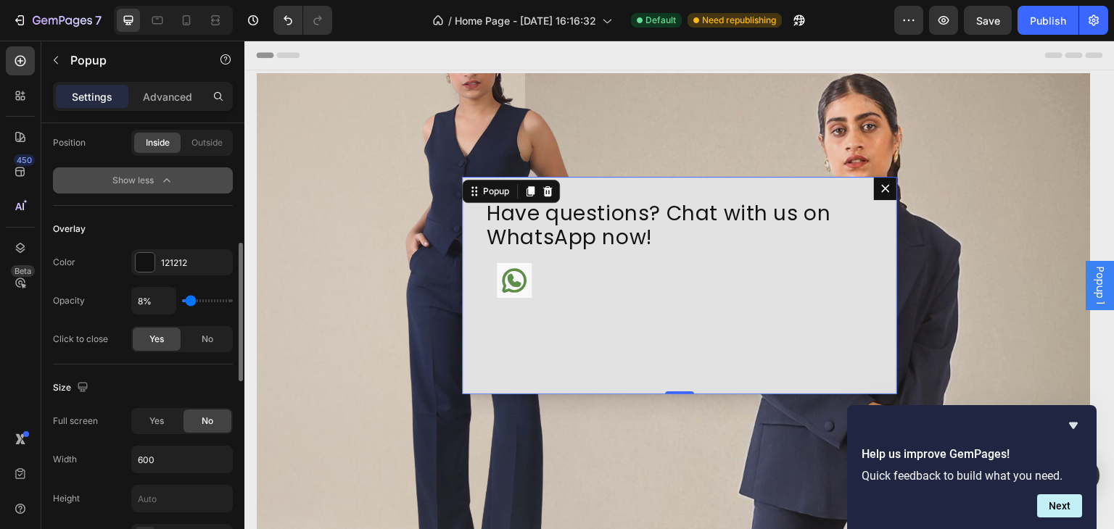
type input "9%"
type input "9"
type input "12%"
type input "12"
type input "14%"
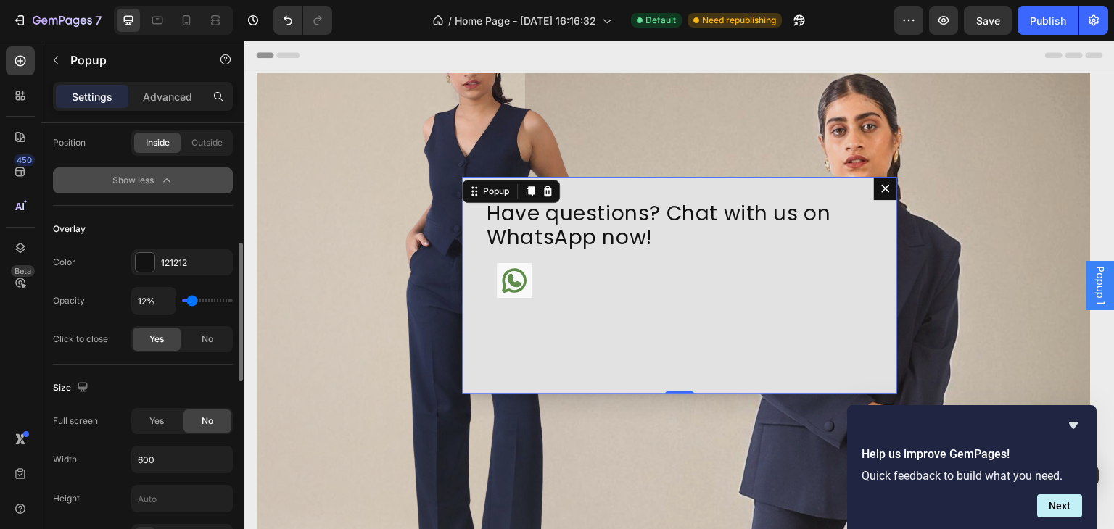
type input "14"
type input "15%"
type input "15"
type input "17%"
type input "17"
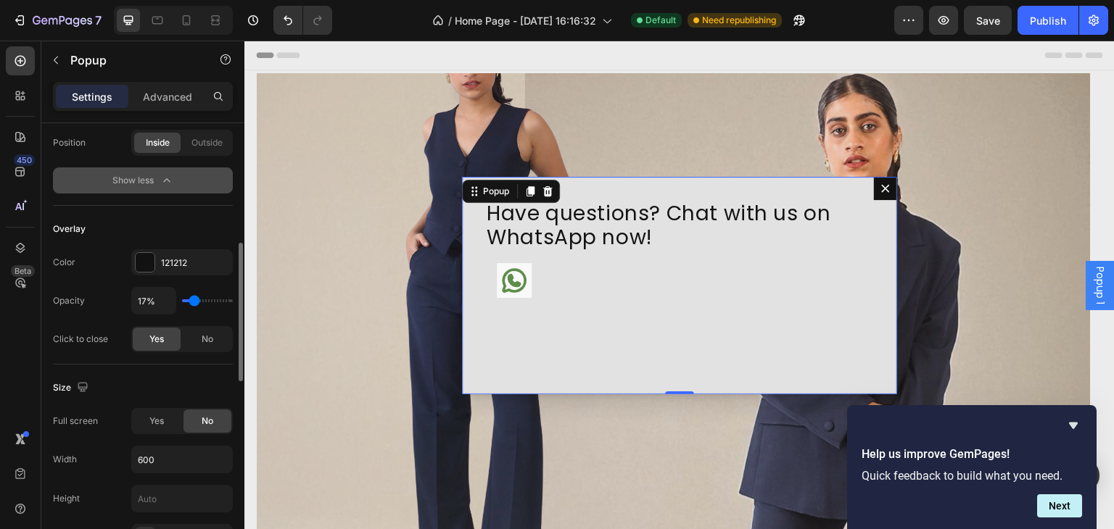
type input "20%"
type input "20"
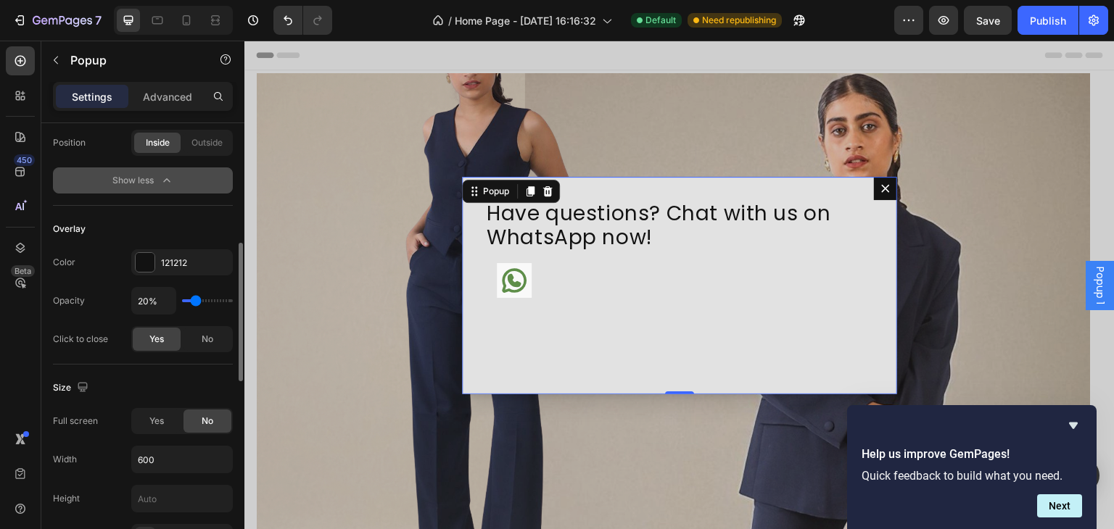
type input "21%"
type input "21"
type input "23%"
type input "23"
type input "24%"
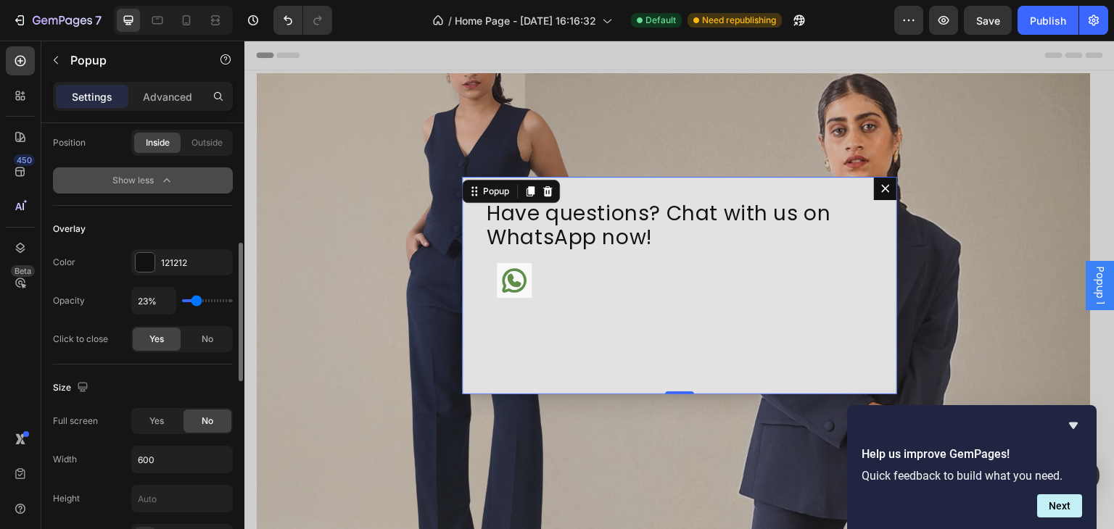
type input "24"
type input "27%"
type input "27"
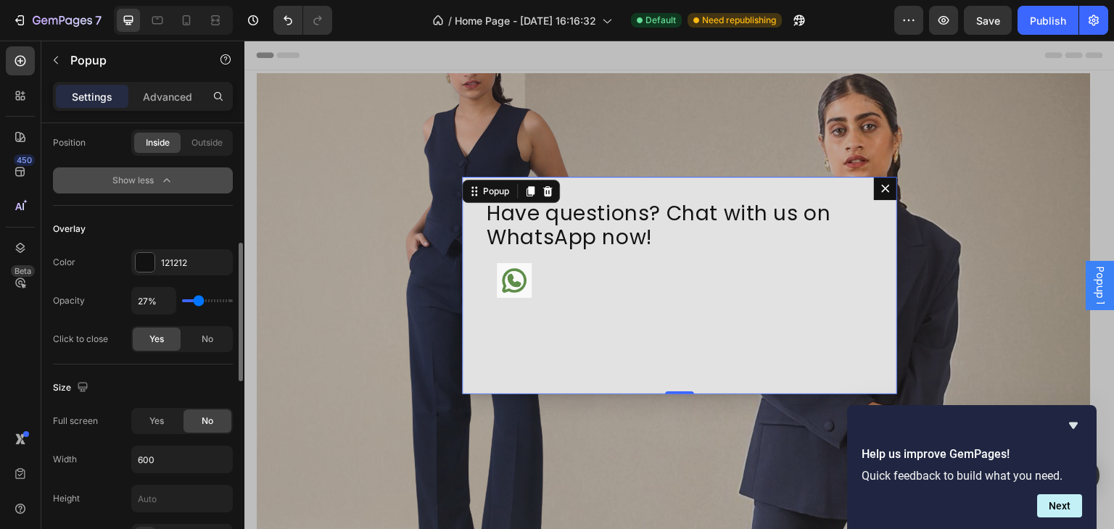
type input "29%"
type input "29"
type input "30%"
type input "30"
type input "31%"
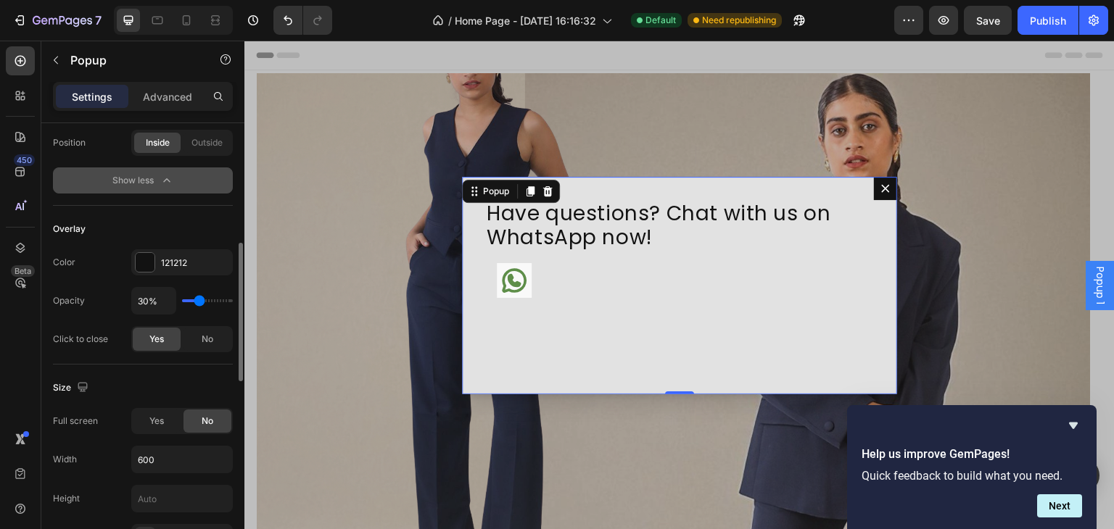
type input "31"
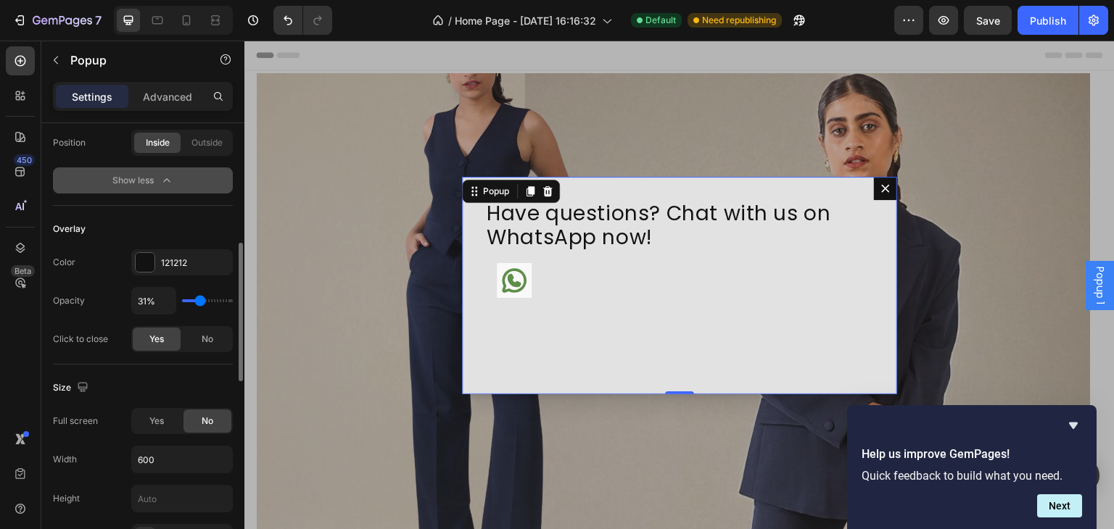
type input "34%"
type input "34"
type input "36%"
type input "36"
type input "37%"
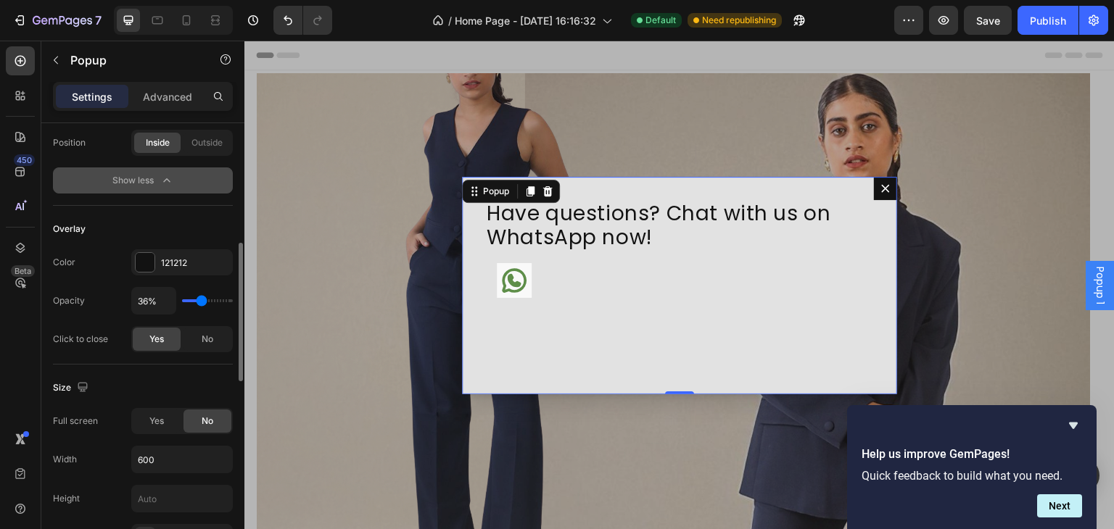
type input "37"
type input "39%"
type input "39"
type input "45%"
type input "45"
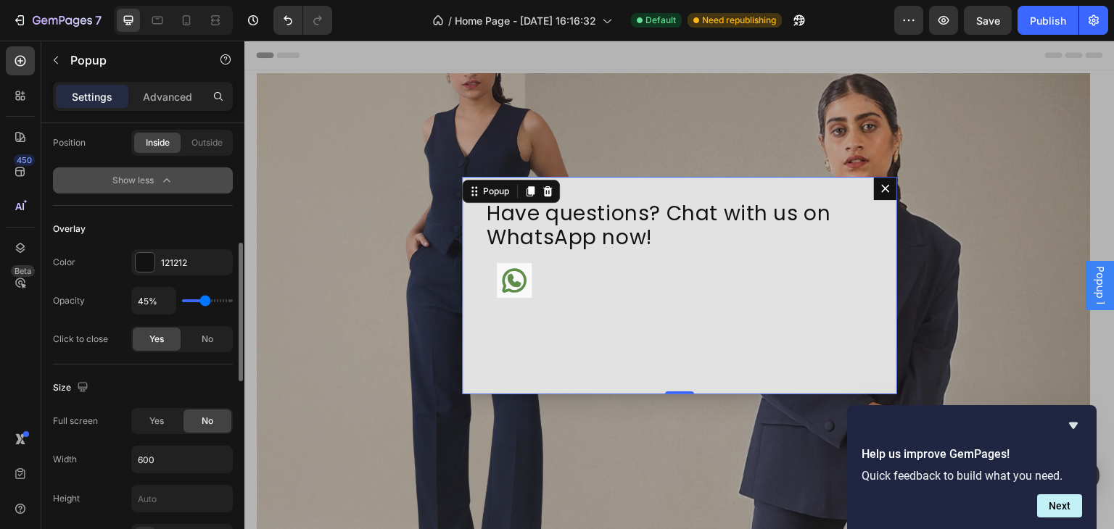
type input "49%"
type input "49"
type input "52%"
type input "52"
type input "54%"
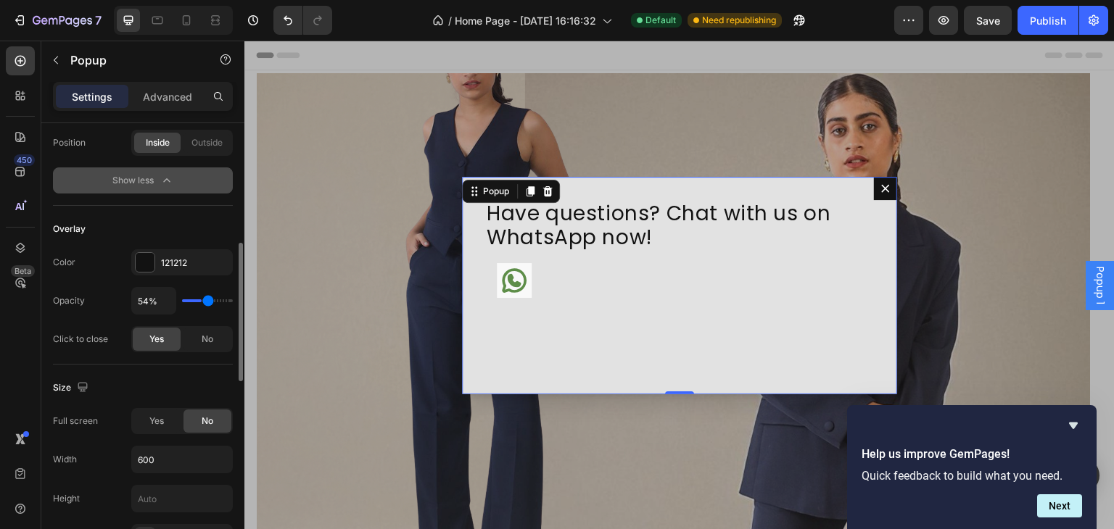
type input "54"
type input "57%"
type input "57"
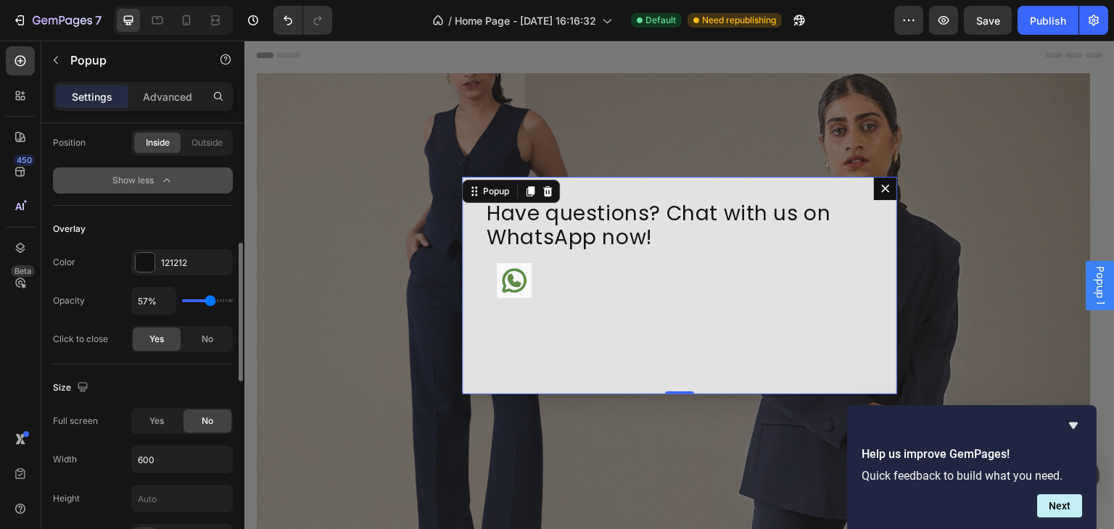
type input "58%"
type input "58"
type input "60%"
drag, startPoint x: 213, startPoint y: 297, endPoint x: 211, endPoint y: 307, distance: 10.4
type input "60"
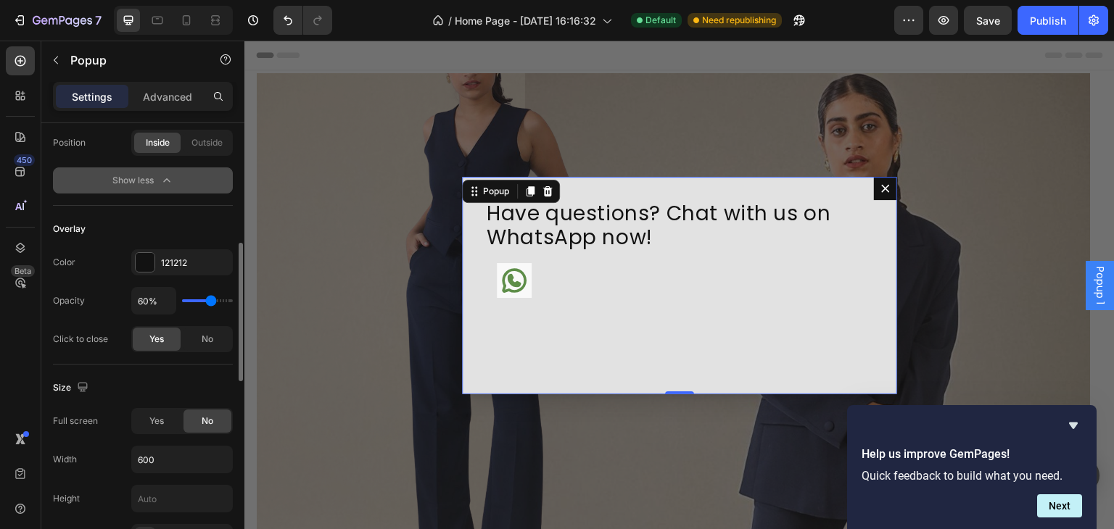
click at [211, 302] on input "range" at bounding box center [207, 300] width 51 height 3
click at [290, 23] on icon "Undo/Redo" at bounding box center [288, 20] width 14 height 14
type input "70%"
type input "70"
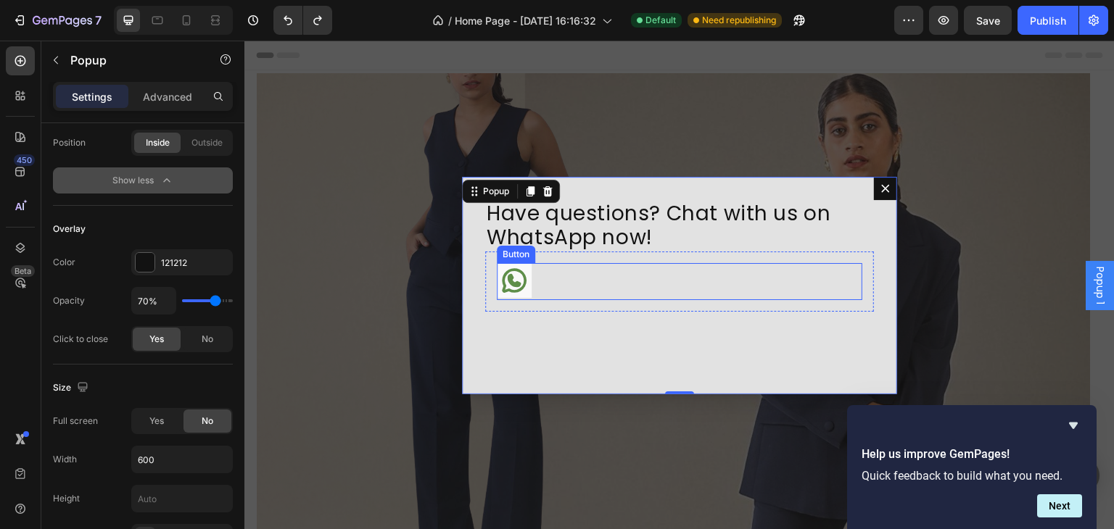
click at [583, 287] on div "Button" at bounding box center [679, 281] width 365 height 37
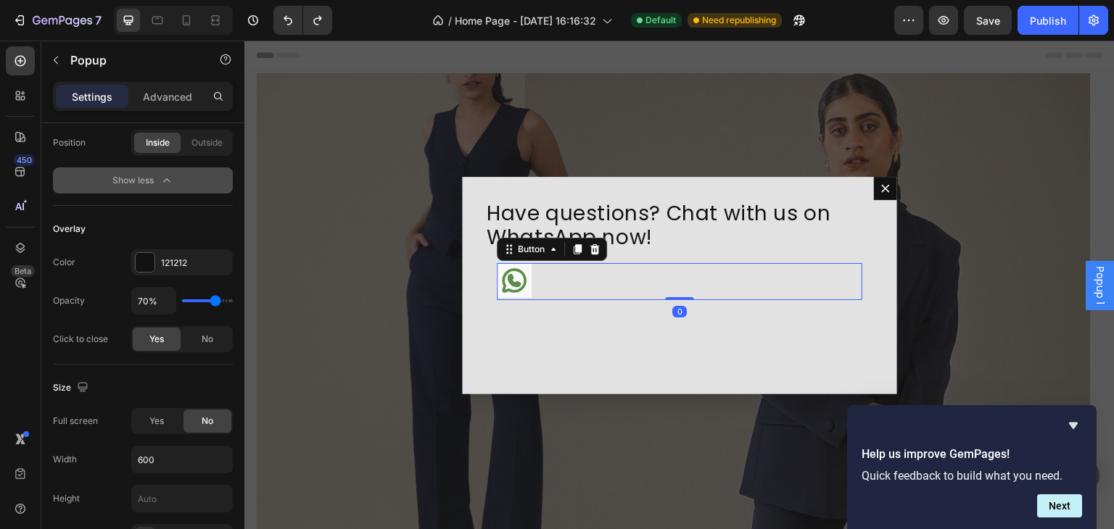
scroll to position [0, 0]
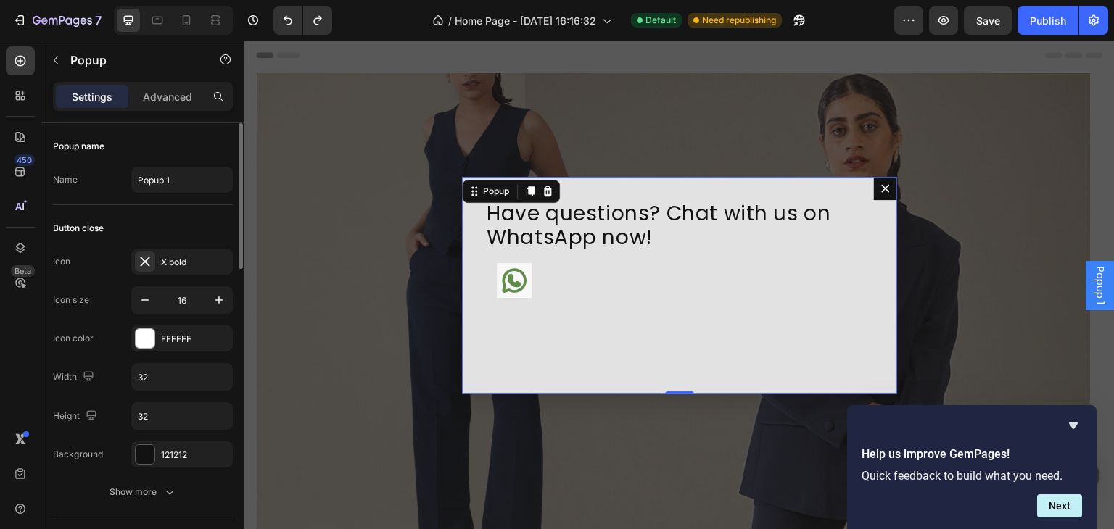
click at [555, 189] on div "Have questions? Chat with us on WhatsApp now! Heading Button Row" at bounding box center [679, 285] width 435 height 217
click at [152, 262] on icon at bounding box center [145, 261] width 14 height 14
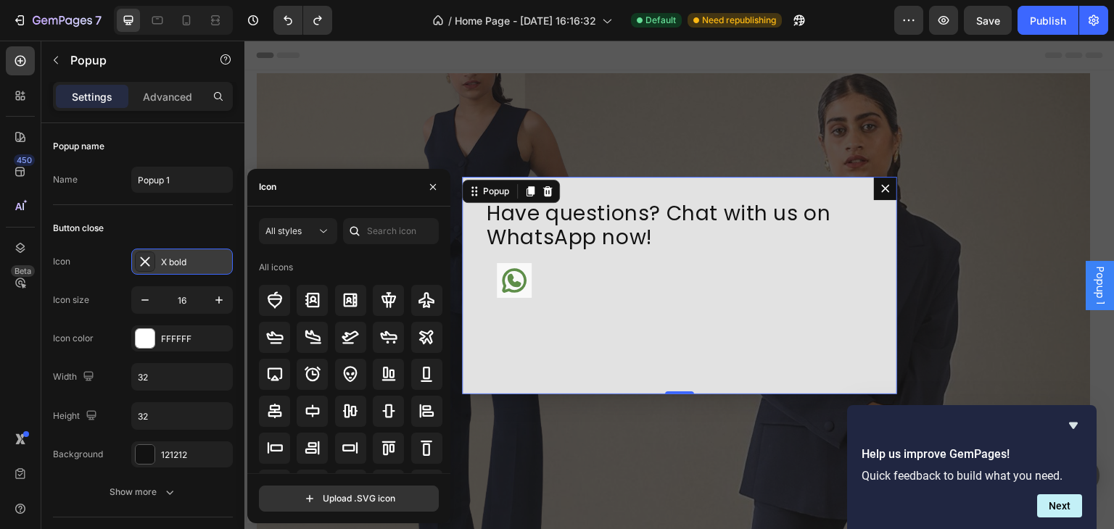
click at [152, 262] on icon at bounding box center [145, 261] width 14 height 14
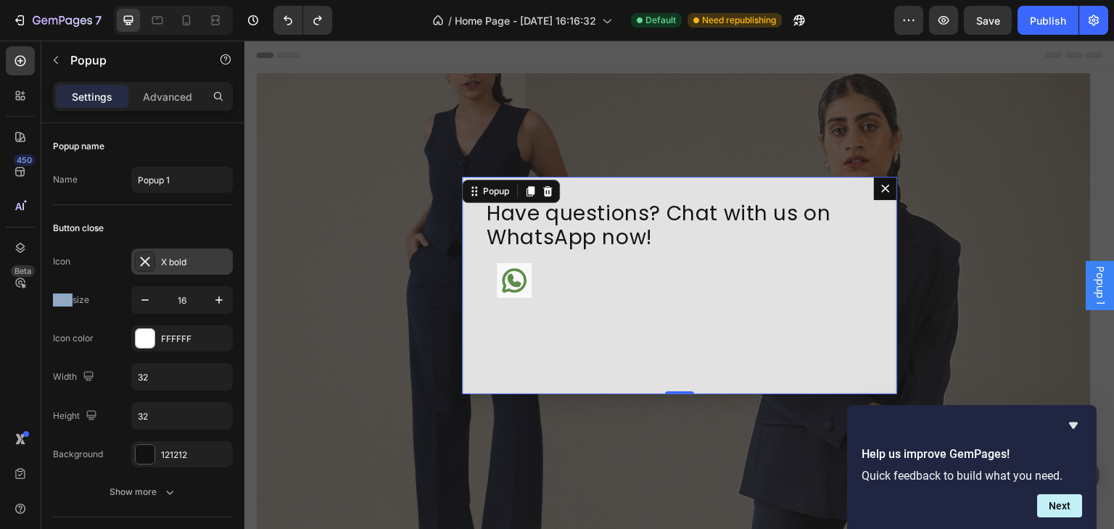
click at [152, 262] on icon at bounding box center [145, 261] width 14 height 14
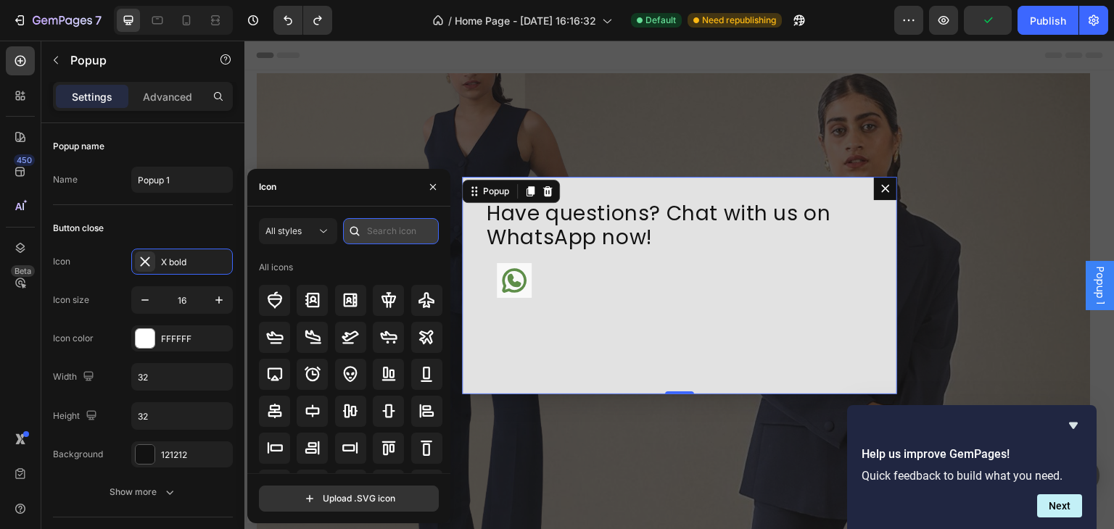
click at [378, 225] on input "text" at bounding box center [391, 231] width 96 height 26
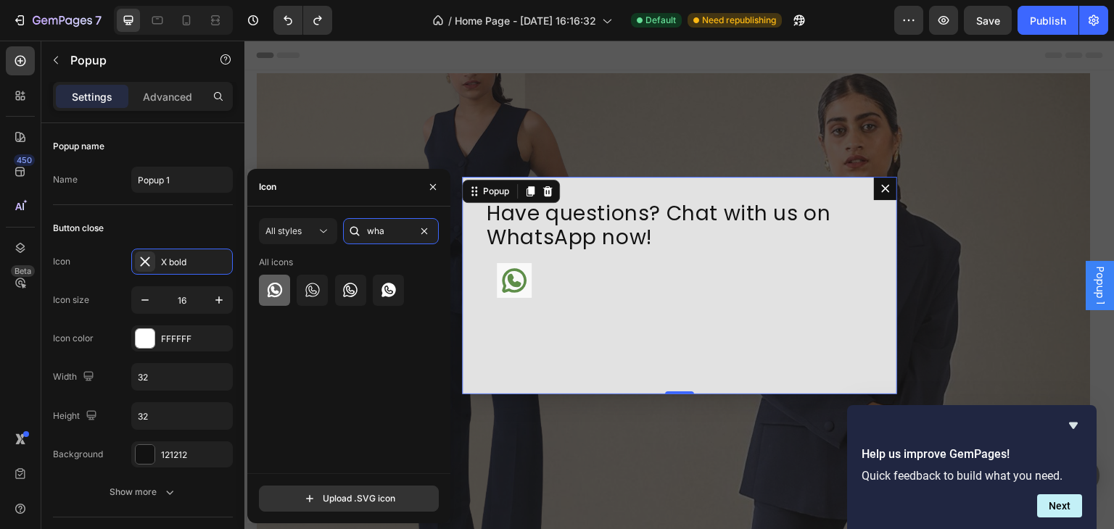
type input "wha"
click at [281, 297] on icon at bounding box center [274, 289] width 17 height 17
click at [139, 307] on button "button" at bounding box center [145, 300] width 26 height 26
type input "15"
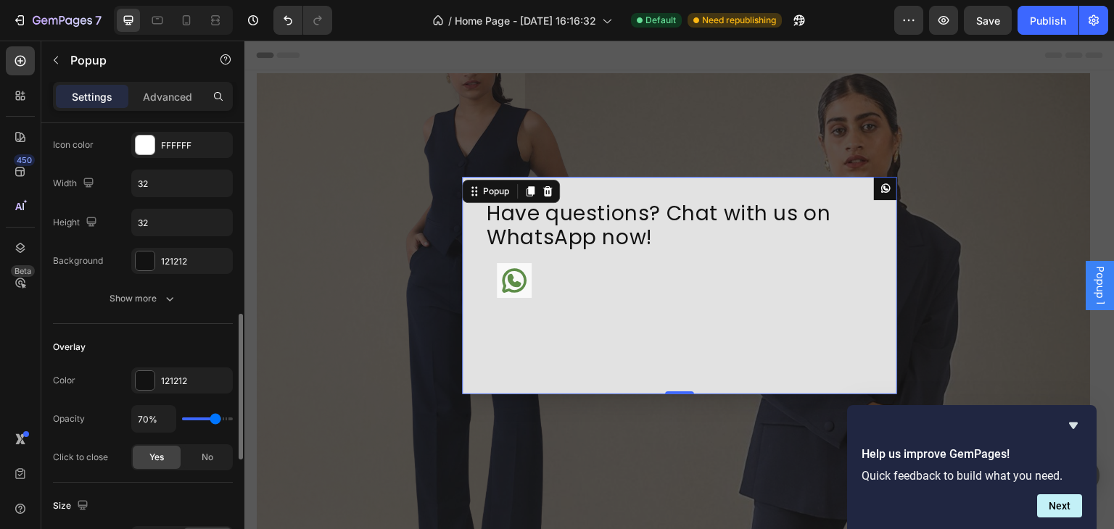
scroll to position [290, 0]
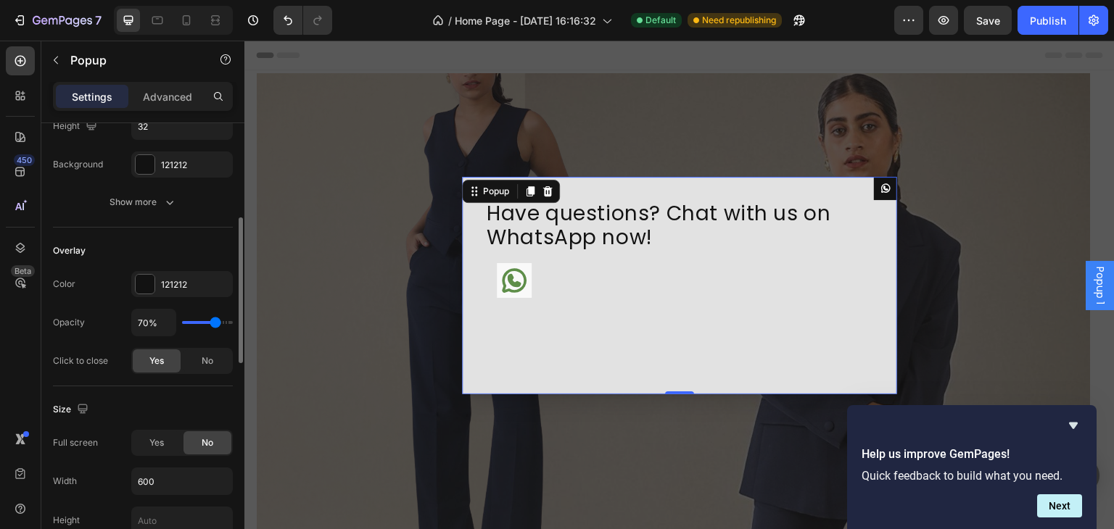
type input "71%"
type input "71"
type input "70%"
type input "70"
type input "67%"
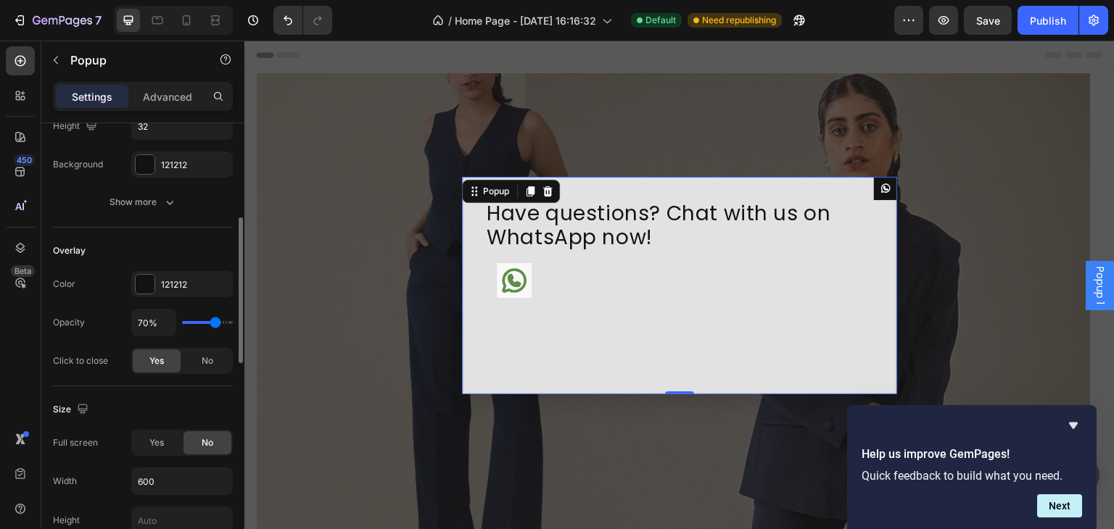
type input "67"
type input "55%"
type input "55"
type input "23%"
type input "23"
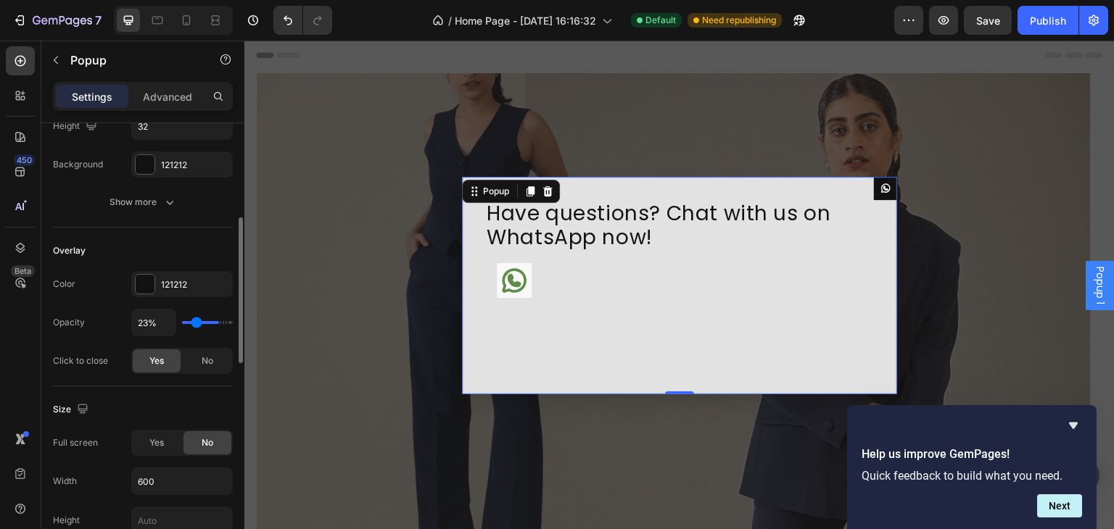
type input "17%"
type input "17"
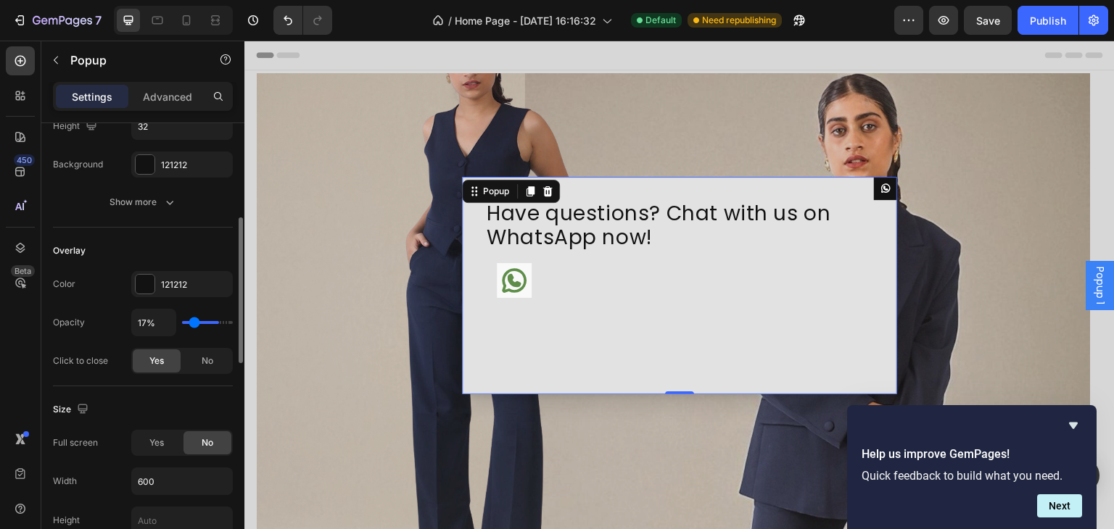
type input "12%"
type input "12"
type input "11%"
type input "11"
type input "8%"
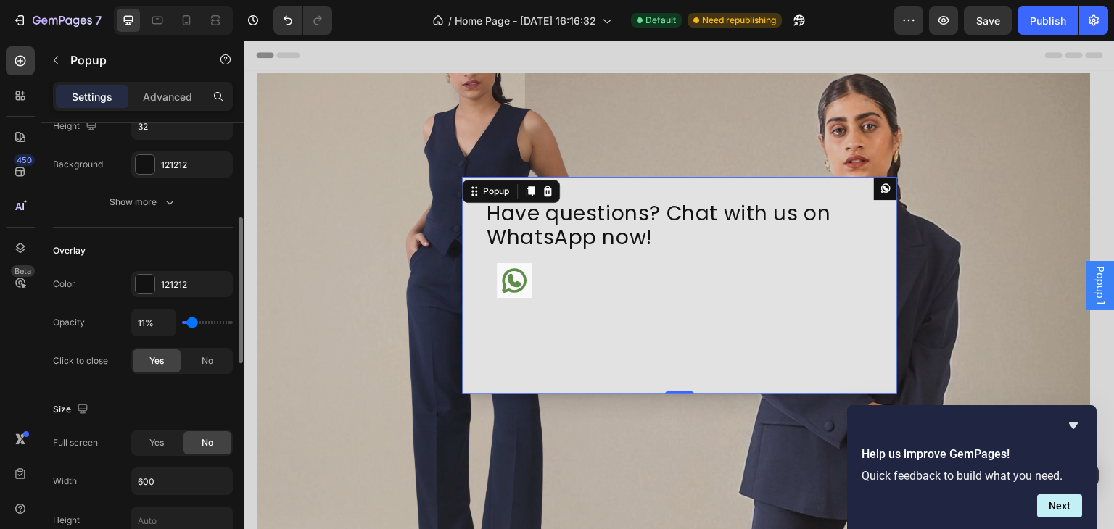
type input "8"
type input "3%"
type input "3"
type input "0%"
type input "0"
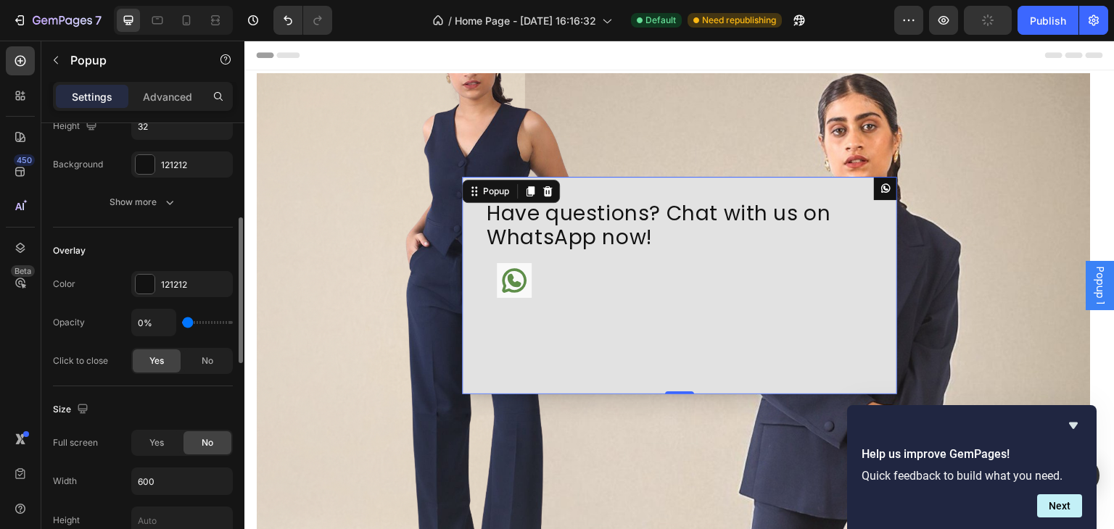
type input "6%"
type input "6"
type input "12%"
type input "12"
type input "17%"
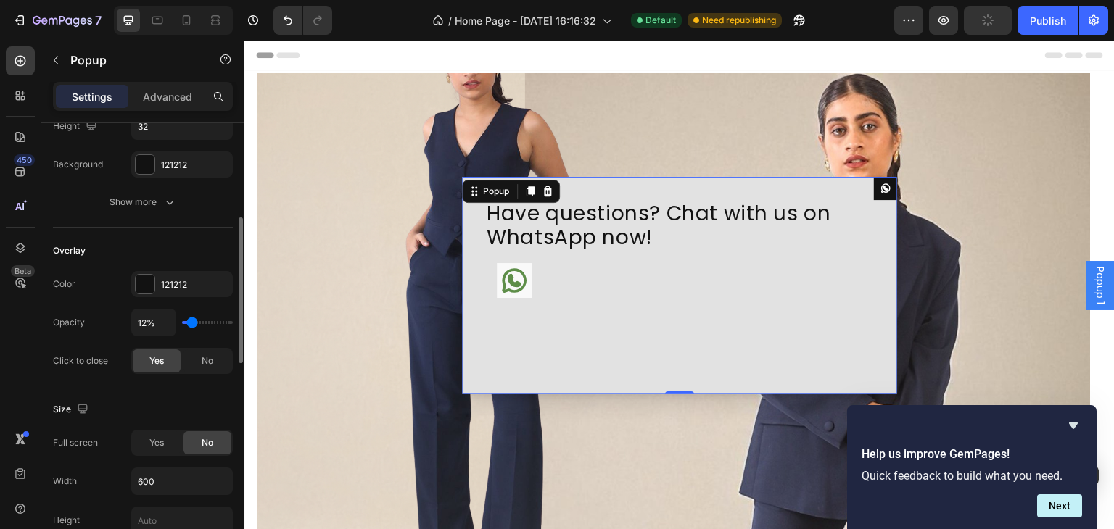
type input "17"
type input "23%"
type input "23"
type input "29%"
type input "29"
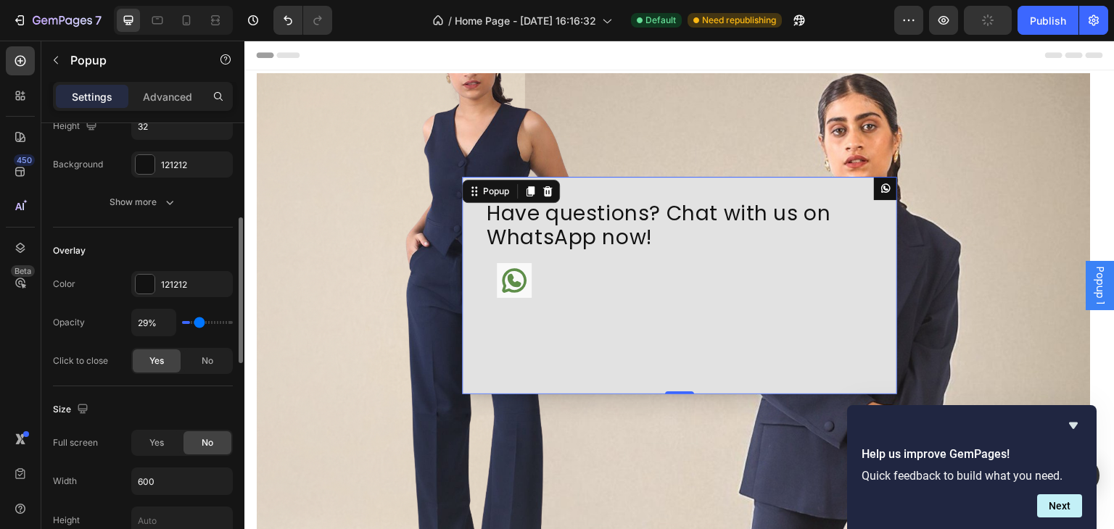
type input "34%"
type input "34"
type input "39%"
type input "39"
type input "43%"
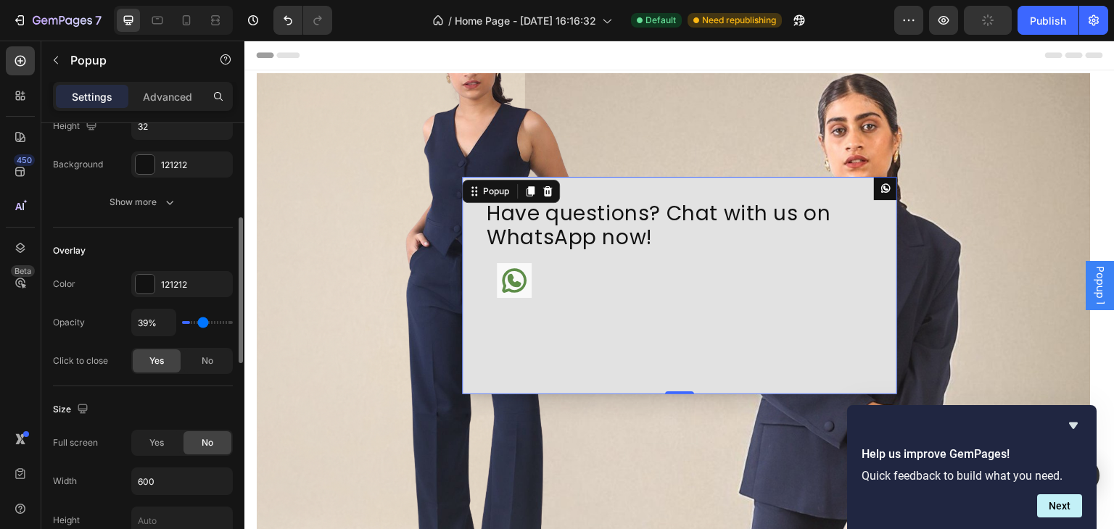
type input "43"
type input "45%"
type input "45"
type input "46%"
type input "46"
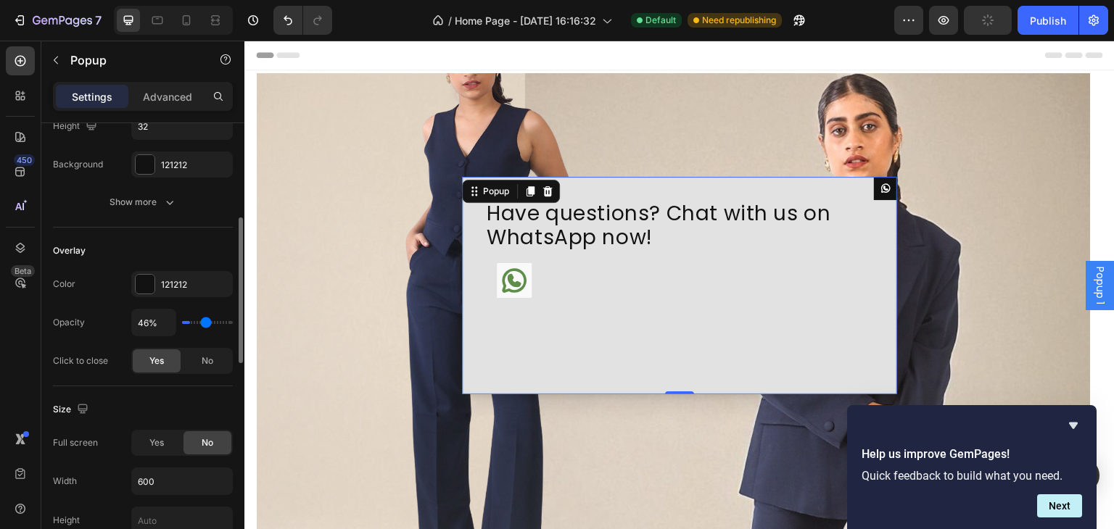
type input "49%"
type input "49"
type input "51%"
type input "51"
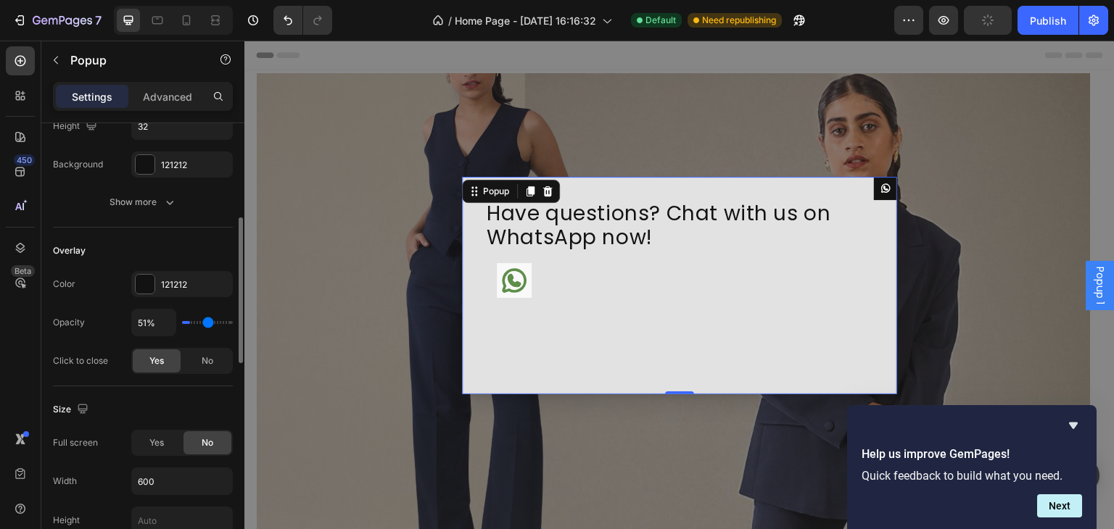
type input "52%"
type input "52"
type input "54%"
type input "54"
type input "57%"
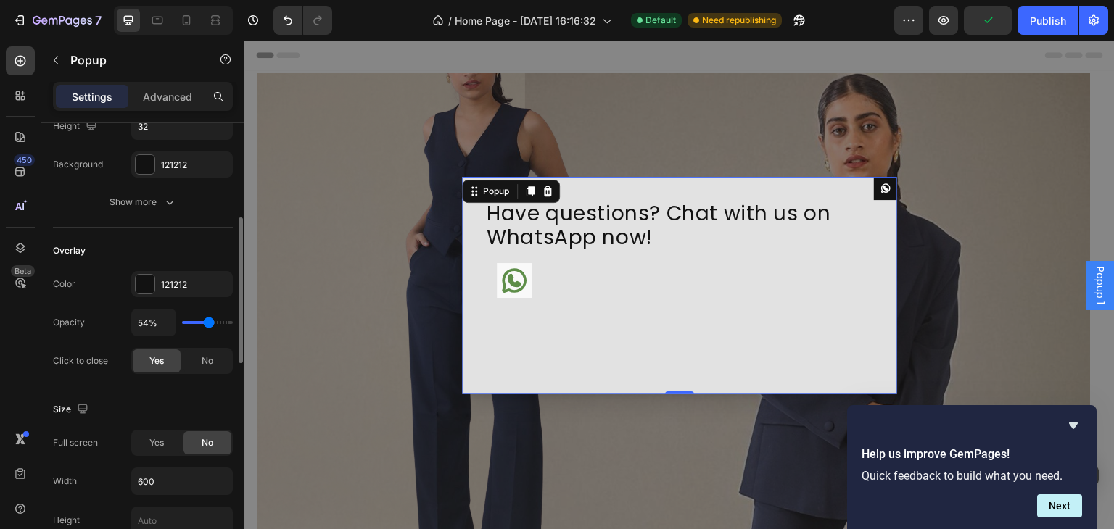
type input "57"
type input "58%"
type input "58"
type input "60%"
type input "60"
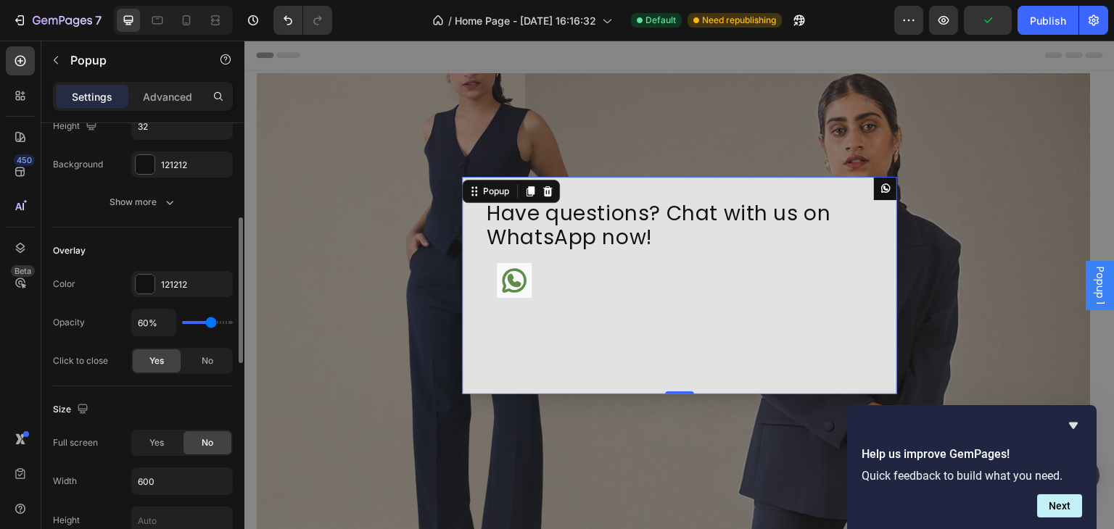
type input "61%"
type input "61"
type input "64%"
type input "64"
type input "66%"
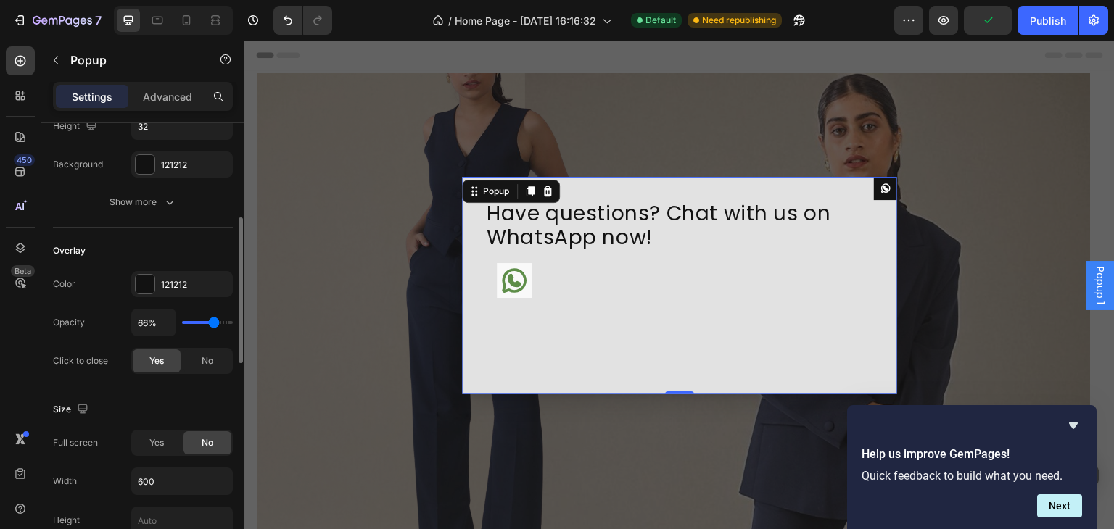
type input "66"
click at [213, 321] on input "range" at bounding box center [207, 322] width 51 height 3
click at [297, 18] on button "Undo/Redo" at bounding box center [287, 20] width 29 height 29
type input "70%"
type input "70"
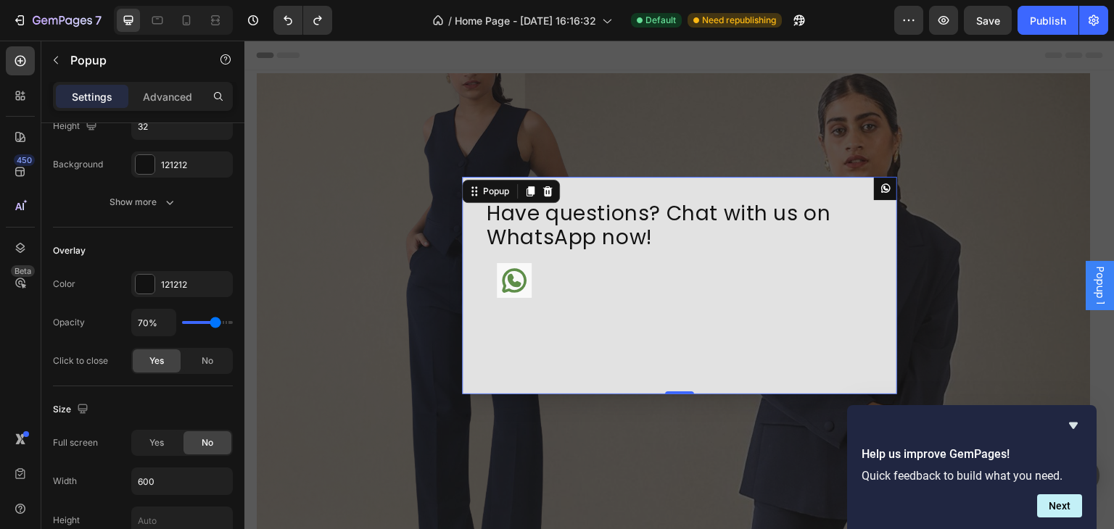
click at [455, 130] on div "Backdrop" at bounding box center [679, 285] width 870 height 489
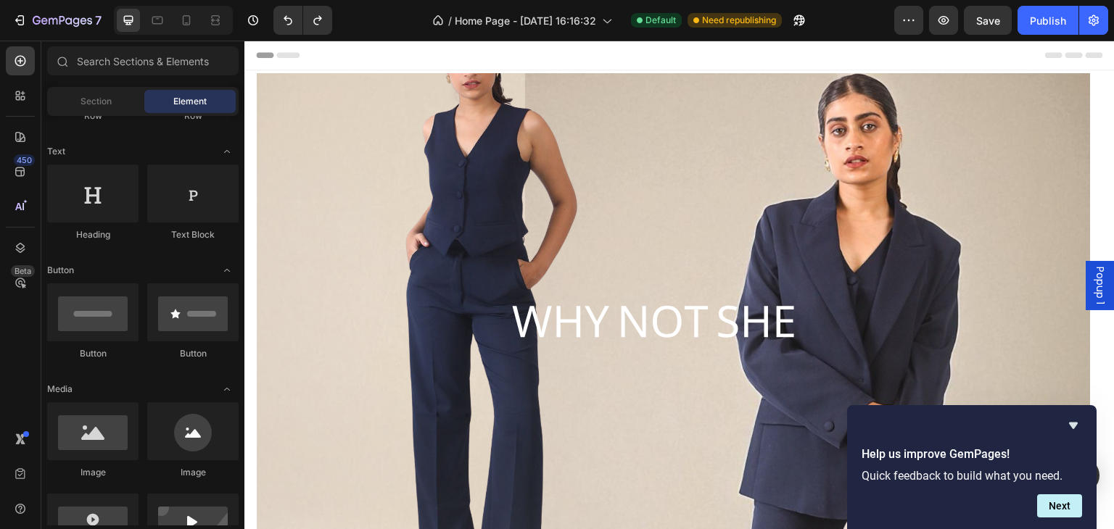
click at [1100, 290] on div "Popup 1" at bounding box center [1099, 285] width 29 height 49
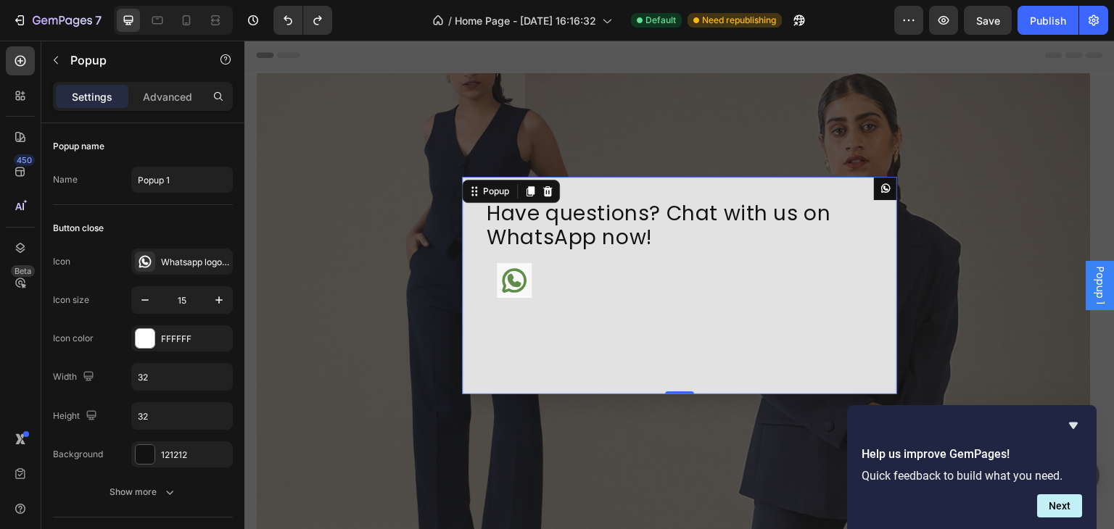
click at [751, 339] on div "Have questions? Chat with us on WhatsApp now! Heading Button Row" at bounding box center [679, 285] width 435 height 217
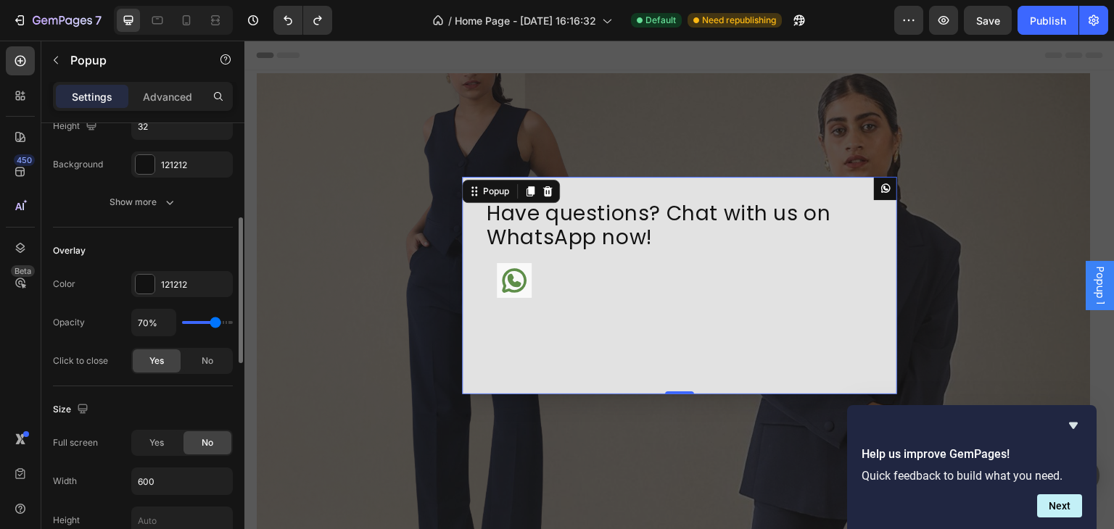
type input "57%"
type input "57"
type input "55%"
type input "55"
type input "52%"
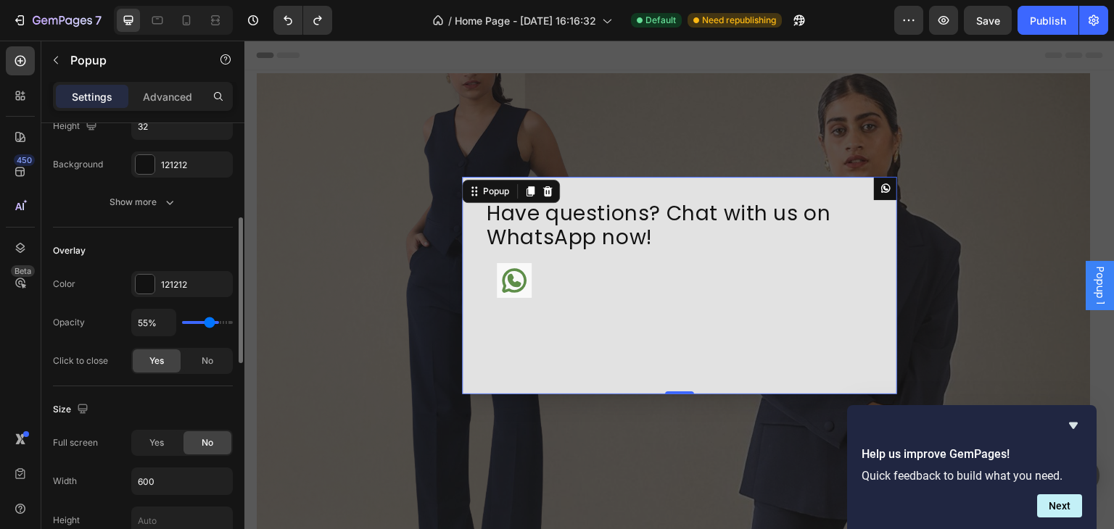
type input "52"
type input "49%"
type input "49"
type input "45%"
type input "45"
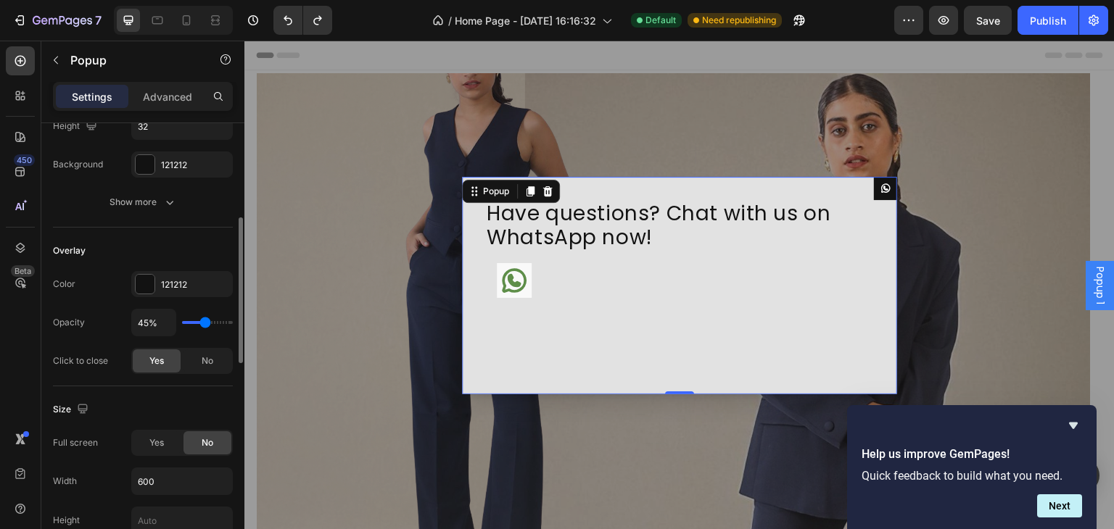
type input "33%"
type input "33"
type input "26%"
type input "26"
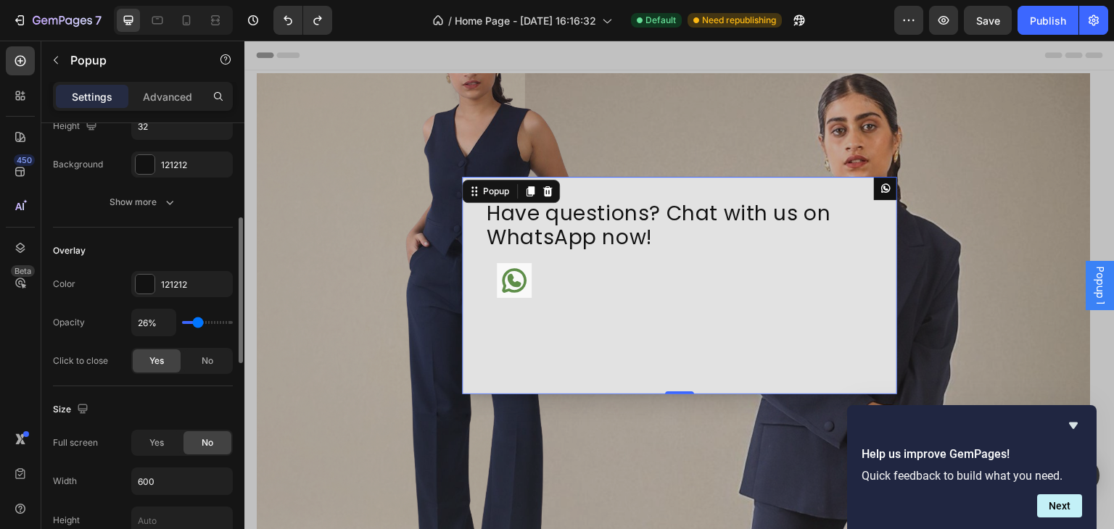
type input "24%"
type input "24"
type input "23%"
type input "23"
type input "20%"
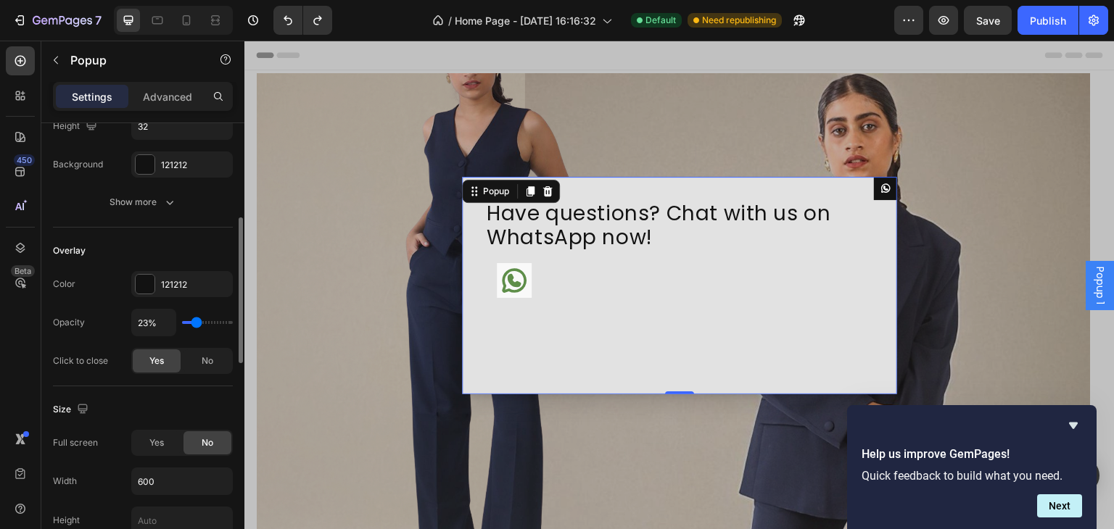
type input "20"
type input "17%"
type input "17"
type input "12%"
type input "12"
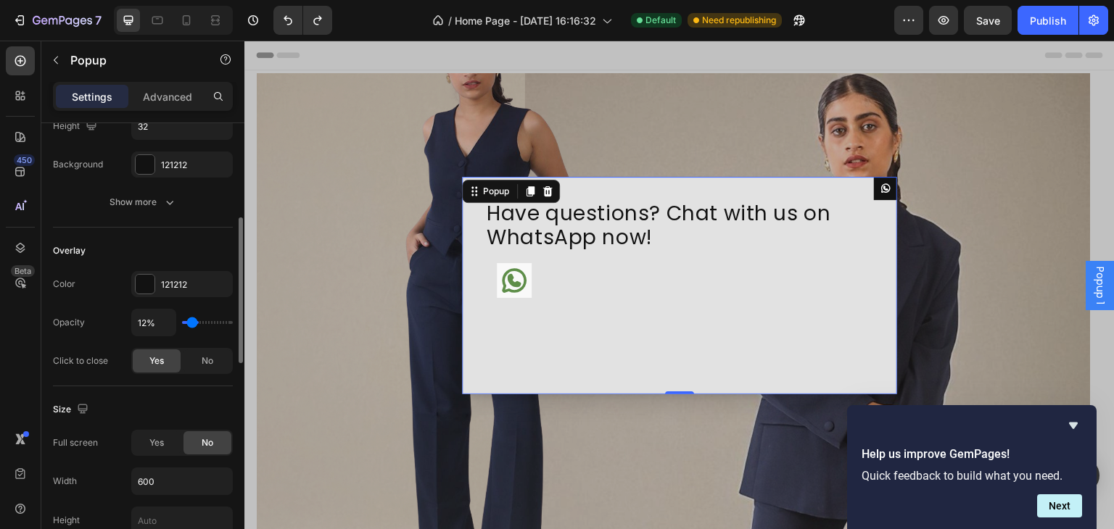
type input "8%"
type input "8"
type input "3%"
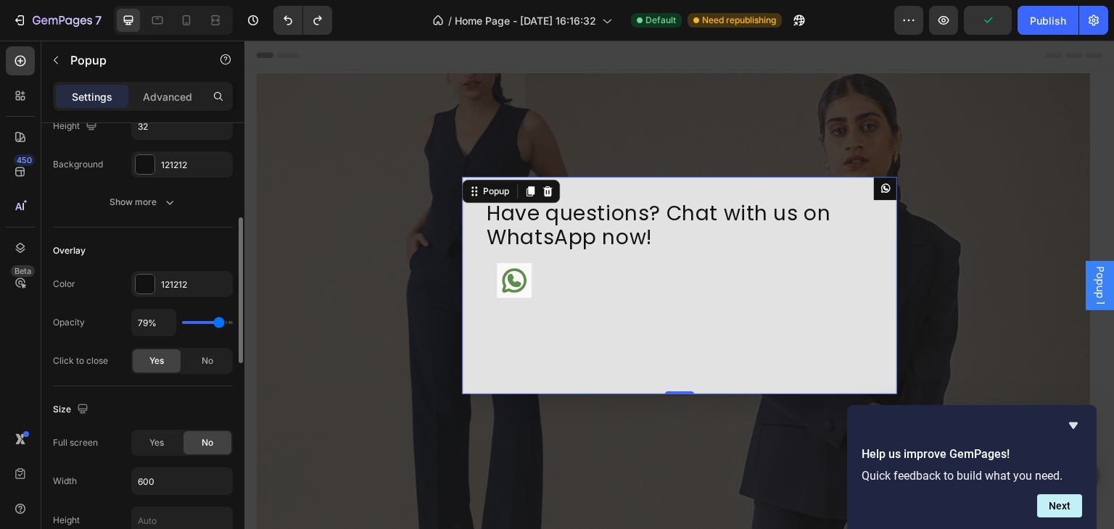
drag, startPoint x: 211, startPoint y: 325, endPoint x: 218, endPoint y: 328, distance: 8.1
click at [218, 324] on input "range" at bounding box center [207, 322] width 51 height 3
click at [287, 17] on icon "Undo/Redo" at bounding box center [288, 20] width 14 height 14
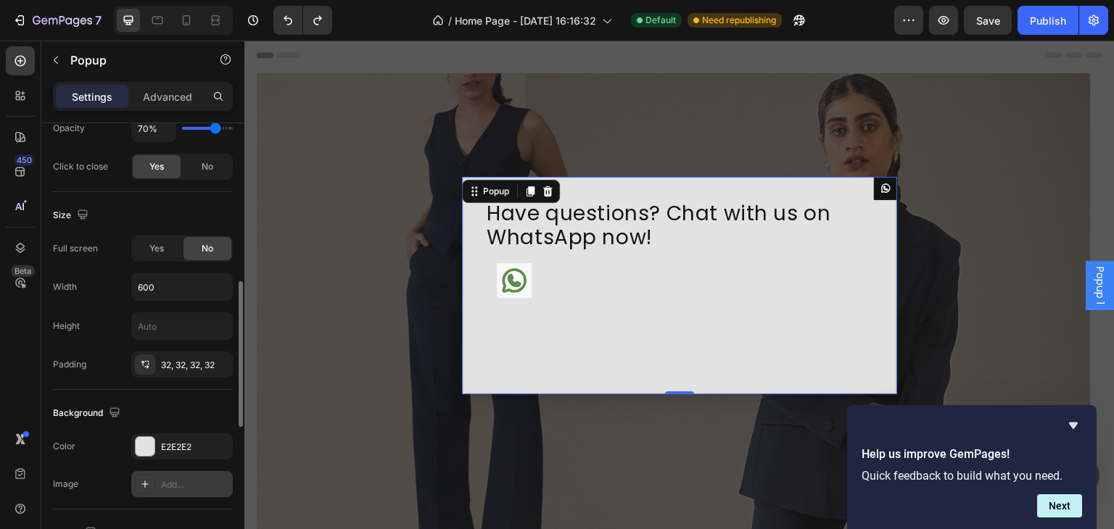
scroll to position [581, 0]
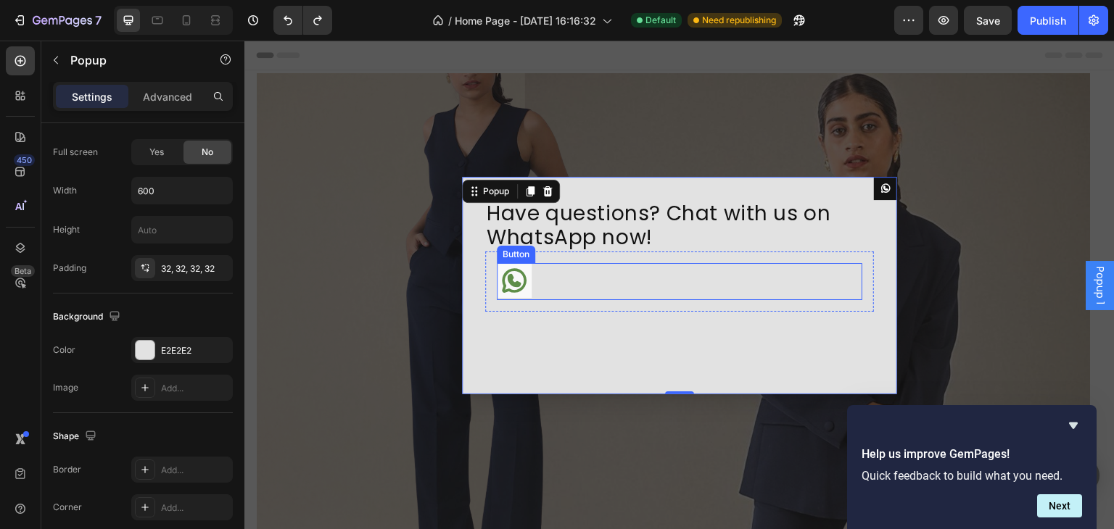
click at [560, 294] on div "Button" at bounding box center [679, 281] width 365 height 37
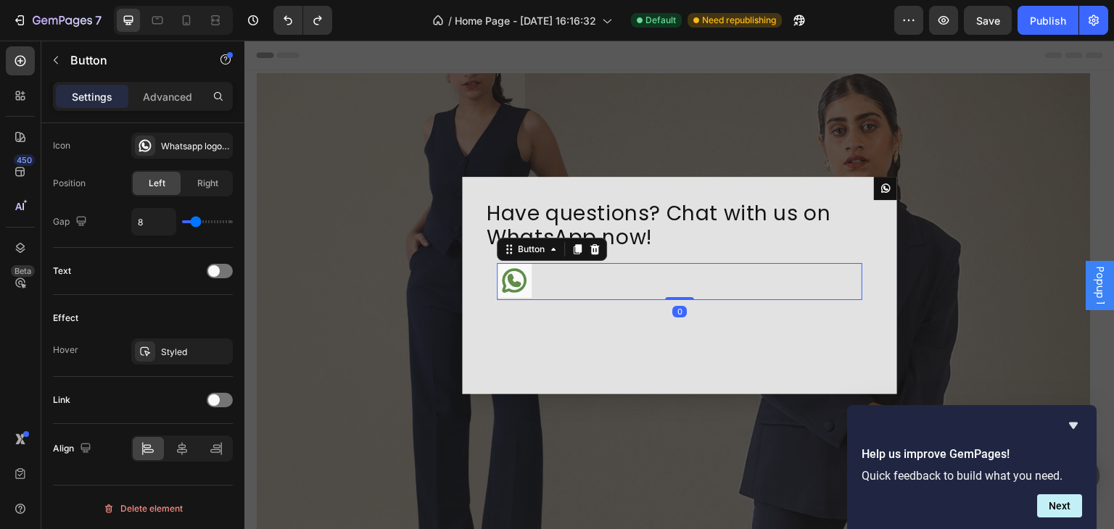
scroll to position [0, 0]
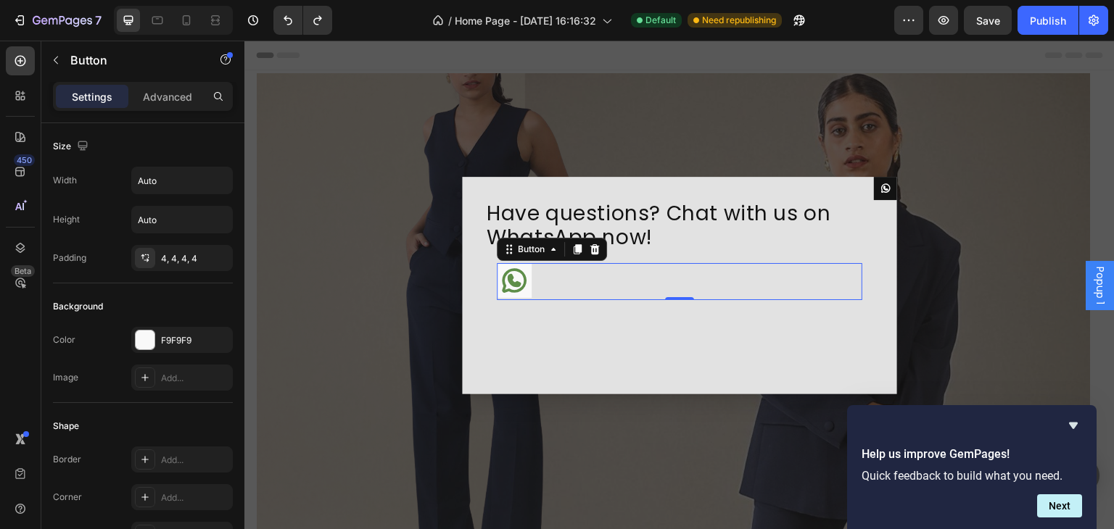
click at [565, 271] on div "Button 0" at bounding box center [679, 281] width 365 height 37
click at [144, 94] on p "Advanced" at bounding box center [167, 96] width 49 height 15
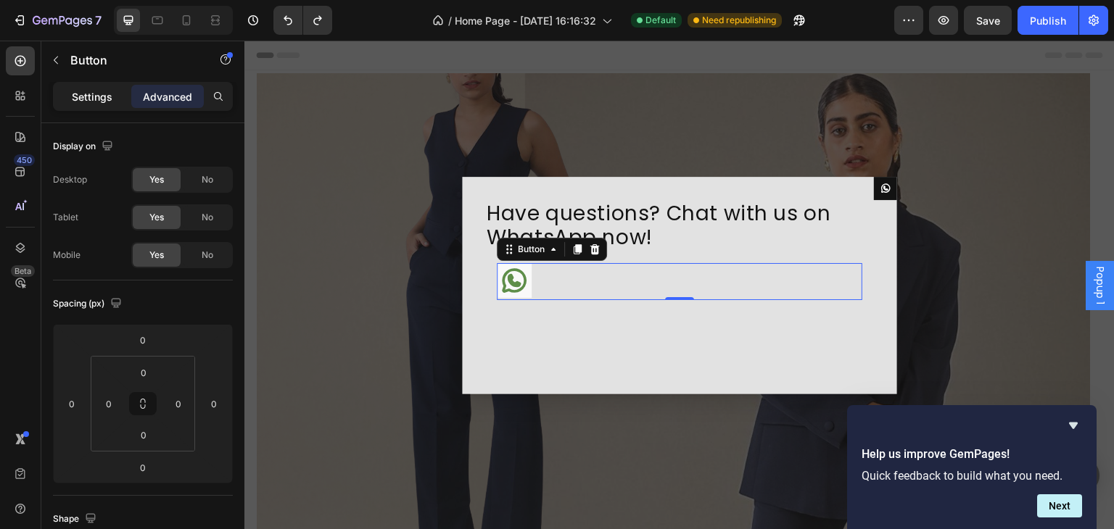
click at [105, 96] on p "Settings" at bounding box center [92, 96] width 41 height 15
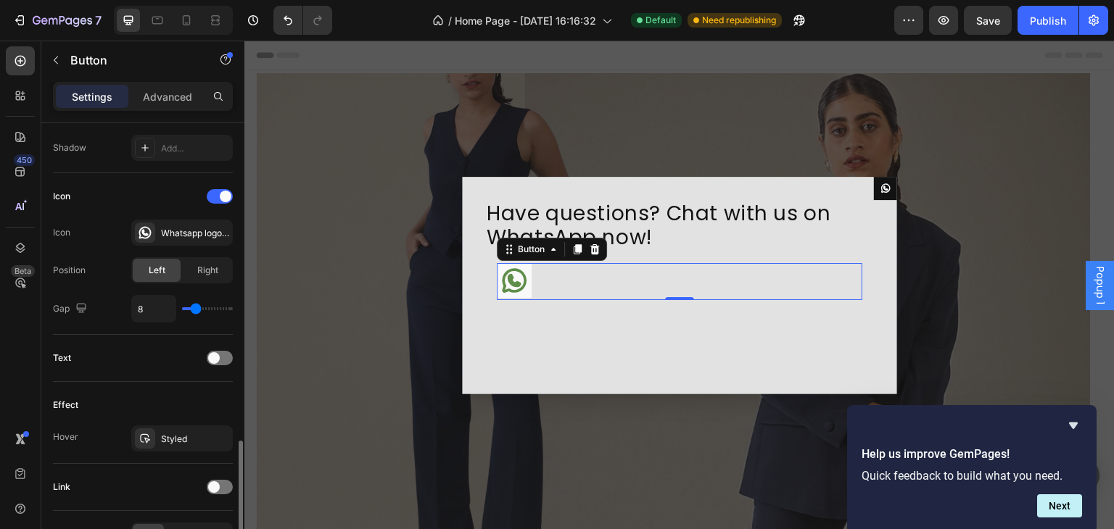
scroll to position [474, 0]
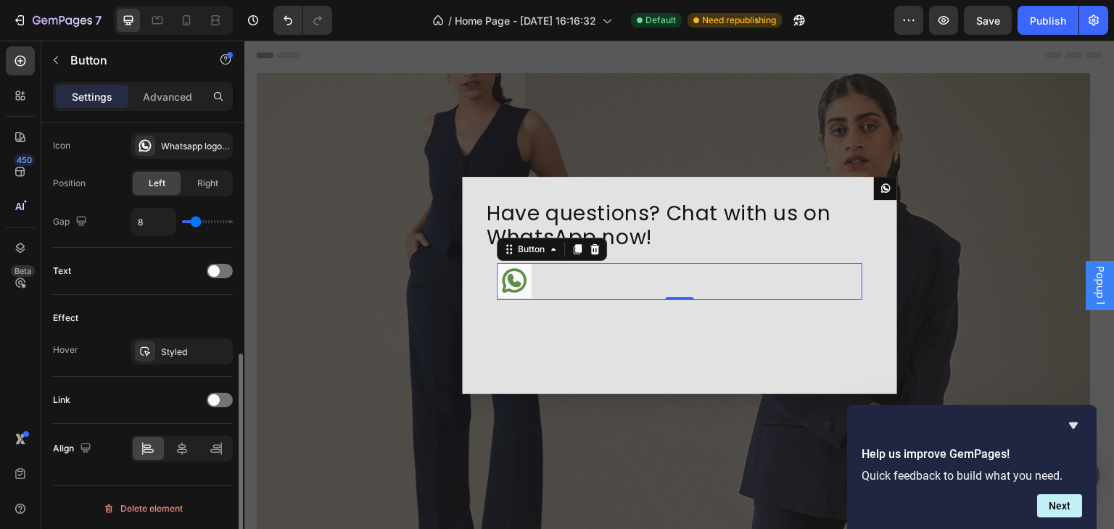
click at [225, 276] on div at bounding box center [220, 271] width 26 height 14
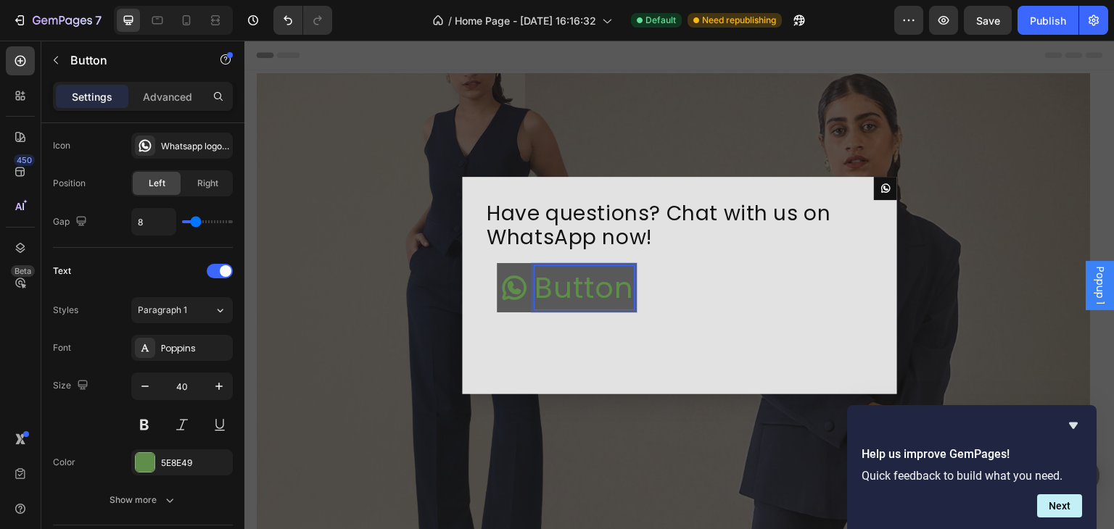
click at [617, 291] on p "Button" at bounding box center [583, 287] width 99 height 43
click at [622, 291] on p "Button" at bounding box center [583, 287] width 99 height 43
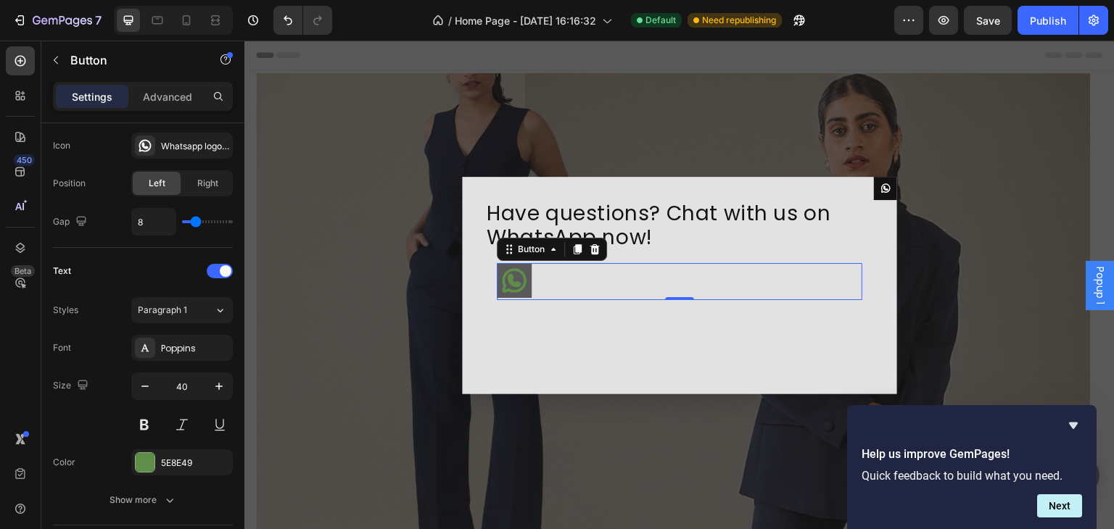
scroll to position [427, 0]
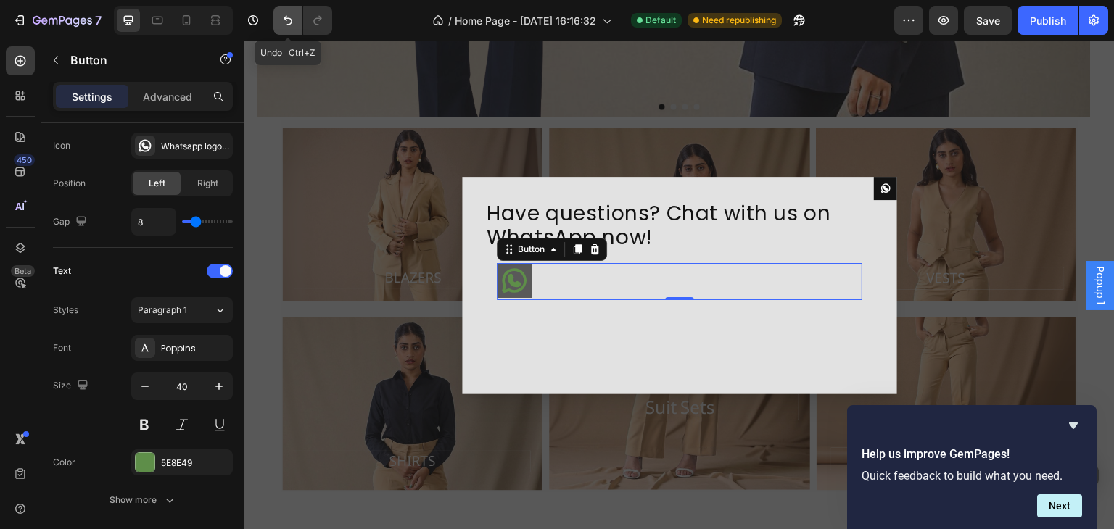
click at [278, 14] on button "Undo/Redo" at bounding box center [287, 20] width 29 height 29
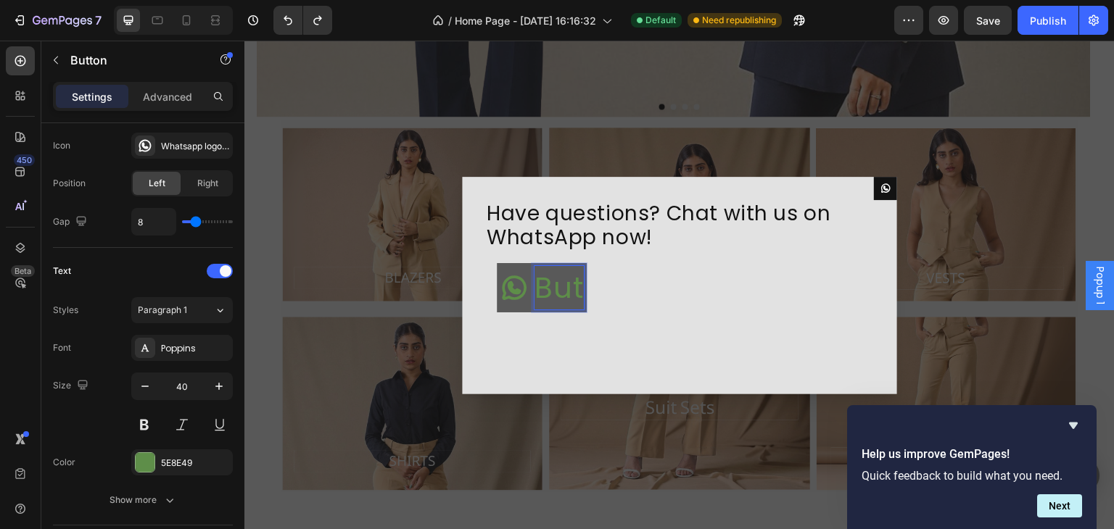
click at [575, 286] on p "But" at bounding box center [558, 287] width 49 height 43
drag, startPoint x: 575, startPoint y: 286, endPoint x: 536, endPoint y: 285, distance: 39.2
click at [536, 285] on p "But" at bounding box center [558, 287] width 49 height 43
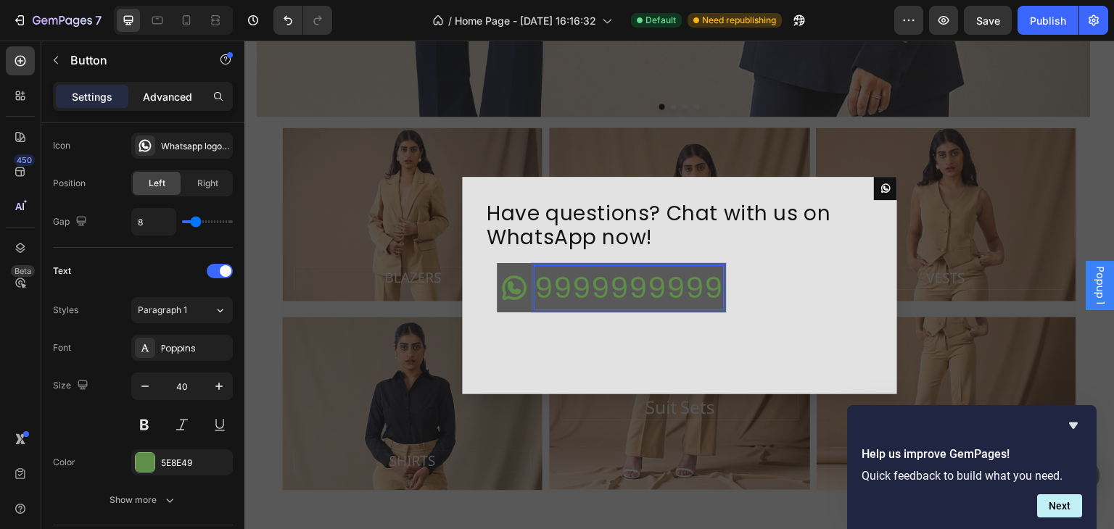
click at [162, 91] on p "Advanced" at bounding box center [167, 96] width 49 height 15
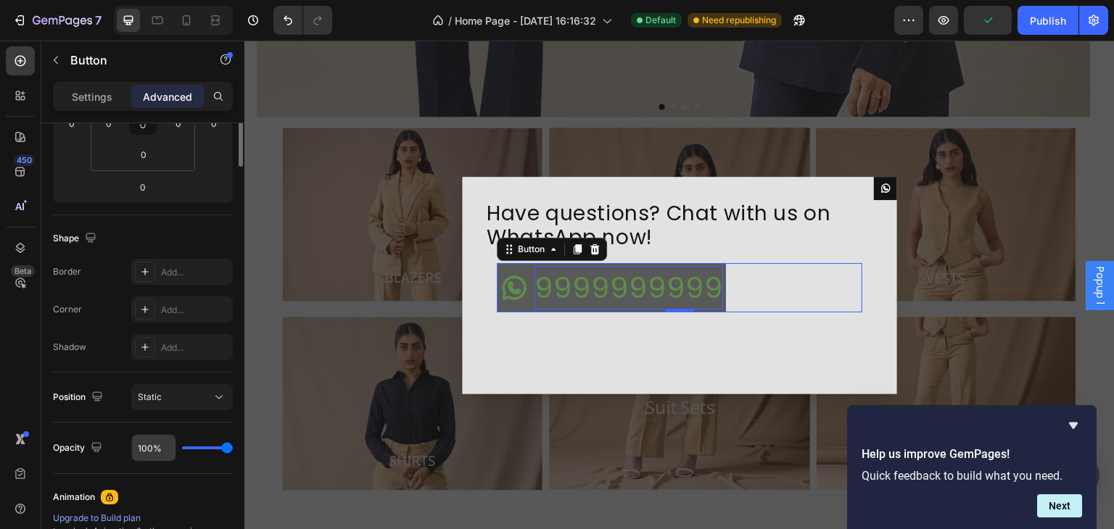
scroll to position [87, 0]
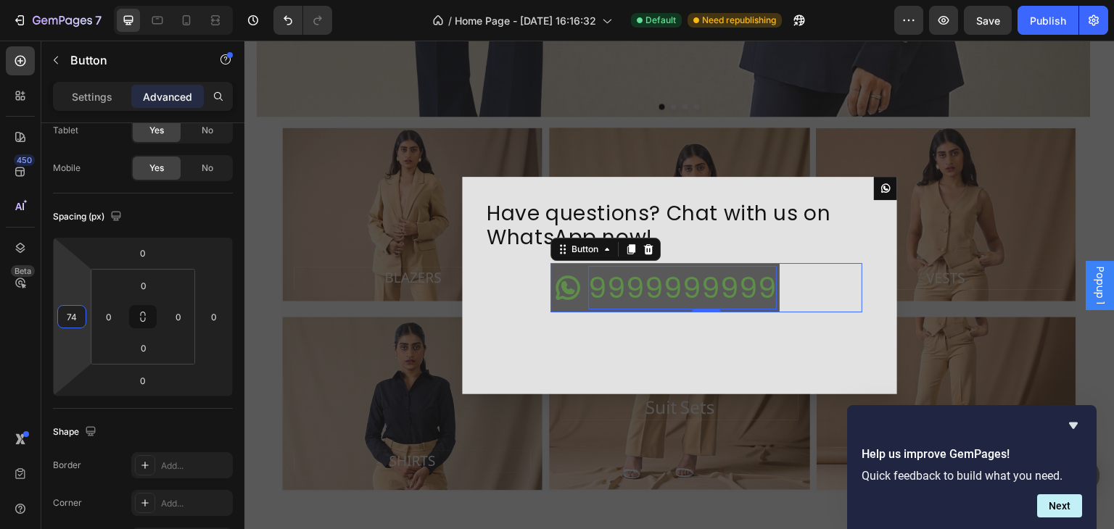
drag, startPoint x: 81, startPoint y: 303, endPoint x: 91, endPoint y: 276, distance: 28.7
click at [91, 0] on html "7 / Home Page - Aug 19, 16:16:32 Default Need republishing Preview Save Publish…" at bounding box center [557, 0] width 1114 height 0
drag, startPoint x: 81, startPoint y: 315, endPoint x: 61, endPoint y: 317, distance: 20.4
click at [66, 317] on input "74" at bounding box center [72, 317] width 22 height 22
click at [1000, 258] on div "Backdrop" at bounding box center [679, 285] width 870 height 489
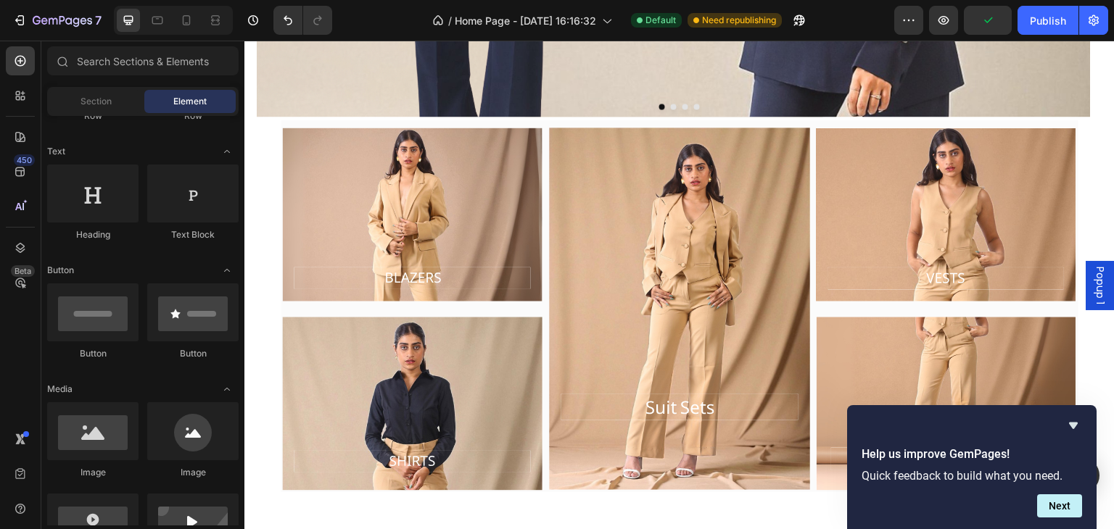
click at [1093, 281] on span "Popup 1" at bounding box center [1100, 286] width 14 height 38
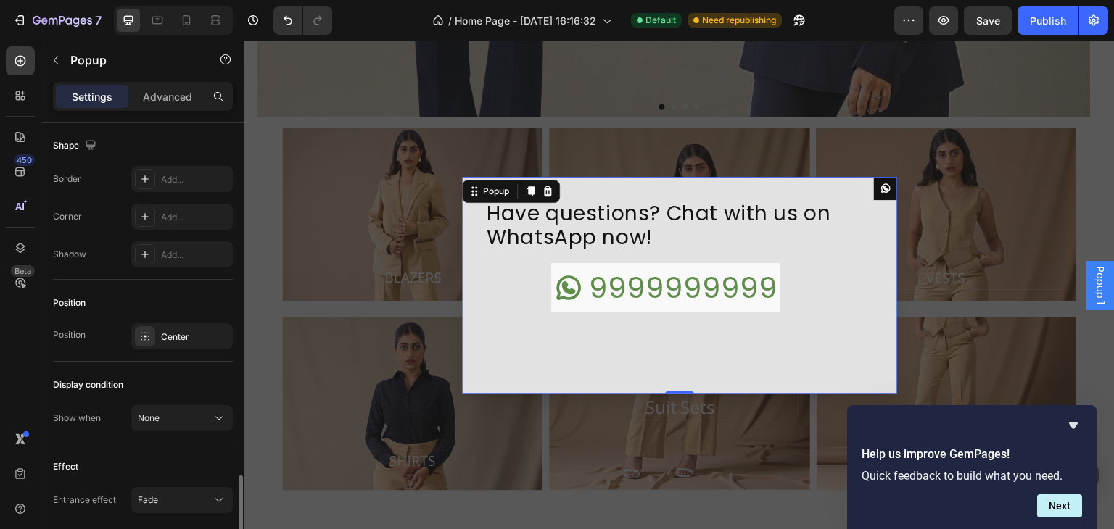
scroll to position [922, 0]
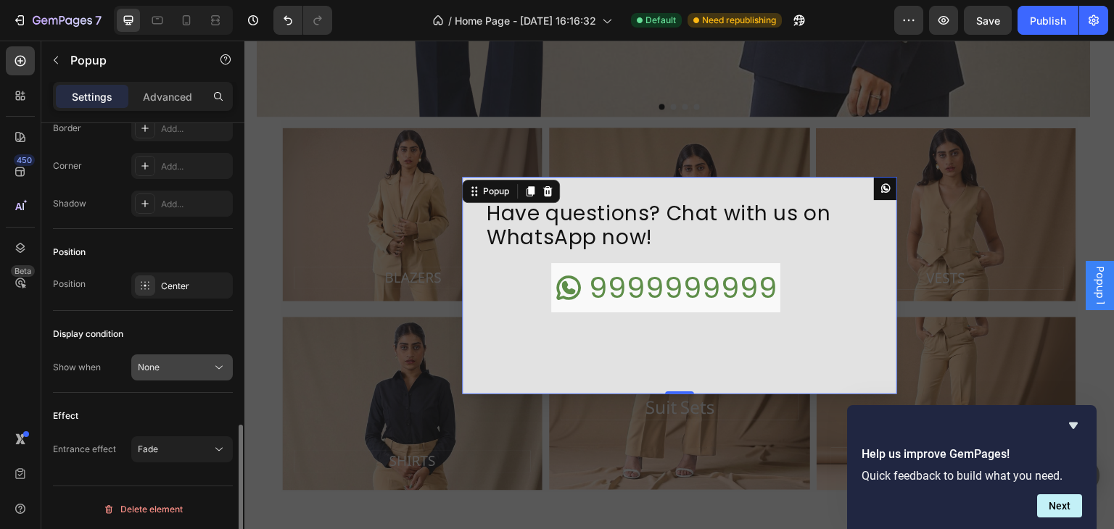
click at [178, 365] on div "None" at bounding box center [175, 367] width 74 height 13
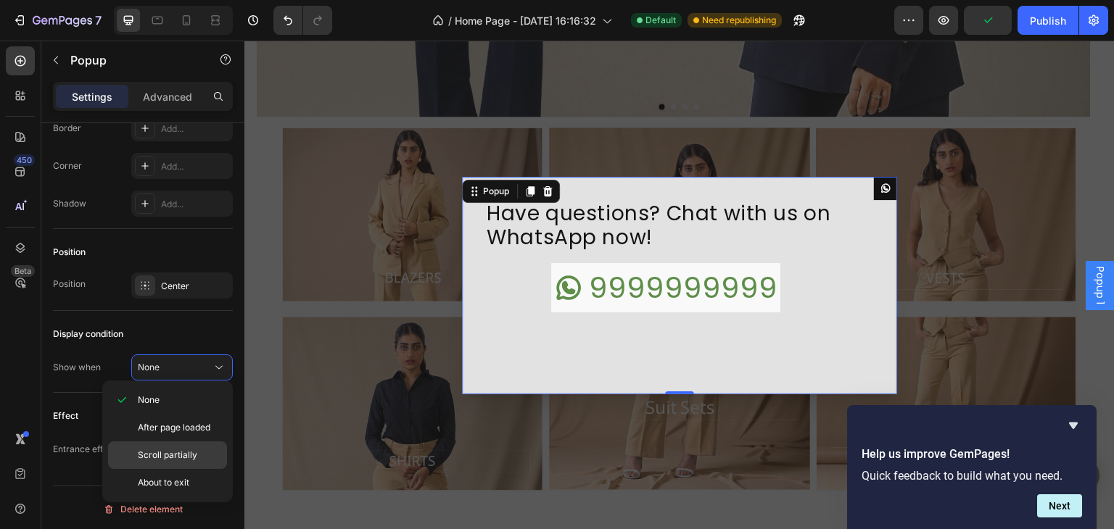
click at [181, 450] on span "Scroll partially" at bounding box center [167, 455] width 59 height 13
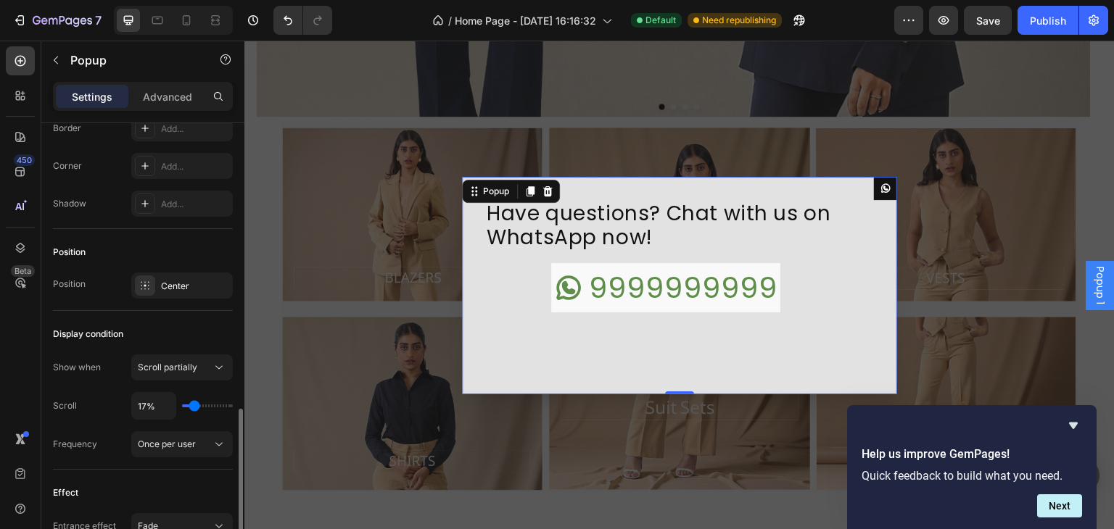
click at [194, 405] on input "range" at bounding box center [207, 406] width 51 height 3
click at [163, 401] on input "17%" at bounding box center [153, 406] width 43 height 26
click at [162, 401] on input "17%" at bounding box center [153, 406] width 43 height 26
click at [191, 439] on span "Once per user" at bounding box center [167, 444] width 58 height 11
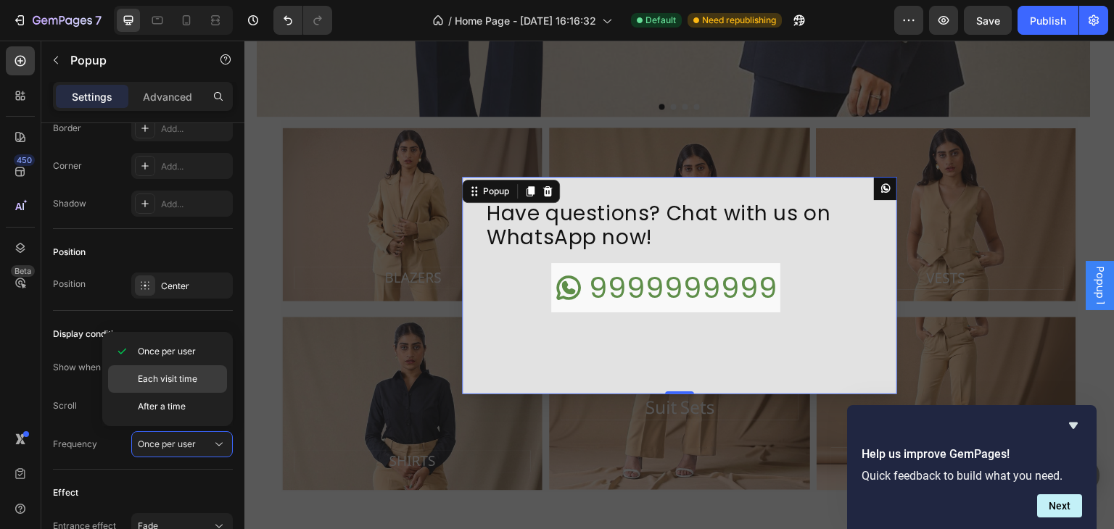
click at [189, 384] on span "Each visit time" at bounding box center [167, 379] width 59 height 13
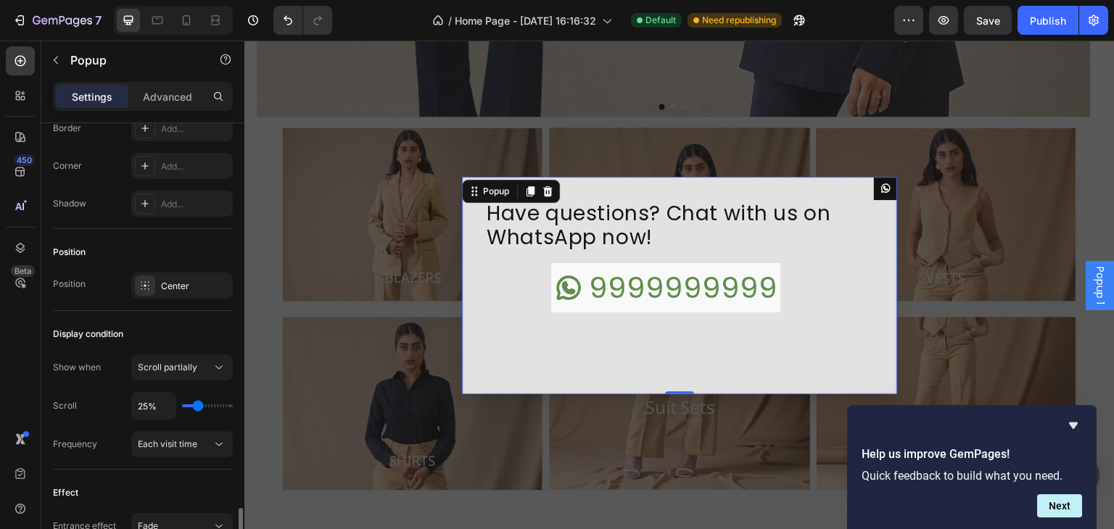
scroll to position [998, 0]
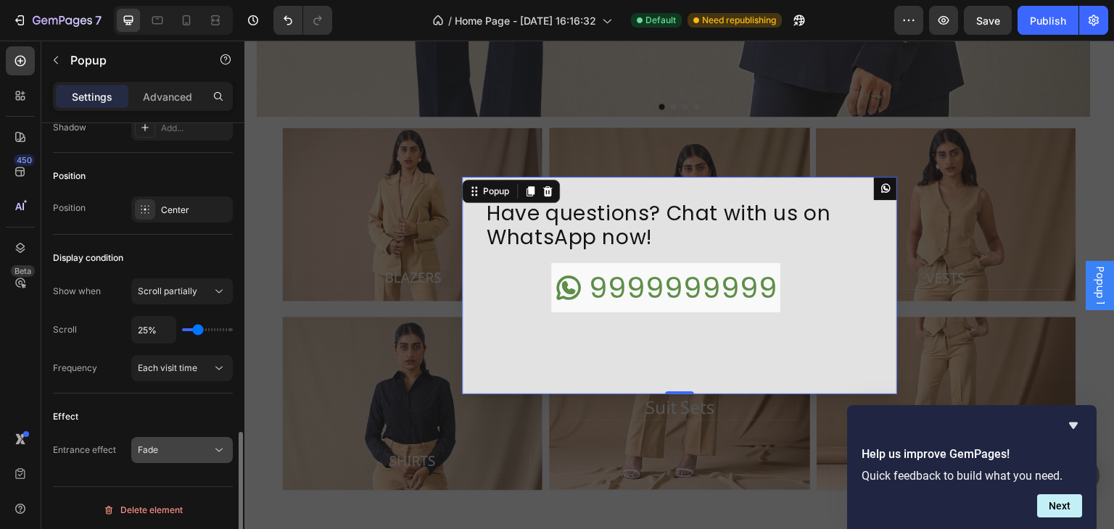
click at [189, 449] on div "Fade" at bounding box center [175, 450] width 74 height 13
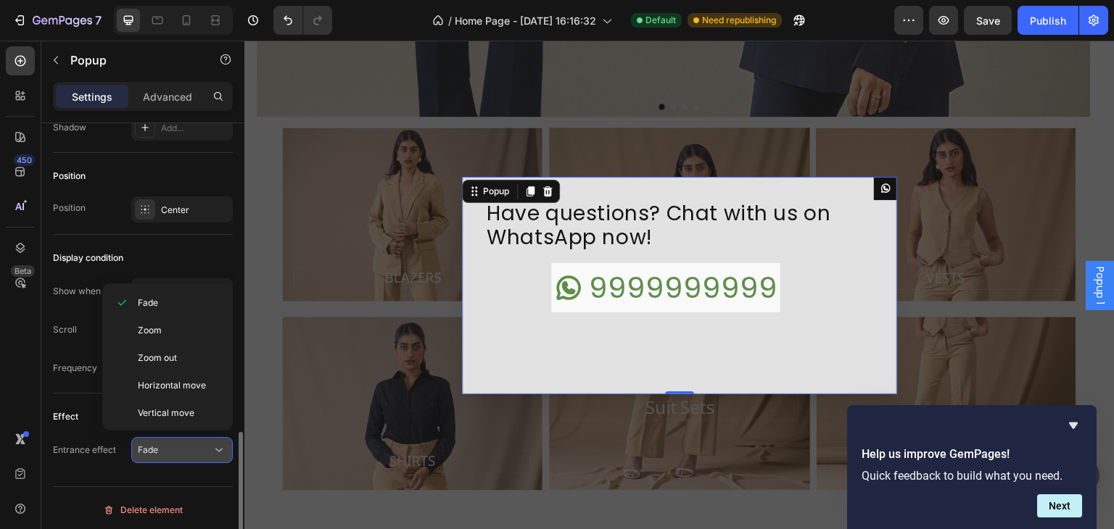
click at [189, 449] on div "Fade" at bounding box center [175, 450] width 74 height 13
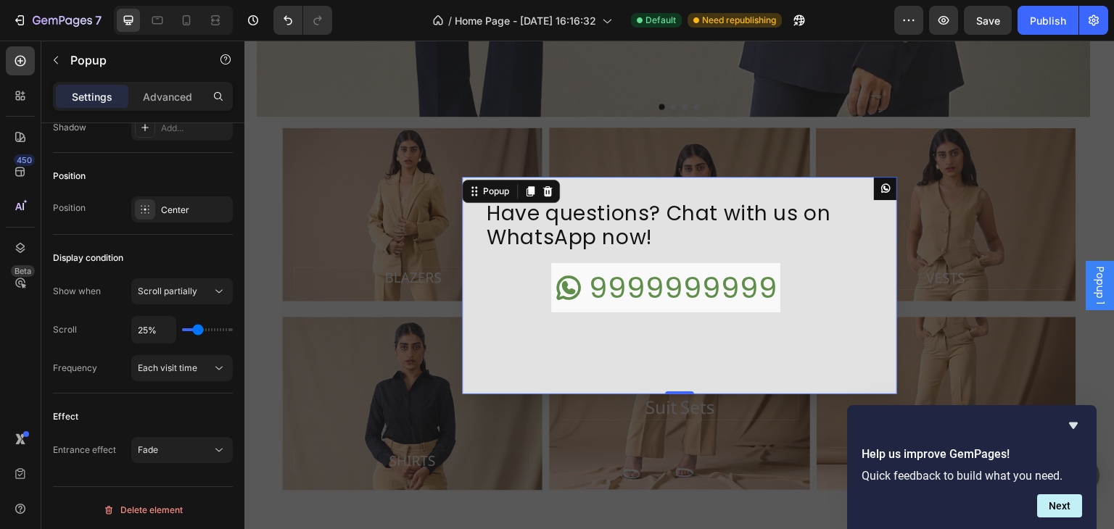
click at [621, 473] on div "Backdrop" at bounding box center [679, 285] width 870 height 489
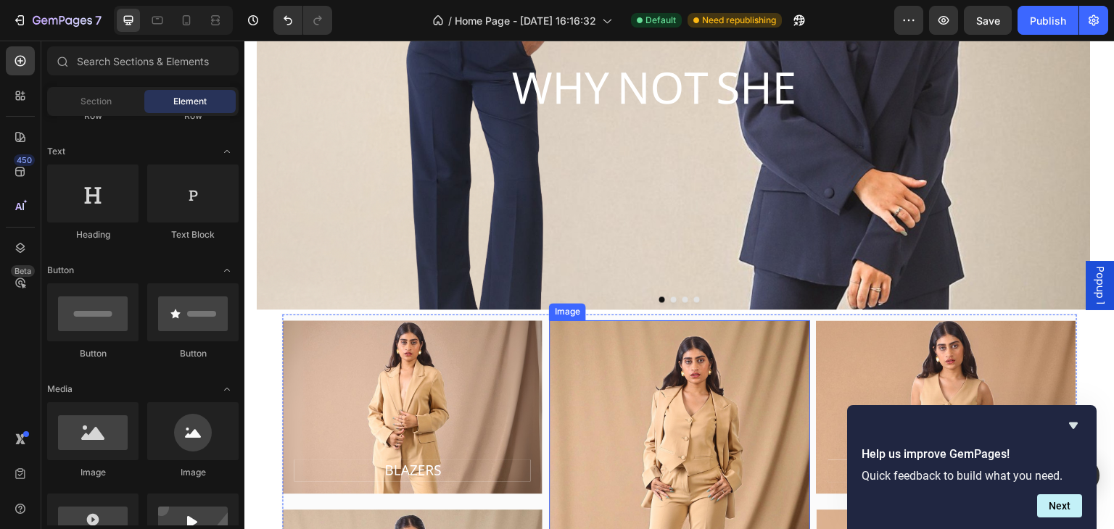
scroll to position [0, 0]
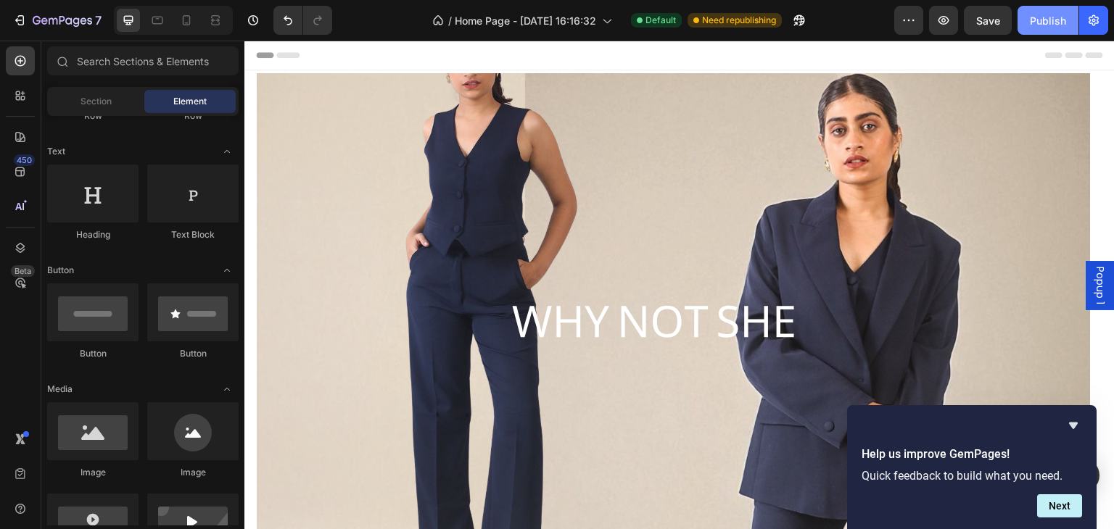
click at [1022, 20] on button "Publish" at bounding box center [1047, 20] width 61 height 29
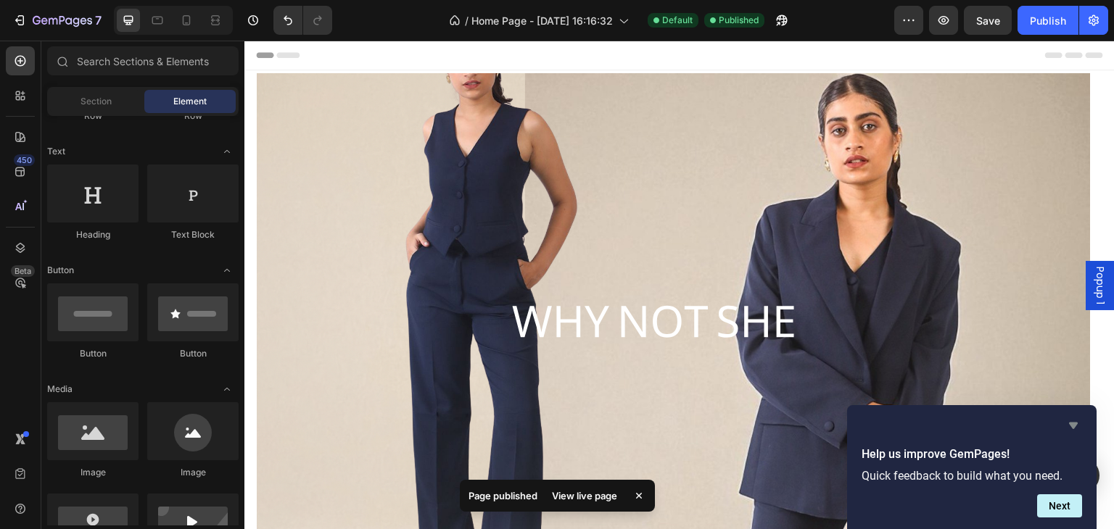
click at [1075, 420] on icon "Hide survey" at bounding box center [1072, 425] width 17 height 17
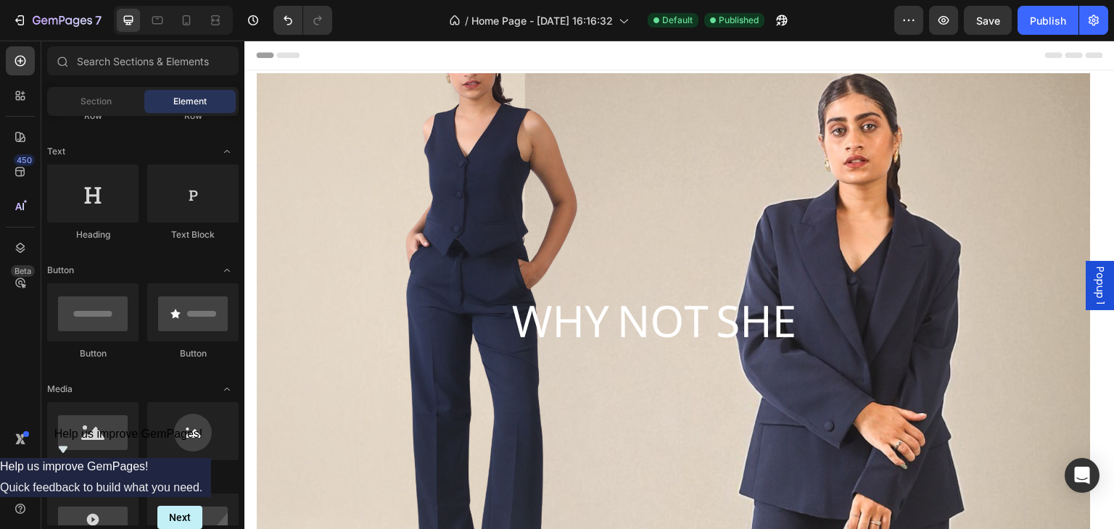
click at [67, 453] on icon "Show survey - Help us improve GemPages!" at bounding box center [63, 450] width 9 height 7
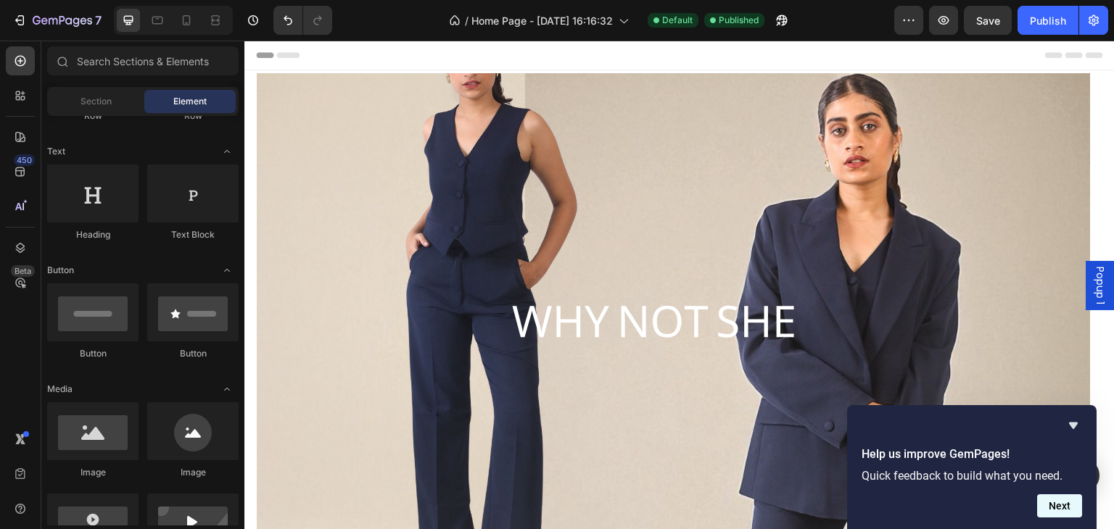
click at [1066, 505] on button "Next" at bounding box center [1059, 505] width 45 height 23
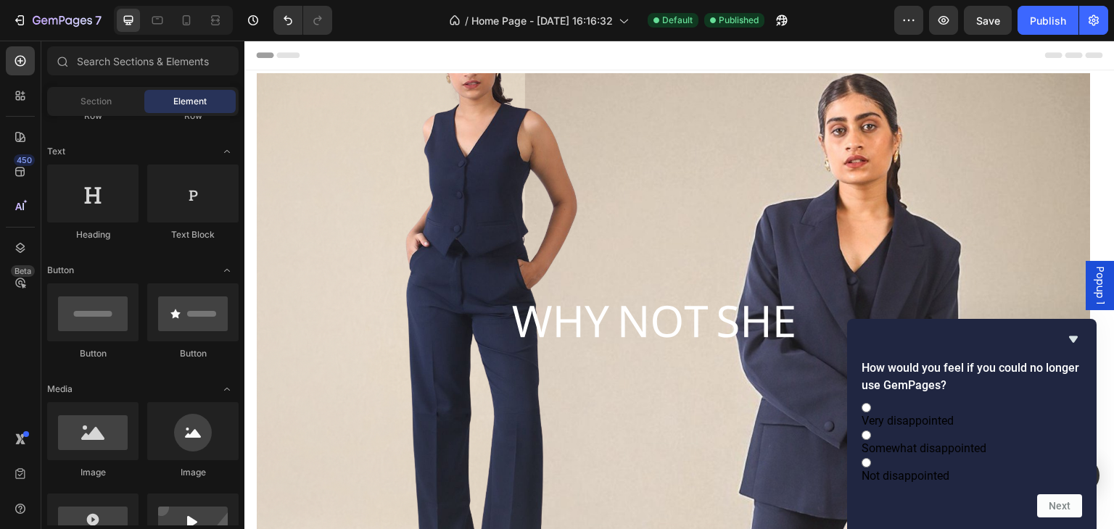
click at [953, 414] on span "Very disappointed" at bounding box center [907, 421] width 92 height 14
click at [871, 405] on input "Very disappointed" at bounding box center [865, 407] width 9 height 9
click at [1053, 506] on button "Next" at bounding box center [1059, 505] width 45 height 23
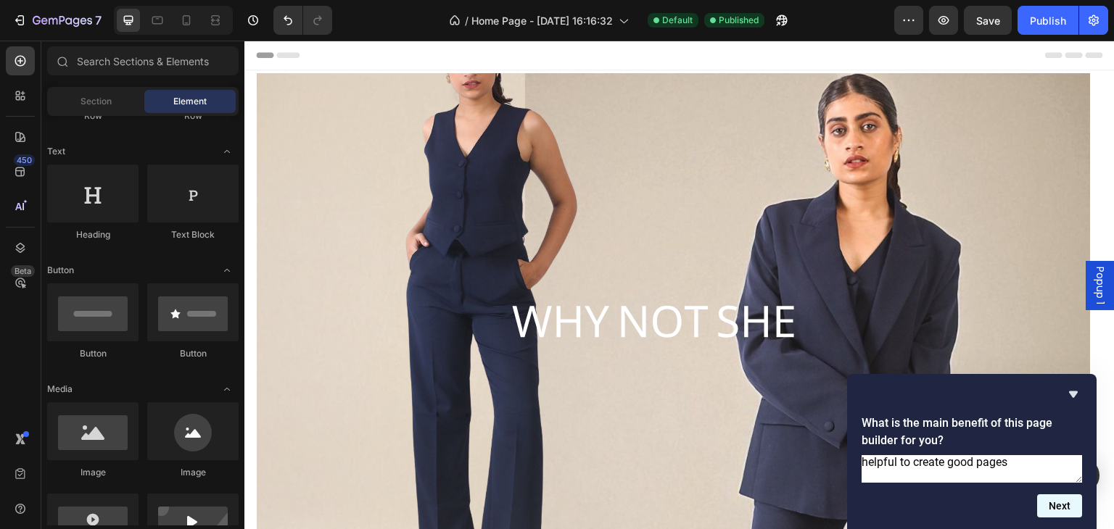
click at [1061, 503] on button "Next" at bounding box center [1059, 505] width 45 height 23
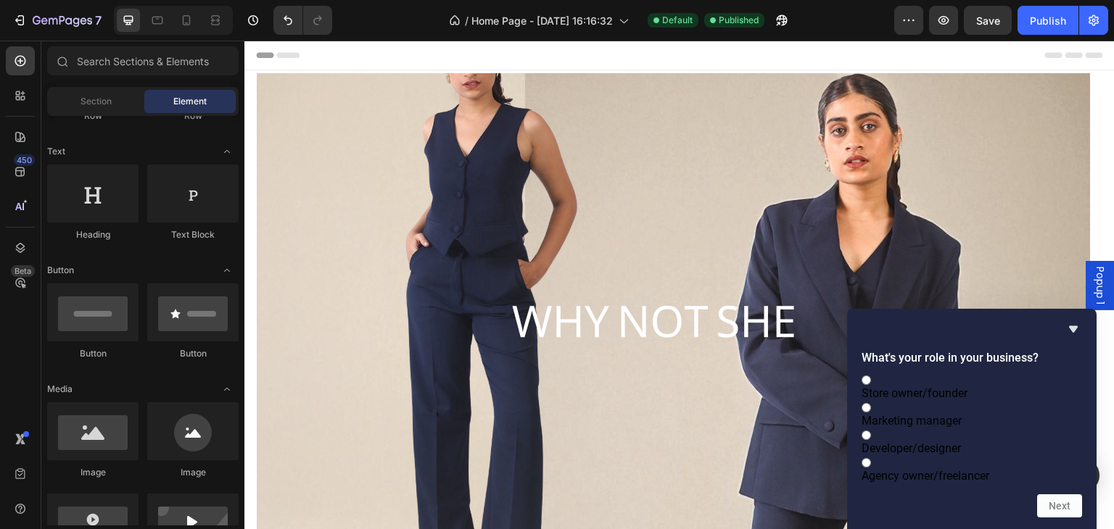
click at [925, 476] on label "Agency owner/freelancer" at bounding box center [971, 469] width 220 height 28
click at [871, 468] on input "Agency owner/freelancer" at bounding box center [865, 462] width 9 height 9
click at [1044, 505] on button "Next" at bounding box center [1059, 505] width 45 height 23
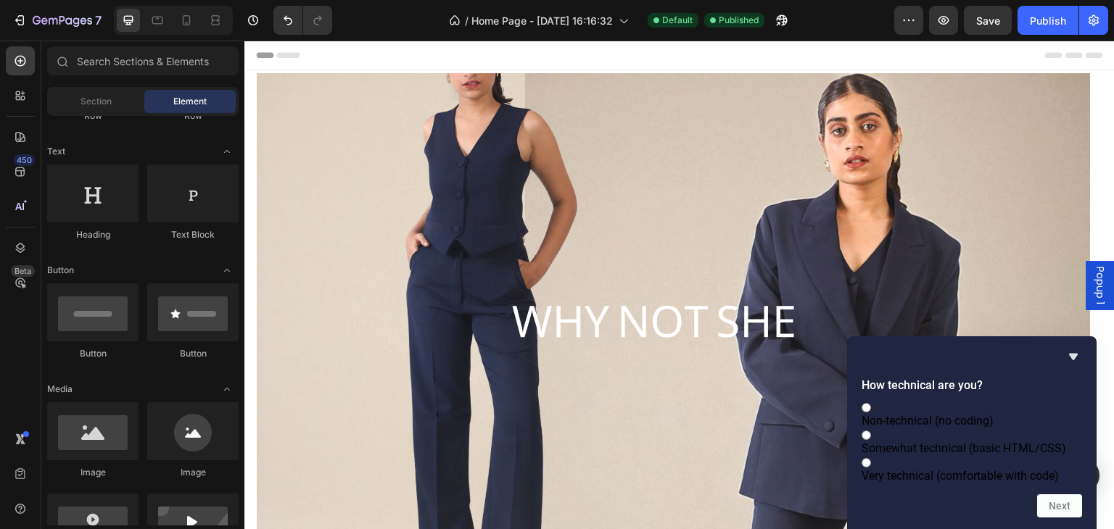
click at [921, 442] on span "Somewhat technical (basic HTML/CSS)" at bounding box center [963, 449] width 204 height 14
click at [871, 431] on input "Somewhat technical (basic HTML/CSS)" at bounding box center [865, 435] width 9 height 9
click at [1050, 510] on button "Next" at bounding box center [1059, 505] width 45 height 23
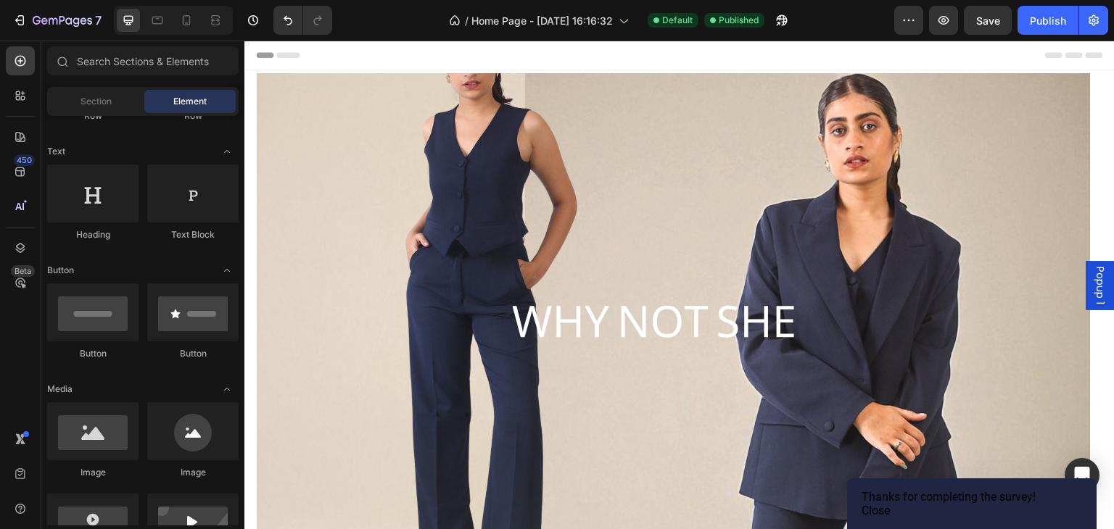
click at [890, 509] on button "Close" at bounding box center [875, 511] width 28 height 14
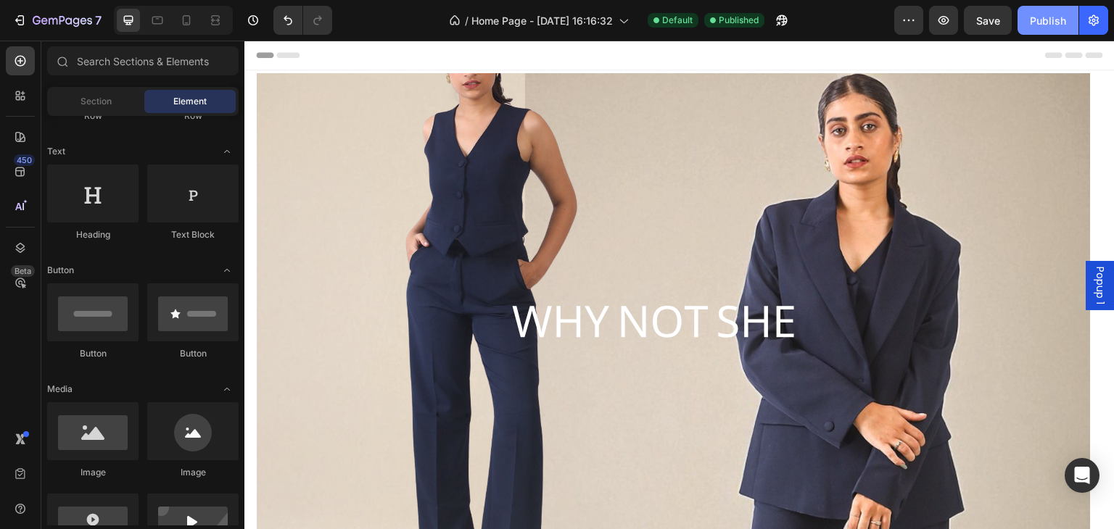
click at [1032, 27] on div "Publish" at bounding box center [1047, 20] width 36 height 15
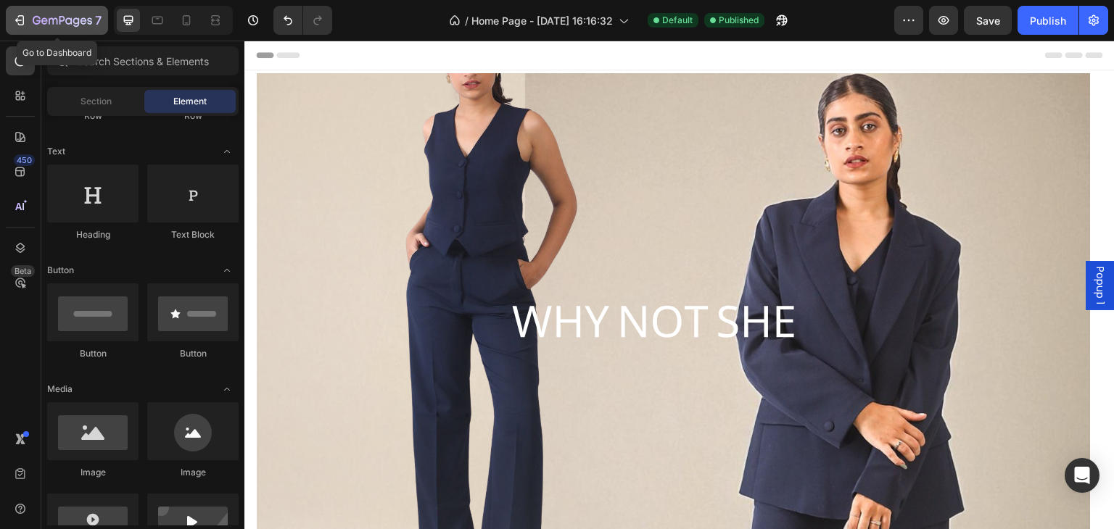
click at [22, 20] on icon "button" at bounding box center [19, 20] width 14 height 14
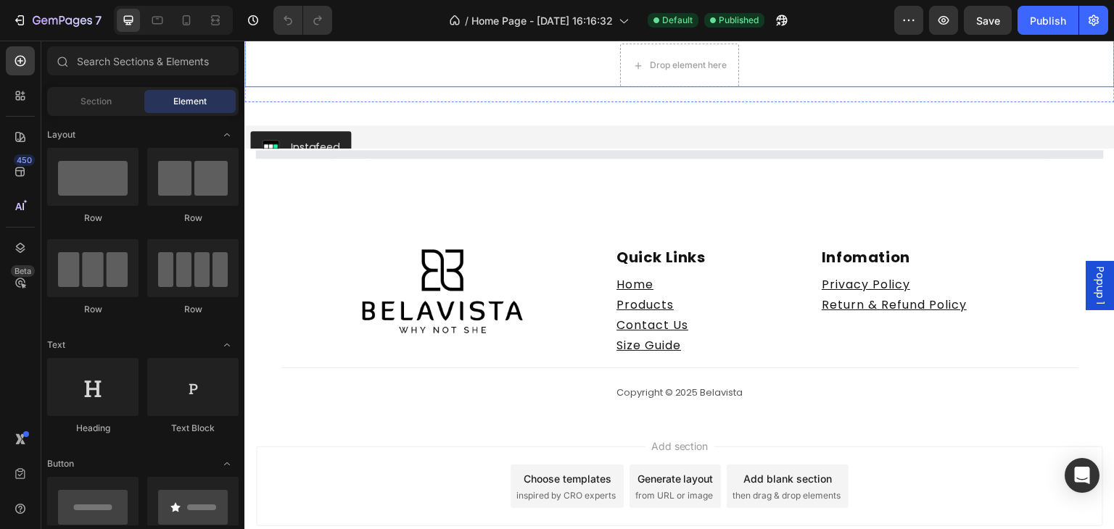
scroll to position [1221, 0]
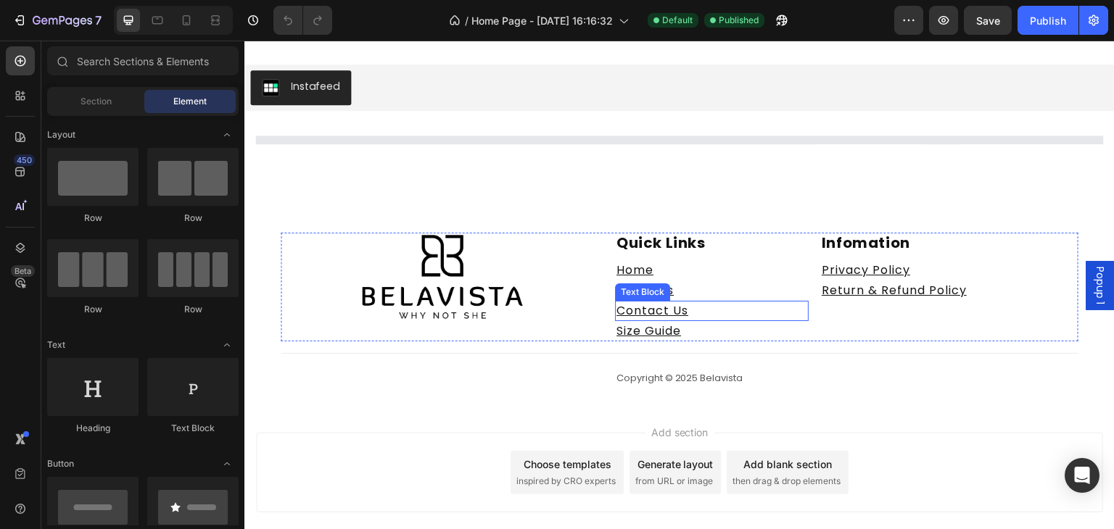
click at [668, 310] on u "Contact Us" at bounding box center [652, 310] width 72 height 17
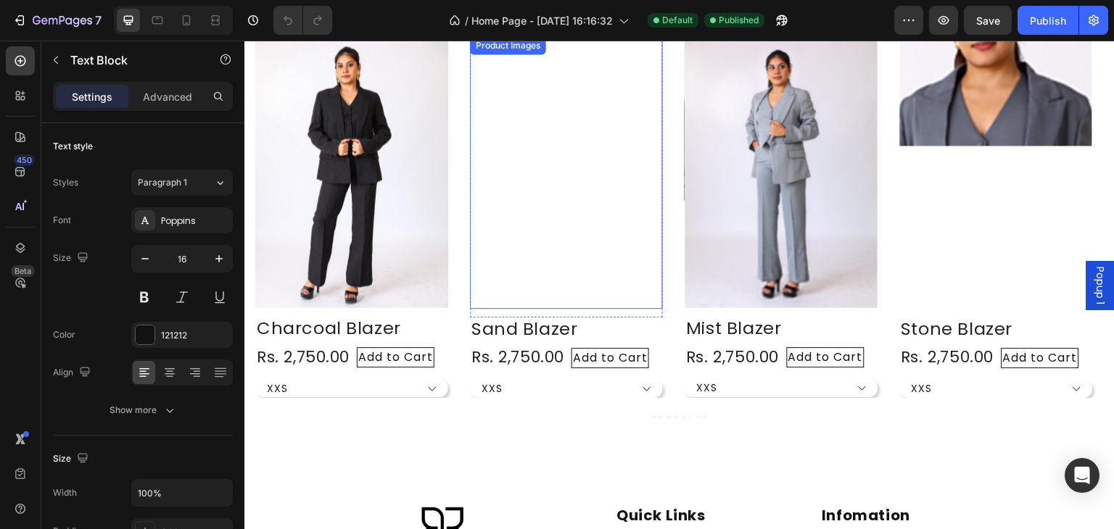
scroll to position [1638, 0]
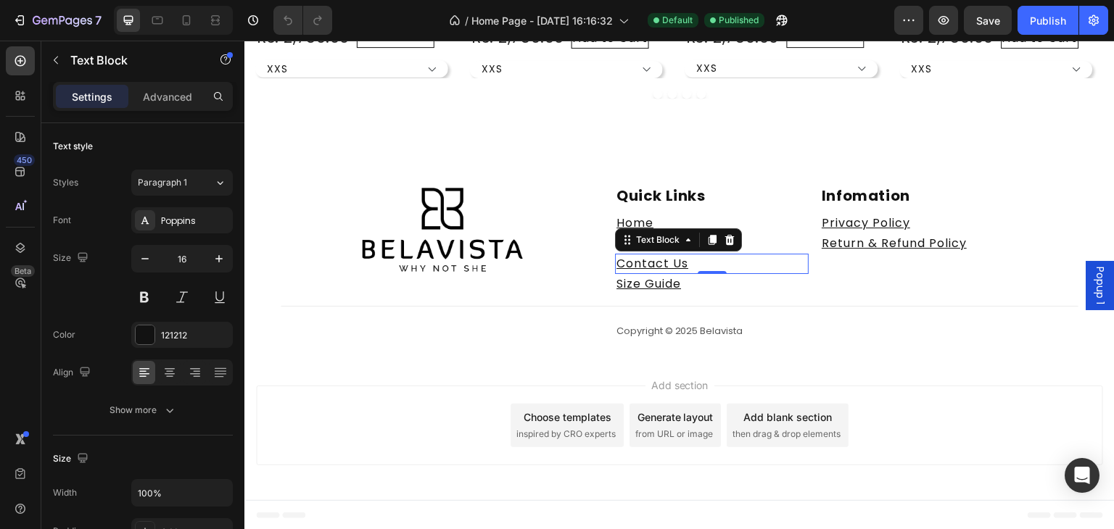
click at [674, 262] on u "Contact Us" at bounding box center [652, 263] width 72 height 17
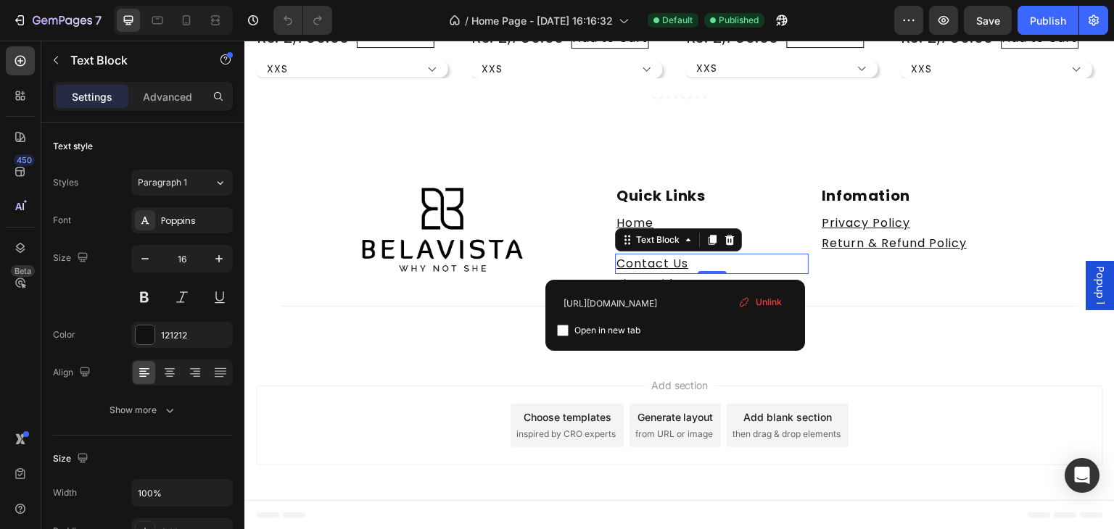
click at [760, 301] on span "Unlink" at bounding box center [768, 302] width 26 height 13
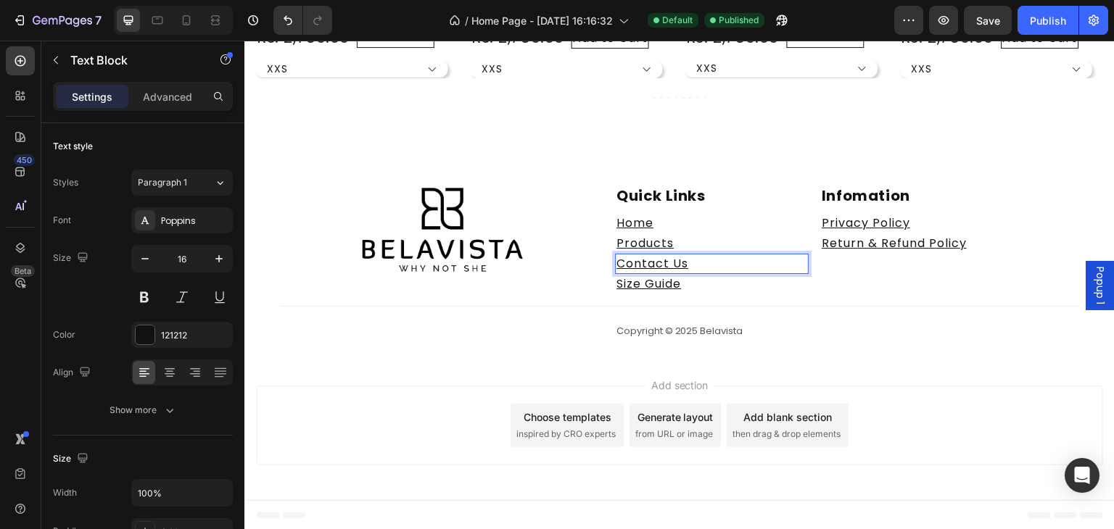
click at [683, 258] on p "Contact U ⁠⁠⁠⁠⁠⁠⁠ s" at bounding box center [711, 263] width 191 height 17
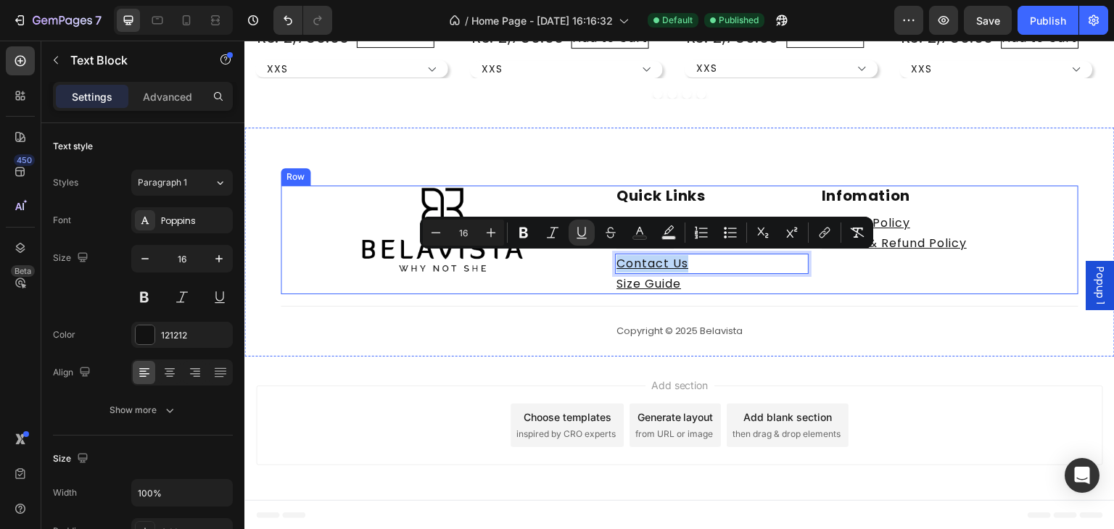
drag, startPoint x: 688, startPoint y: 259, endPoint x: 608, endPoint y: 265, distance: 80.0
click at [608, 265] on div "Image Quick Links Heading Home Text Block Products Text Block Contact Us Text B…" at bounding box center [679, 240] width 797 height 109
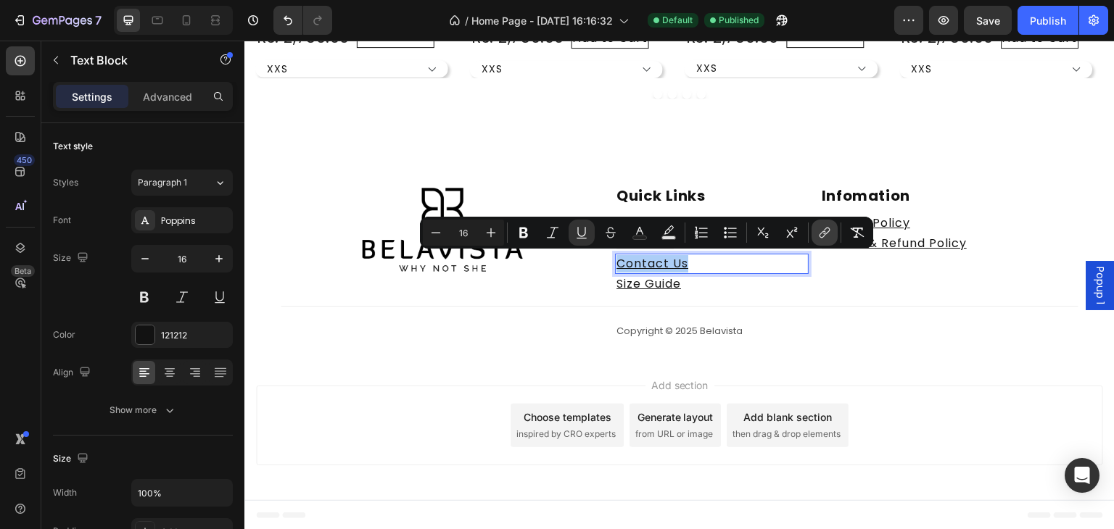
click at [818, 236] on icon "Editor contextual toolbar" at bounding box center [824, 232] width 14 height 14
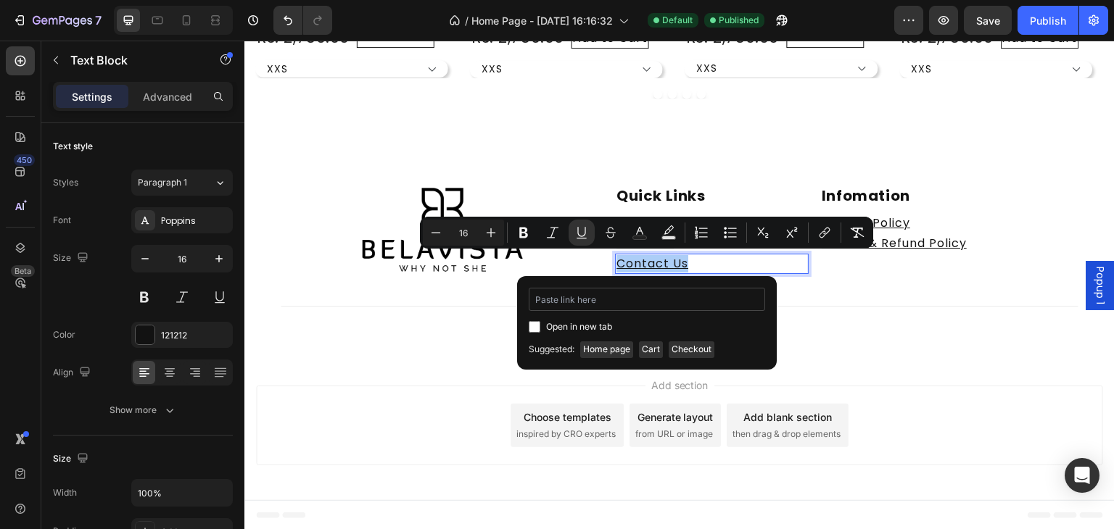
type input "[URL][DOMAIN_NAME]"
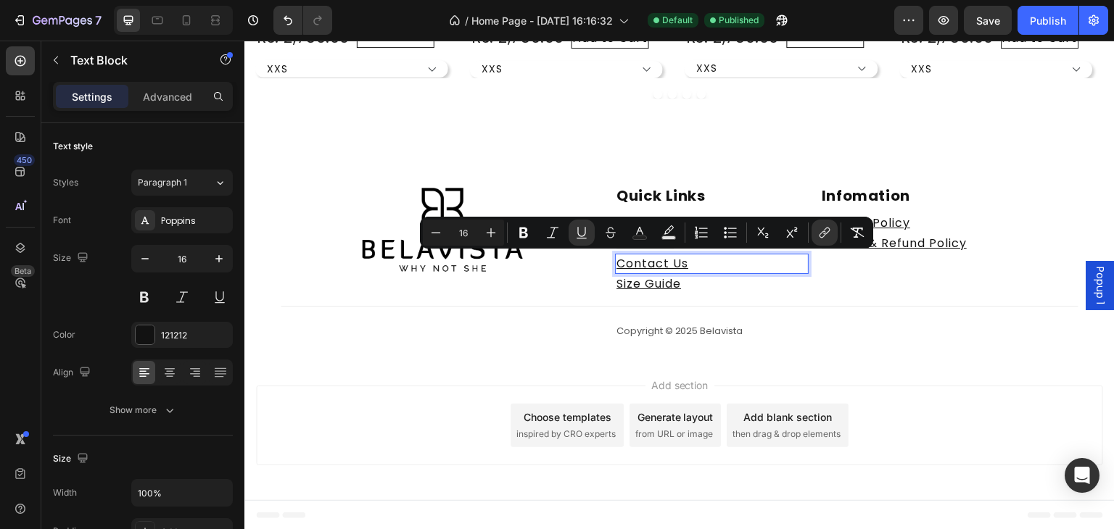
click at [698, 268] on p "Contact Us" at bounding box center [711, 263] width 191 height 17
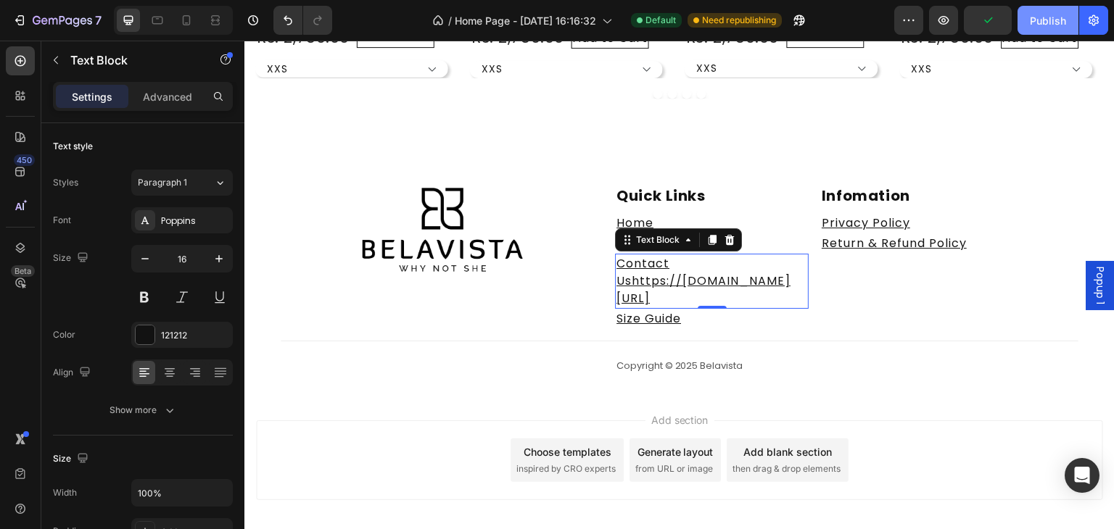
drag, startPoint x: 1061, startPoint y: 22, endPoint x: 739, endPoint y: 44, distance: 322.7
click at [1061, 22] on div "Publish" at bounding box center [1047, 20] width 36 height 15
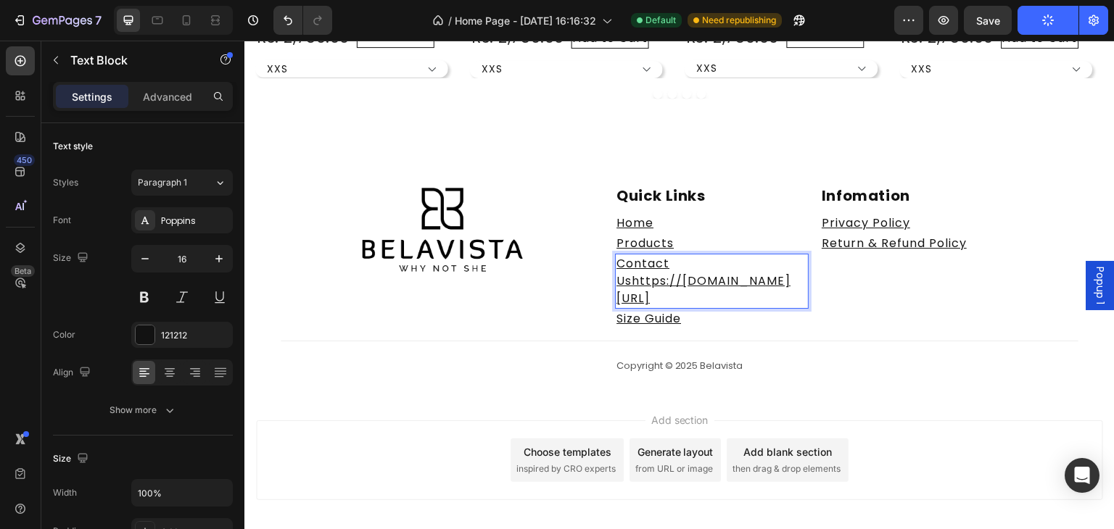
click at [789, 307] on p "Contact Ushttps://[DOMAIN_NAME][URL]" at bounding box center [711, 281] width 191 height 52
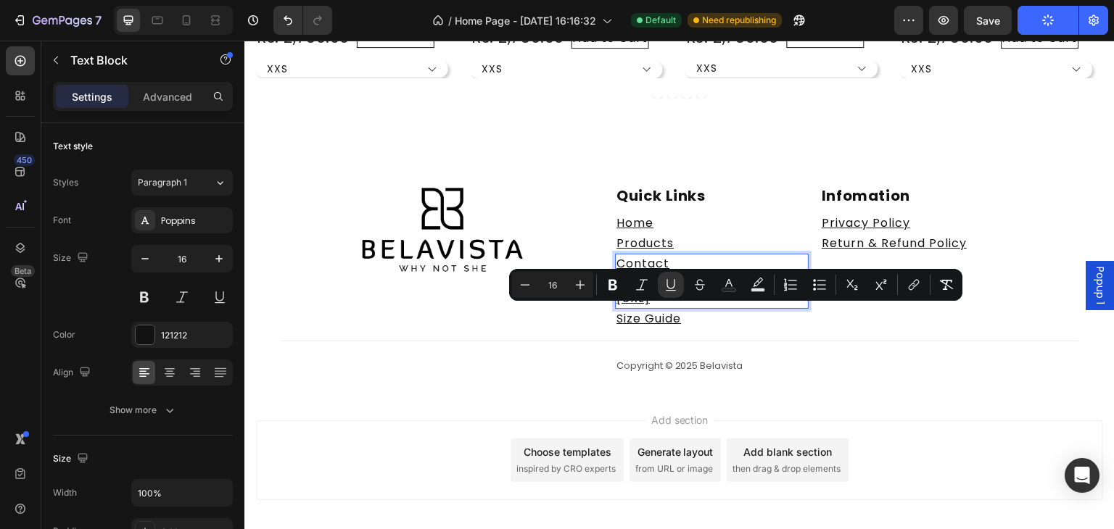
click at [789, 307] on p "Contact Ushttps://[DOMAIN_NAME][URL]" at bounding box center [711, 281] width 191 height 52
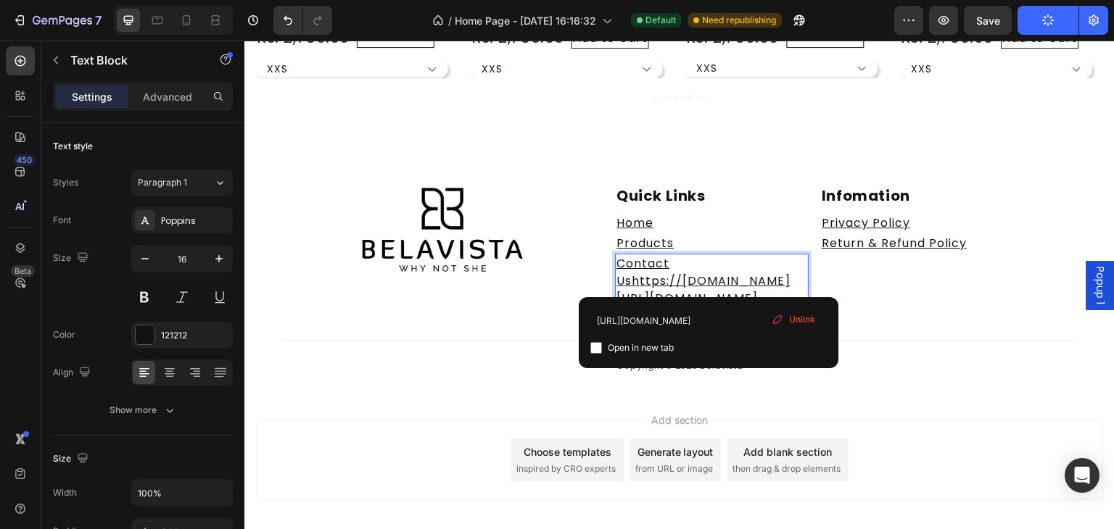
drag, startPoint x: 789, startPoint y: 312, endPoint x: 710, endPoint y: 278, distance: 85.8
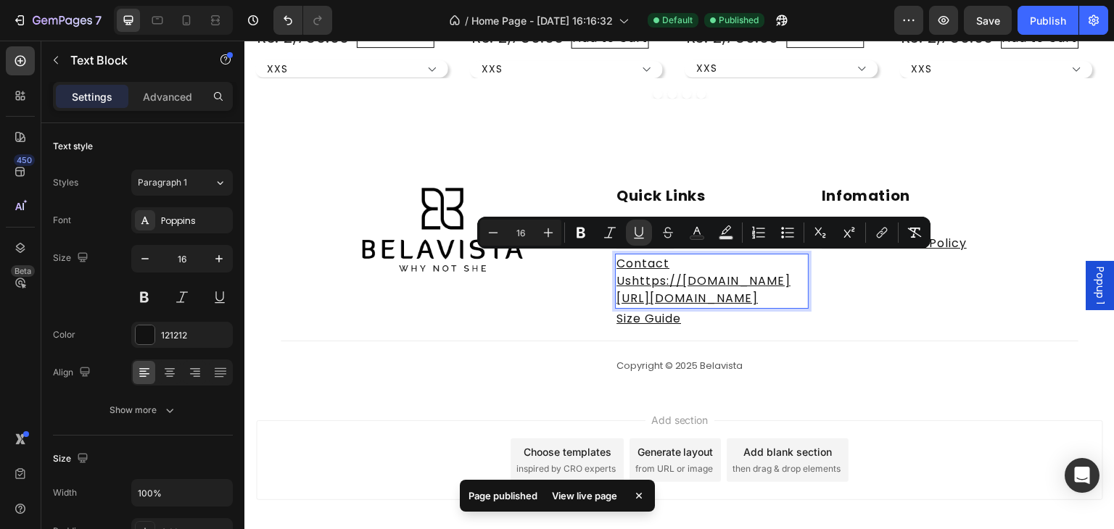
drag, startPoint x: 788, startPoint y: 406, endPoint x: 680, endPoint y: 258, distance: 183.1
click at [680, 258] on p "Contact Ushttps://[DOMAIN_NAME][URL][DOMAIN_NAME]" at bounding box center [711, 281] width 191 height 52
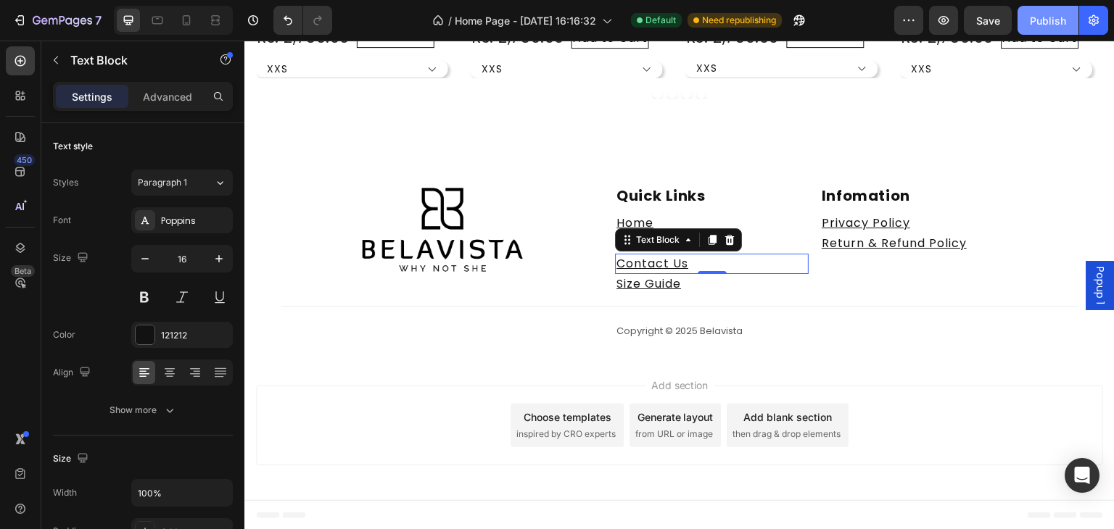
click at [1031, 29] on button "Publish" at bounding box center [1047, 20] width 61 height 29
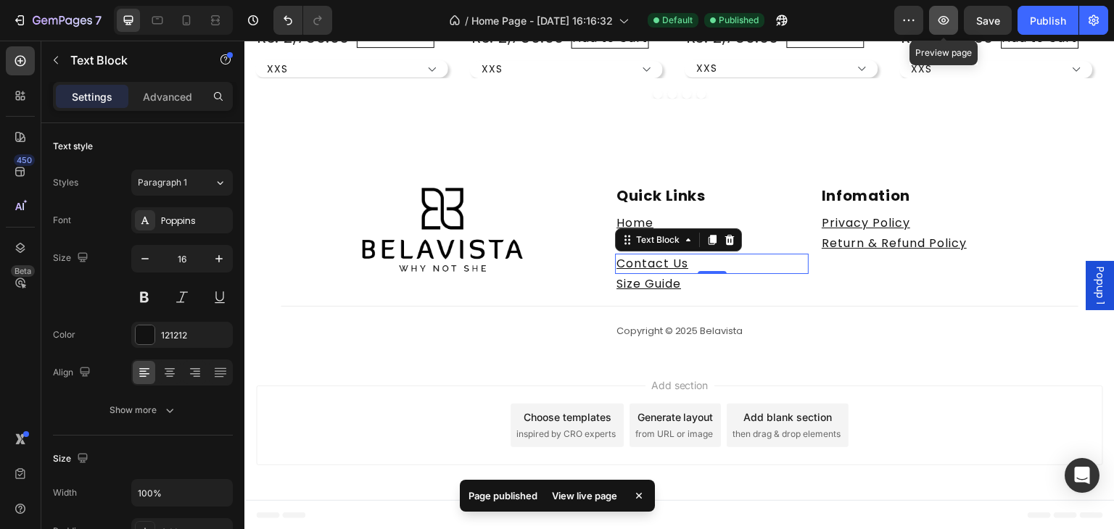
click at [947, 28] on button "button" at bounding box center [943, 20] width 29 height 29
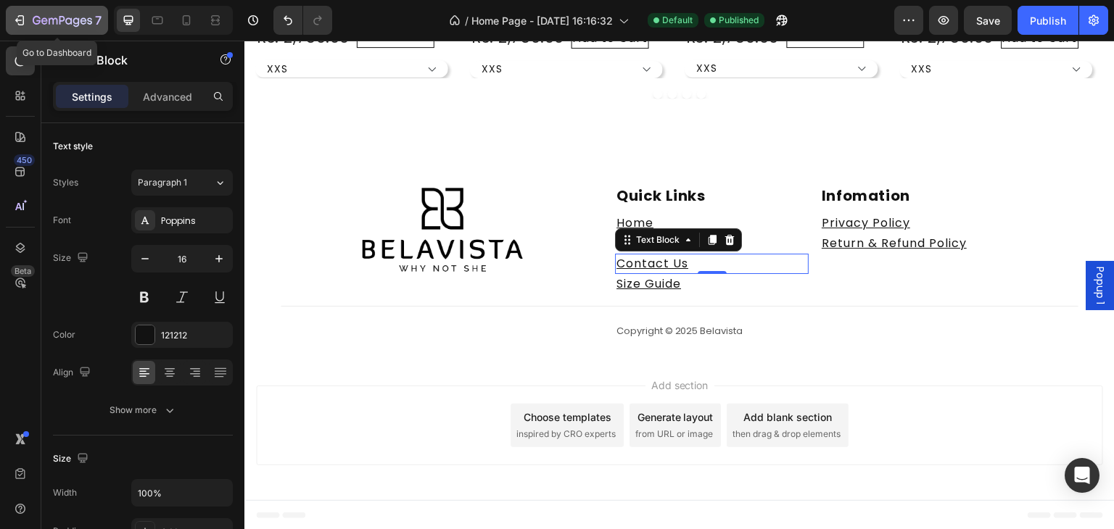
click at [10, 17] on button "7" at bounding box center [57, 20] width 102 height 29
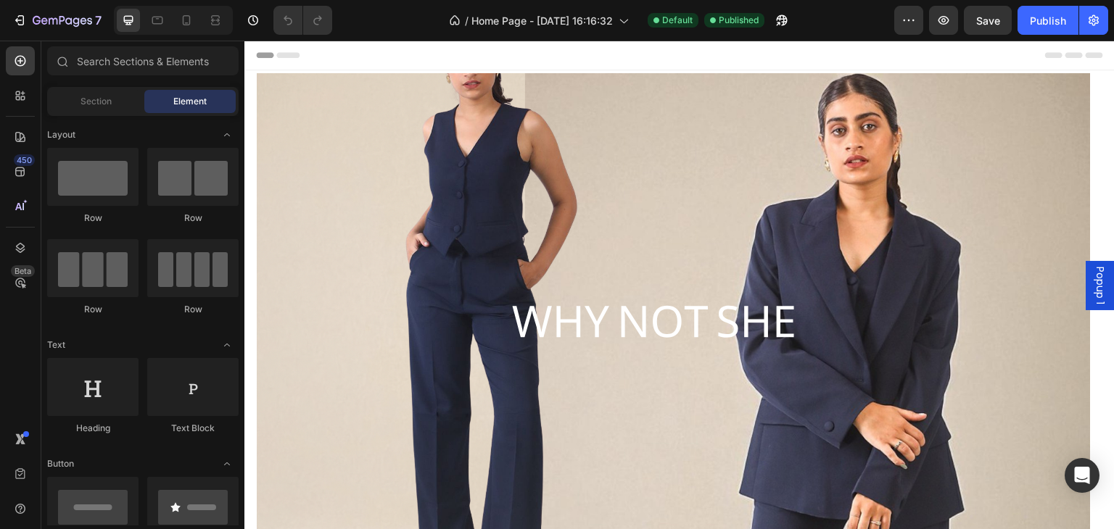
click at [1093, 293] on span "Popup 1" at bounding box center [1100, 286] width 14 height 38
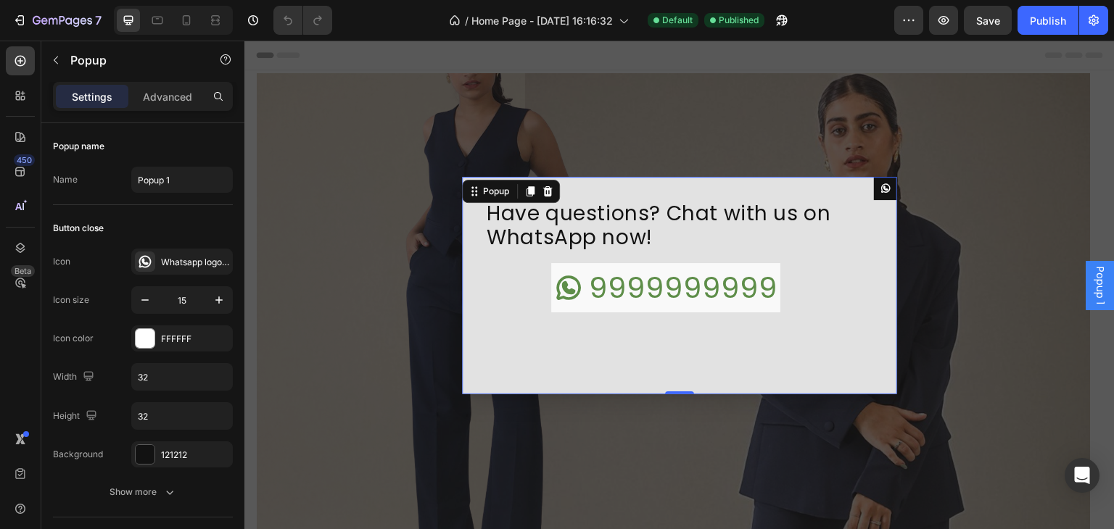
click at [882, 188] on icon "Dialog content" at bounding box center [885, 188] width 11 height 11
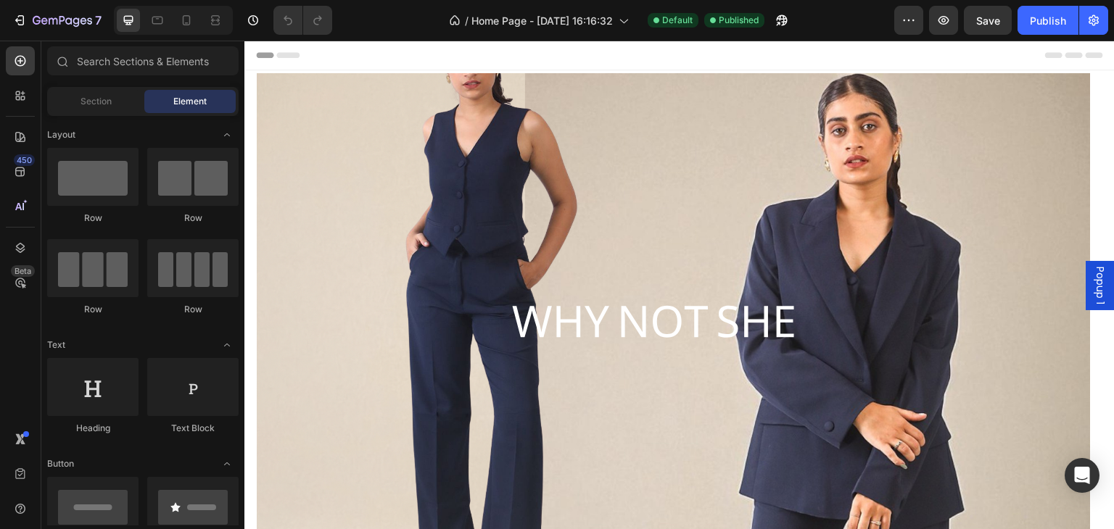
click at [1085, 272] on div "Popup 1" at bounding box center [1099, 285] width 29 height 49
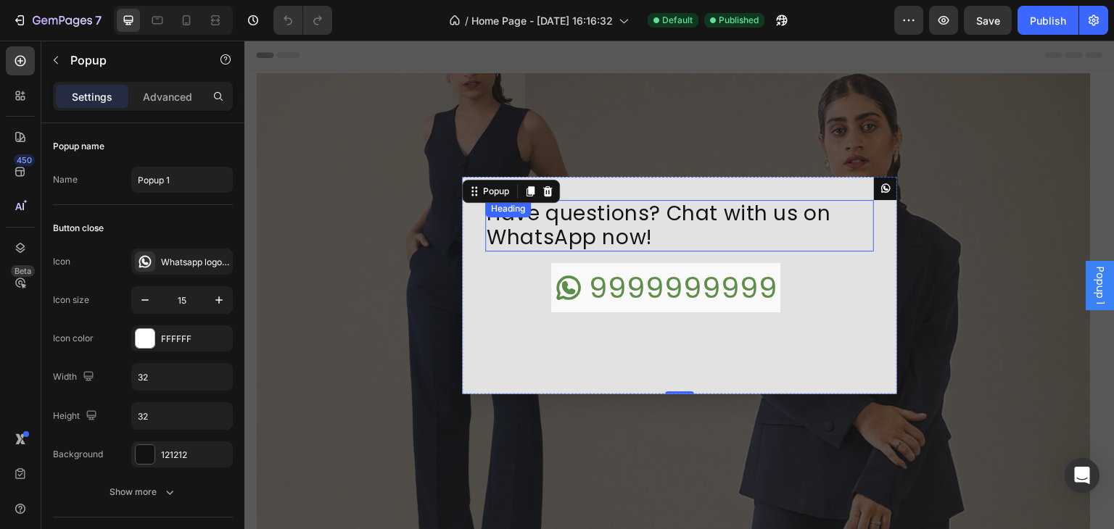
click at [829, 223] on h2 "Have questions? Chat with us on WhatsApp now!" at bounding box center [679, 225] width 389 height 51
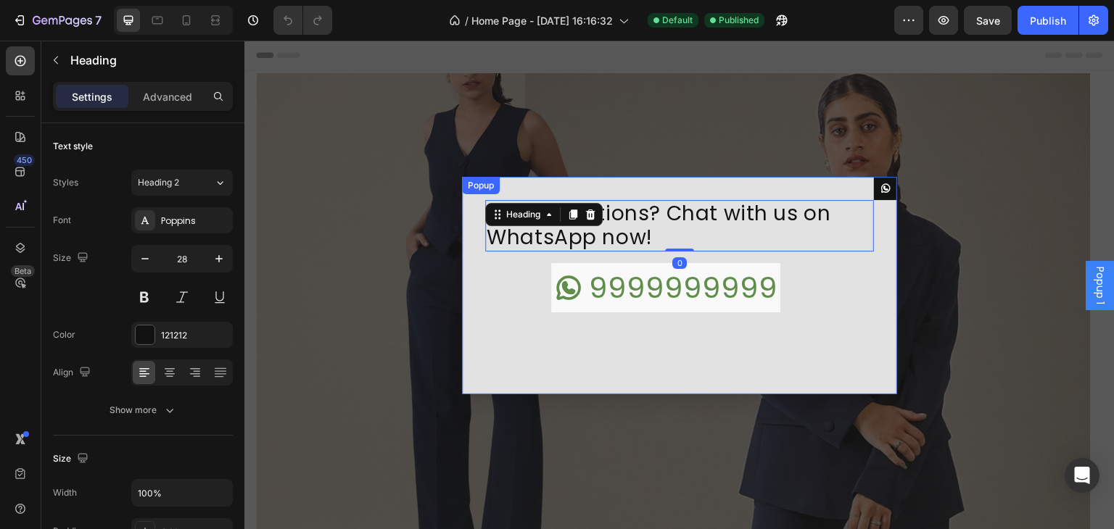
click at [824, 183] on div "Have questions? Chat with us on WhatsApp now! Heading 0 9999999999 Button Row" at bounding box center [679, 285] width 435 height 217
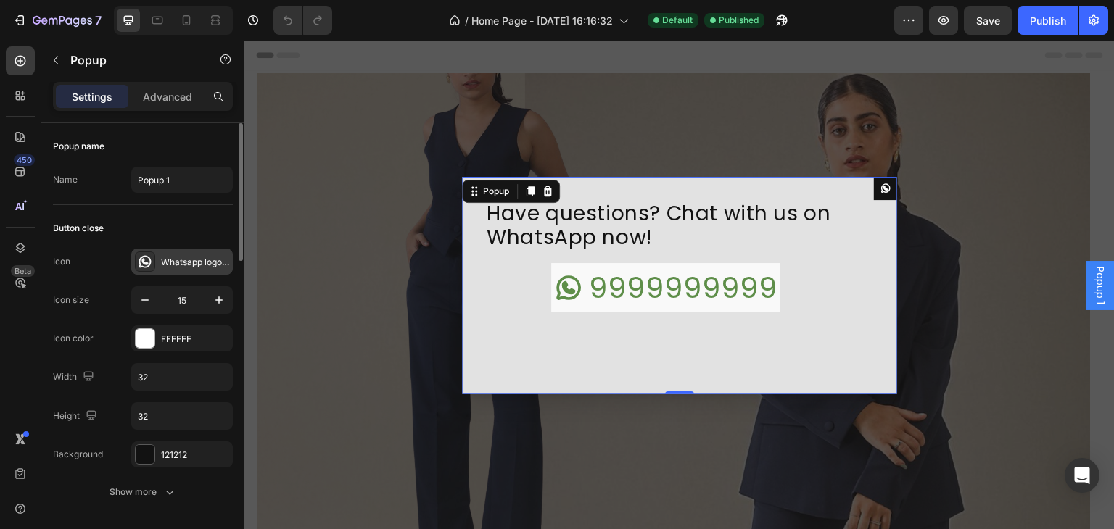
click at [147, 257] on icon at bounding box center [145, 261] width 14 height 14
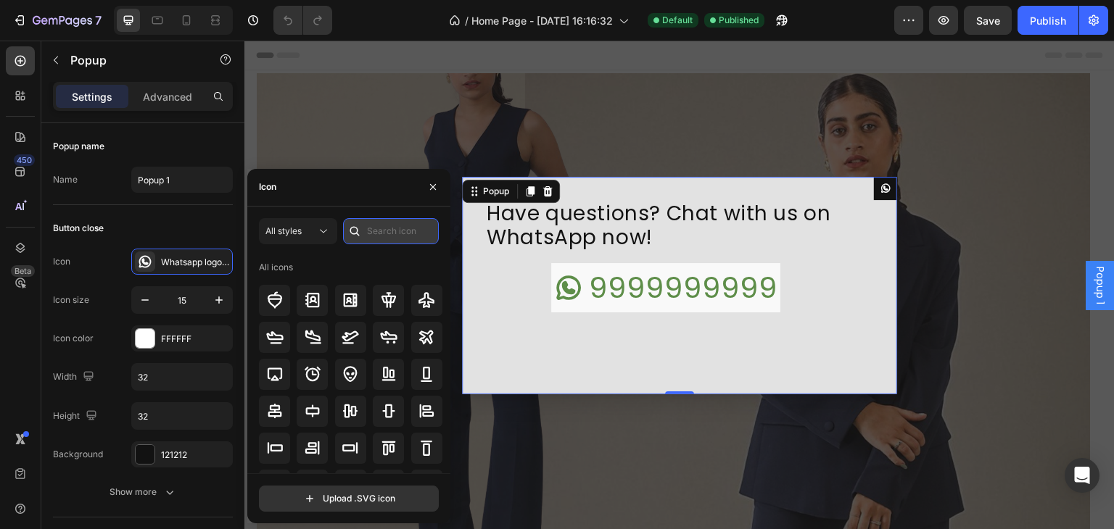
click at [402, 225] on input "text" at bounding box center [391, 231] width 96 height 26
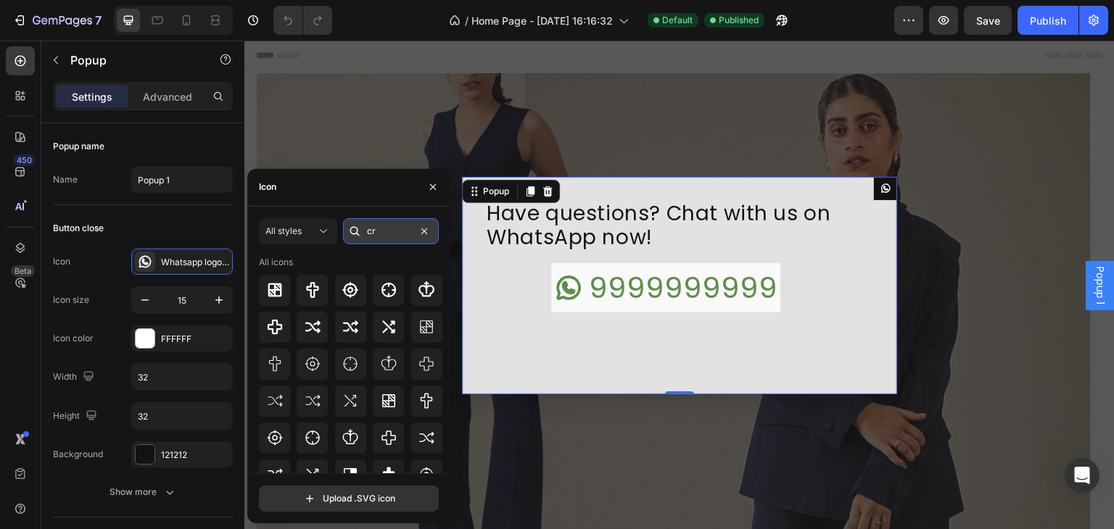
type input "c"
type input "m"
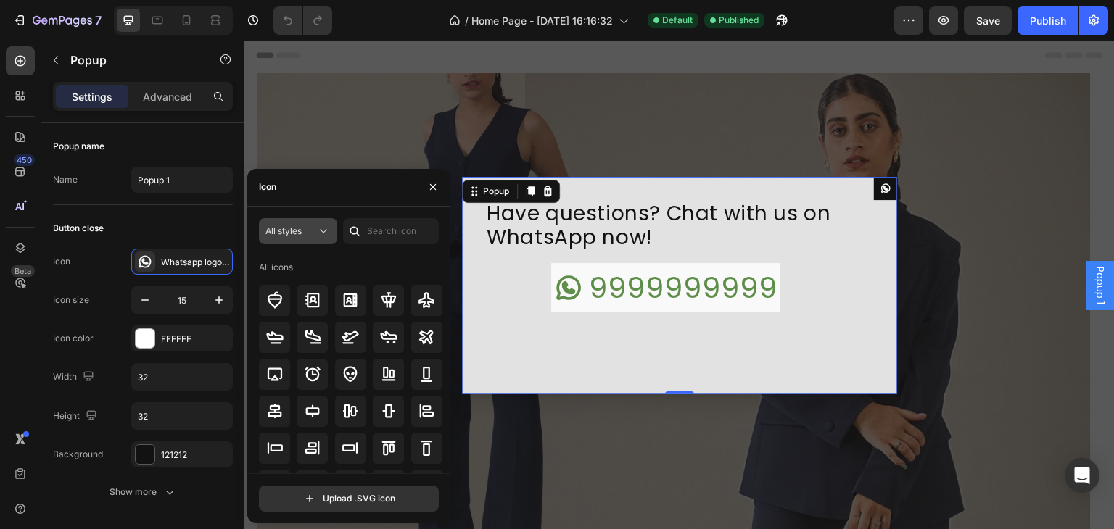
click at [299, 239] on button "All styles" at bounding box center [298, 231] width 78 height 26
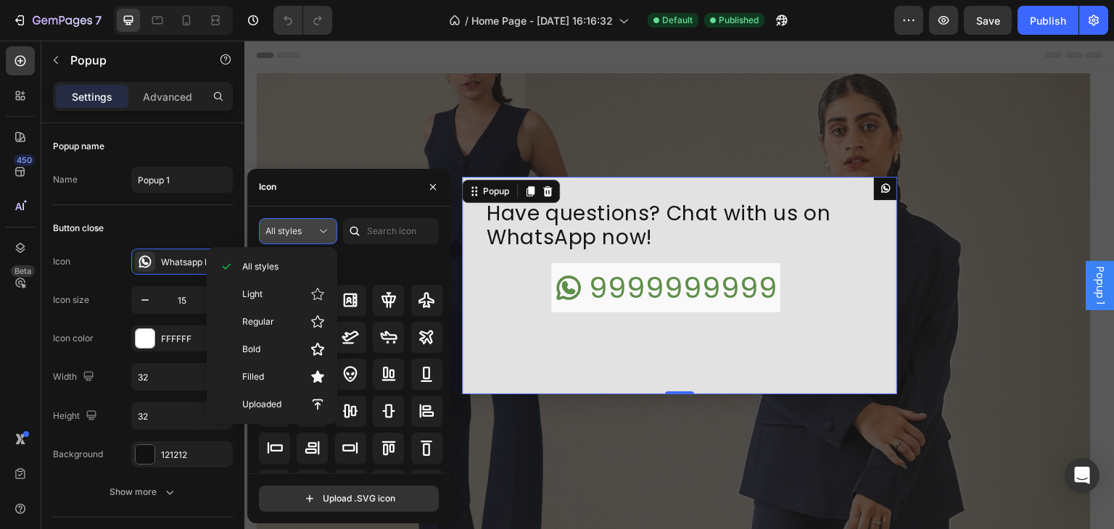
click at [296, 239] on button "All styles" at bounding box center [298, 231] width 78 height 26
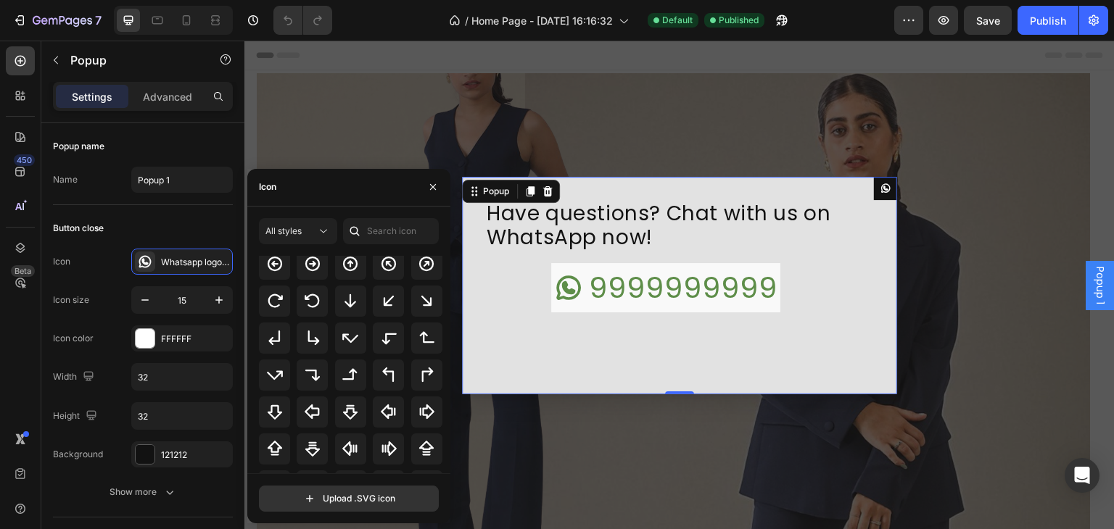
scroll to position [471, 0]
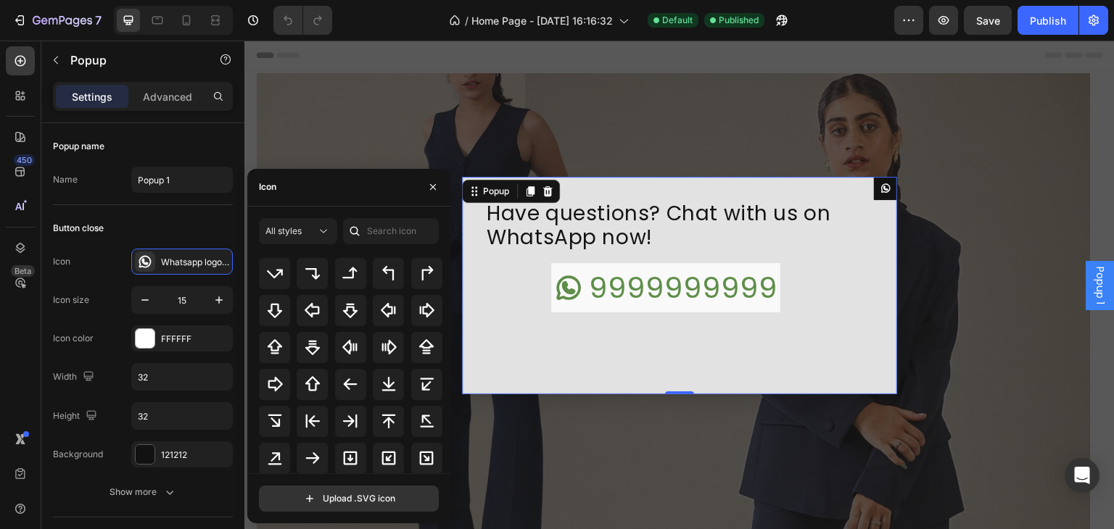
drag, startPoint x: 449, startPoint y: 401, endPoint x: 447, endPoint y: 391, distance: 10.4
click at [447, 391] on div "All styles All icons Upload .SVG icon" at bounding box center [348, 365] width 203 height 294
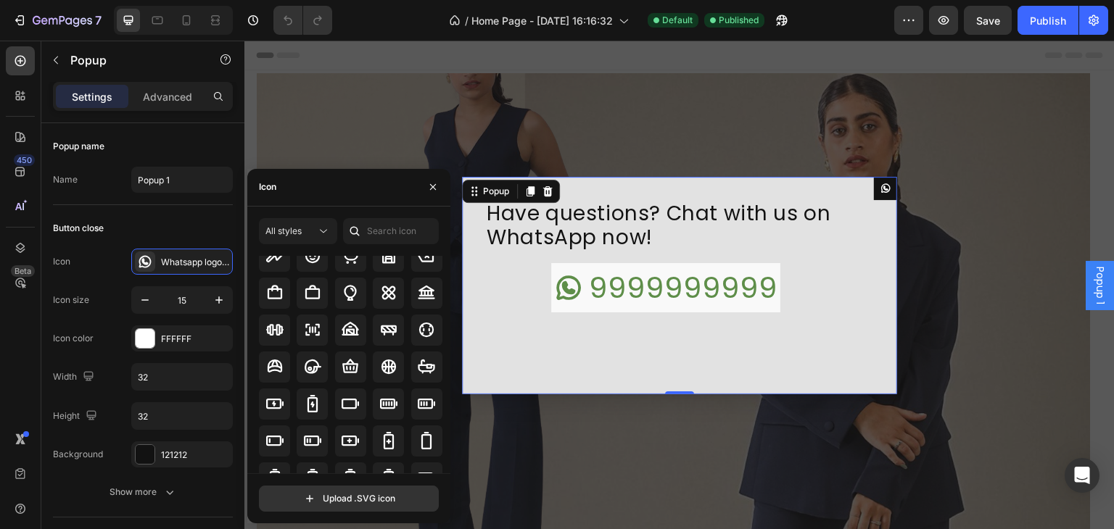
scroll to position [971, 0]
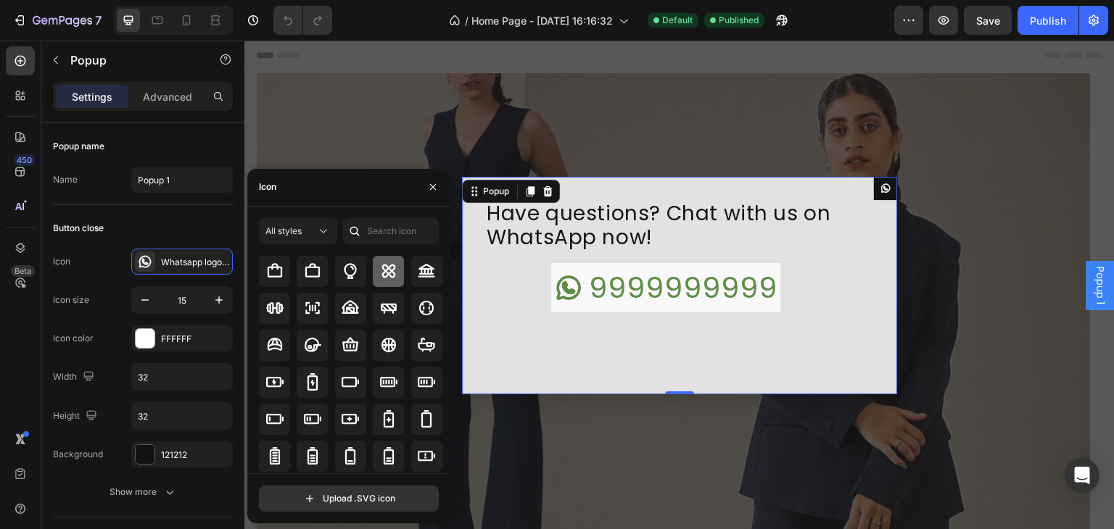
click at [391, 279] on div at bounding box center [388, 271] width 31 height 31
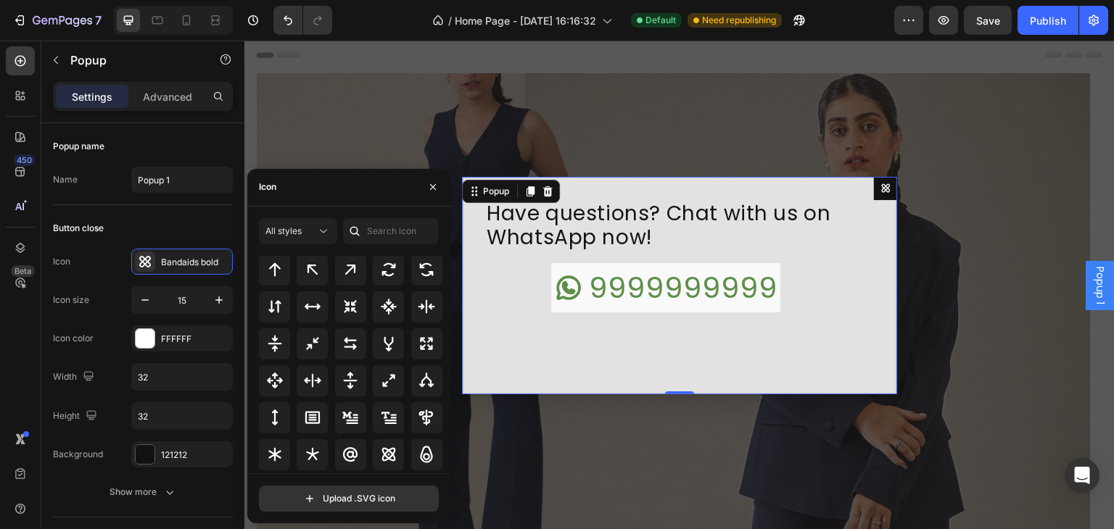
scroll to position [892, 0]
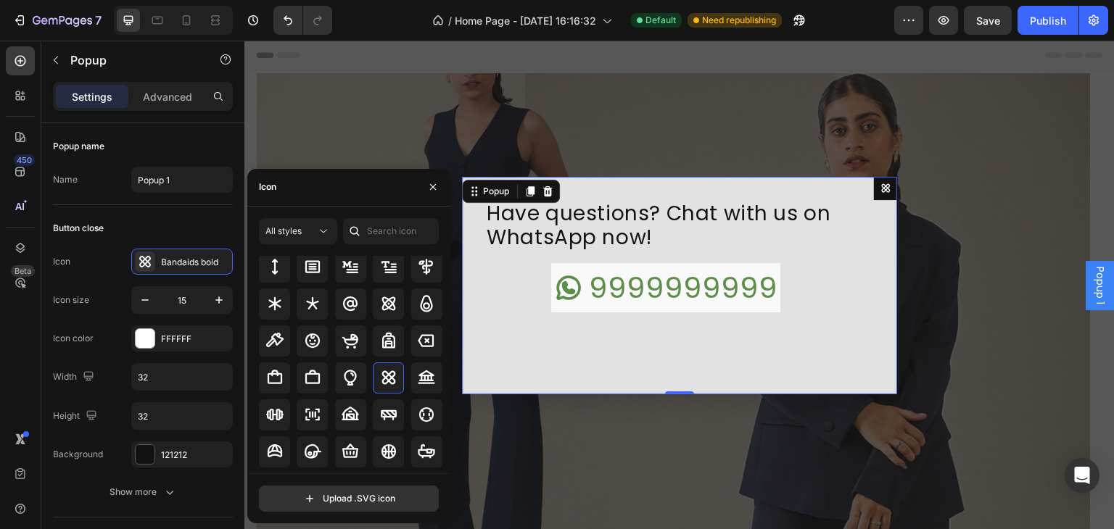
click at [467, 410] on div "Backdrop" at bounding box center [679, 285] width 870 height 489
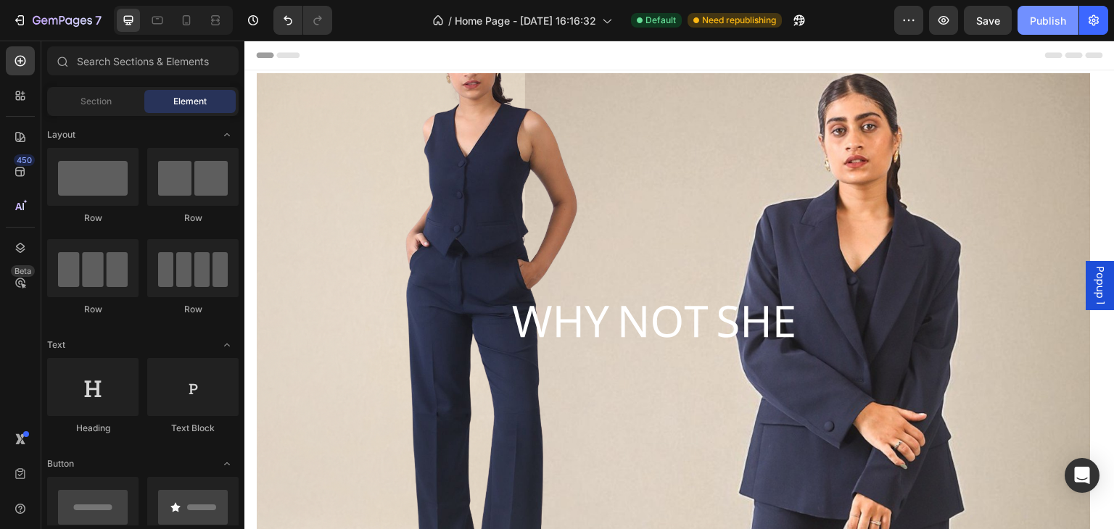
click at [1043, 30] on button "Publish" at bounding box center [1047, 20] width 61 height 29
